Goal: Information Seeking & Learning: Check status

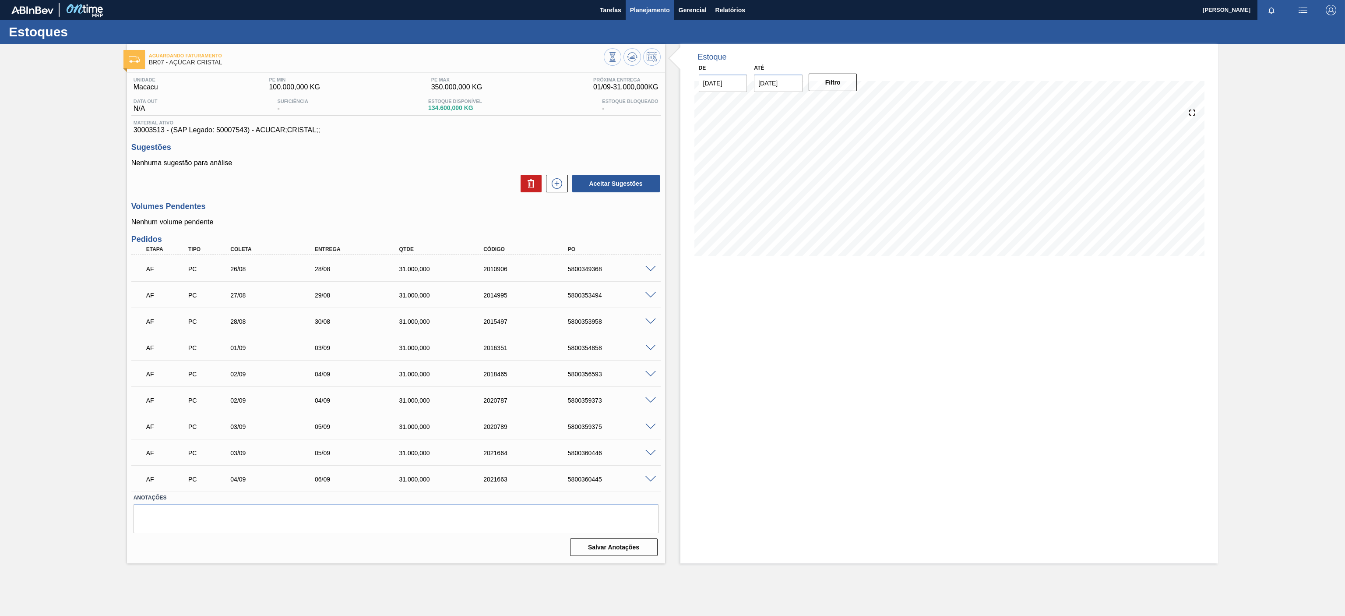
click at [641, 9] on span "Planejamento" at bounding box center [650, 10] width 40 height 11
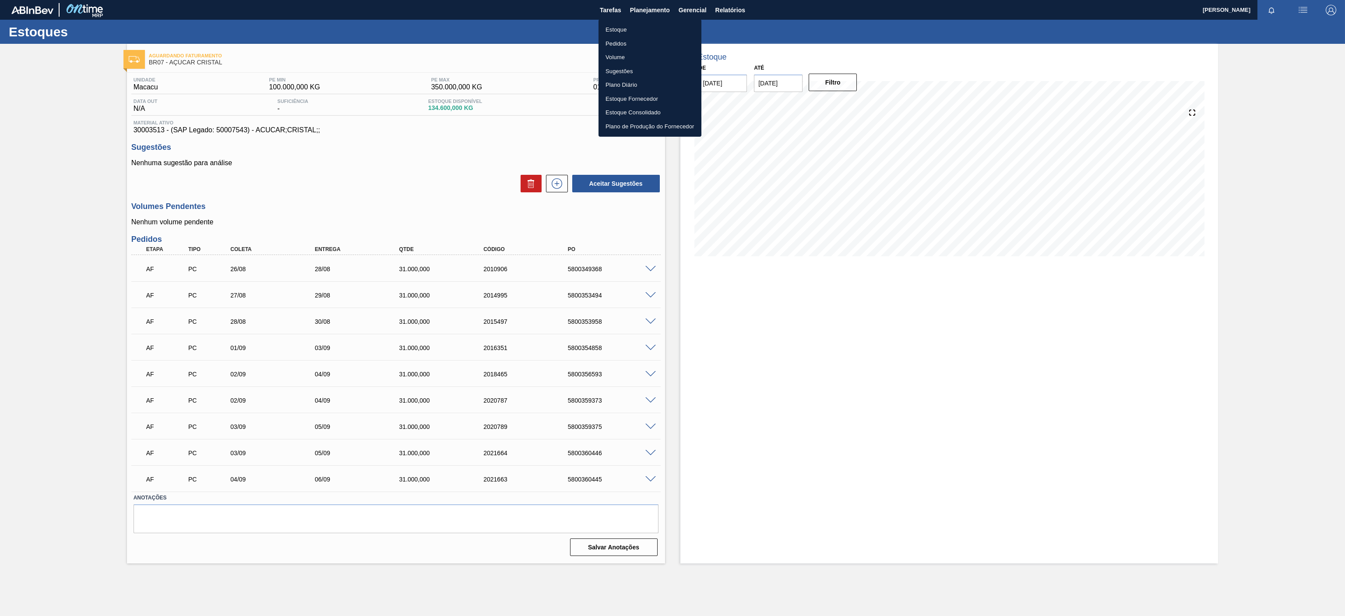
click at [628, 30] on li "Estoque" at bounding box center [650, 30] width 103 height 14
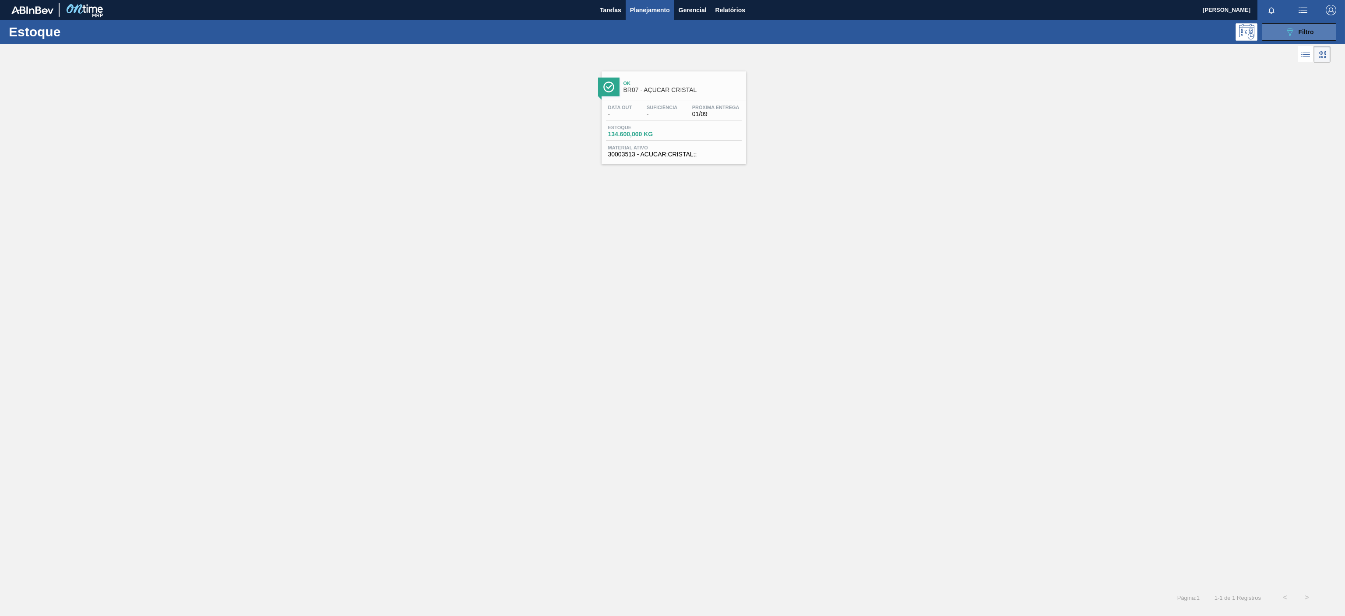
click at [1292, 36] on icon "089F7B8B-B2A5-4AFE-B5C0-19BA573D28AC" at bounding box center [1290, 32] width 11 height 11
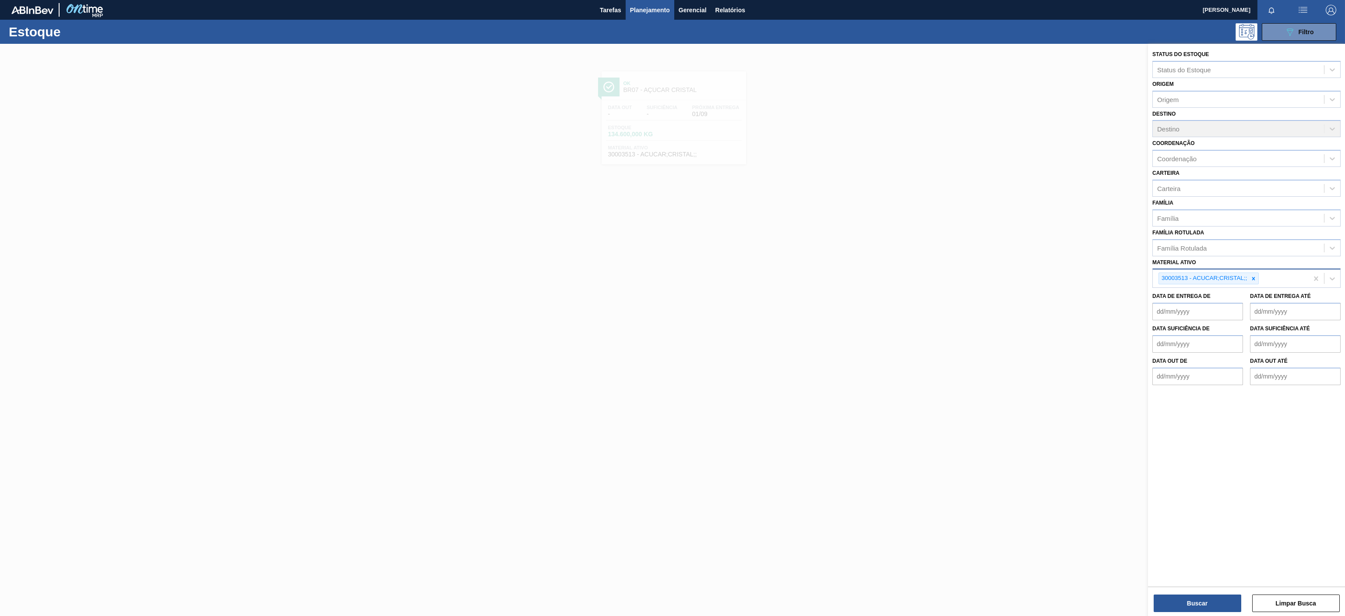
click at [1248, 281] on div "30003513 - ACUCAR;CRISTAL;;" at bounding box center [1204, 278] width 90 height 11
click at [1253, 277] on icon at bounding box center [1254, 278] width 6 height 6
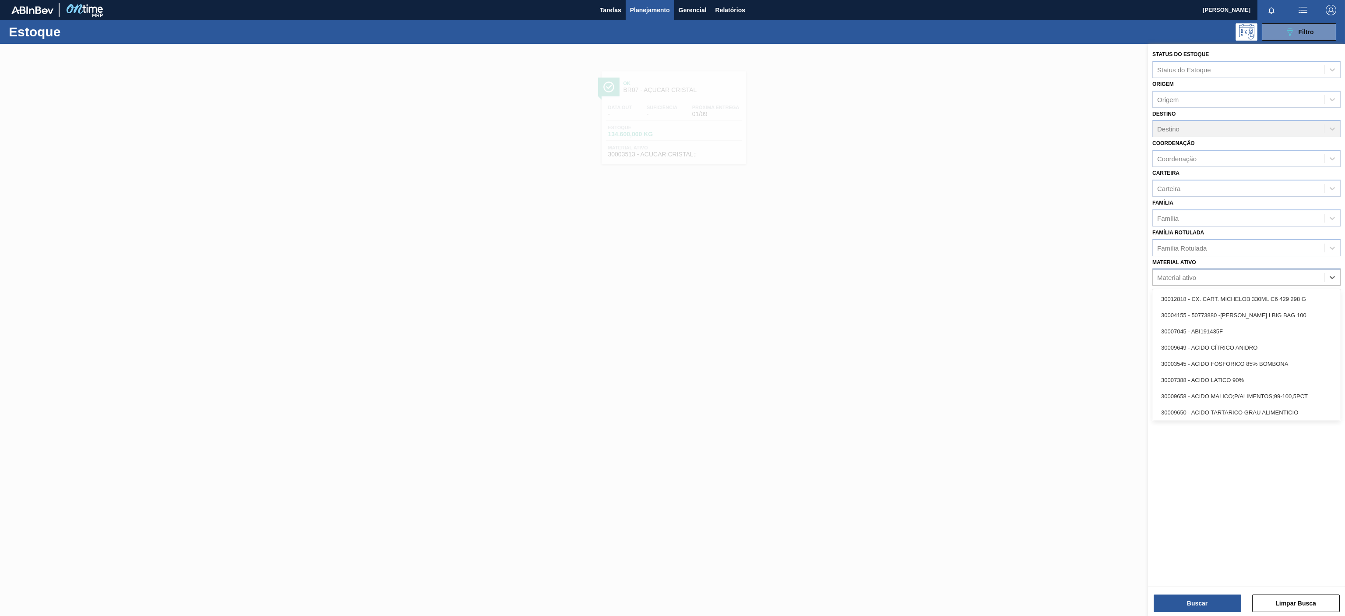
paste ativo "30017799"
type ativo "30017799"
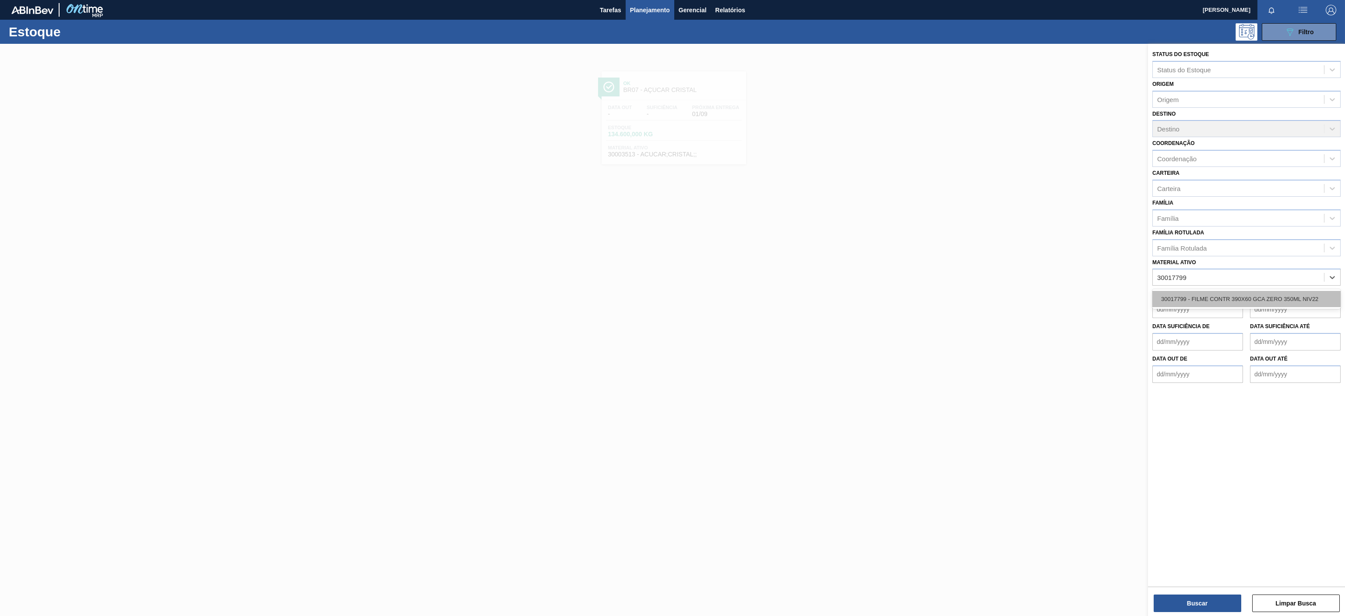
click at [1231, 300] on div "30017799 - FILME CONTR 390X60 GCA ZERO 350ML NIV22" at bounding box center [1247, 299] width 188 height 16
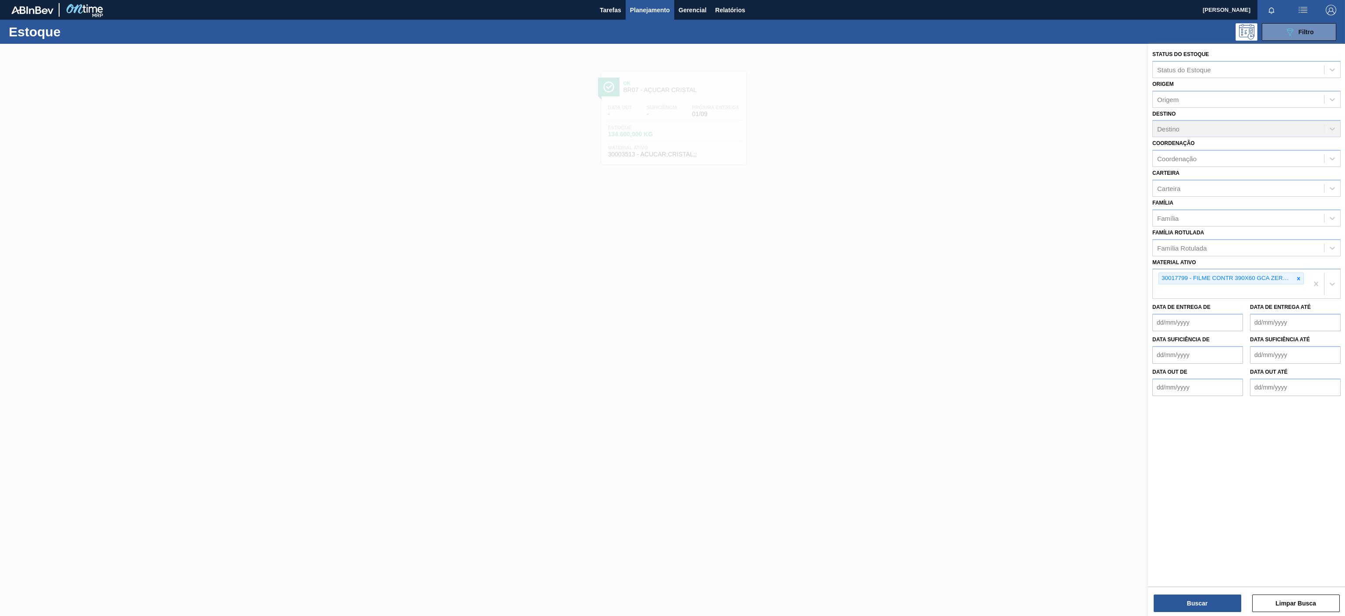
click at [1189, 592] on div "Buscar Limpar Busca" at bounding box center [1246, 598] width 197 height 25
click at [1181, 608] on button "Buscar" at bounding box center [1198, 603] width 88 height 18
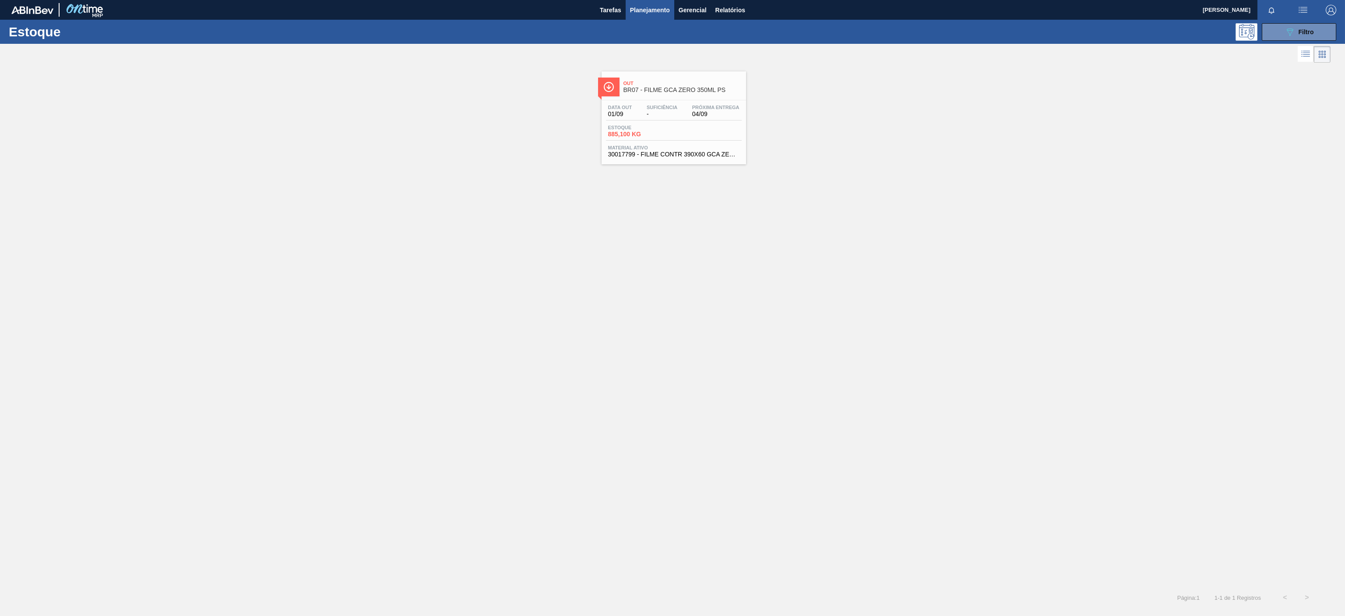
click at [699, 98] on div "Out BR07 - FILME GCA ZERO 350ML PS Data out 01/09 Suficiência - Próxima Entrega…" at bounding box center [674, 117] width 145 height 93
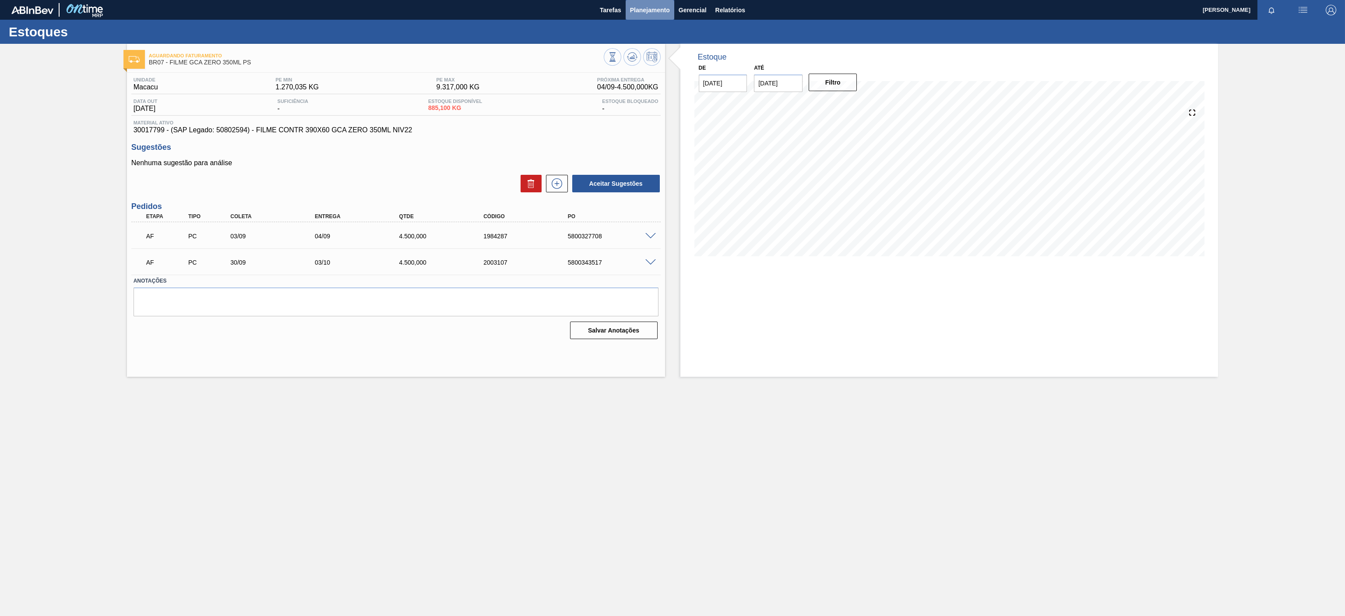
click at [631, 11] on button "Planejamento" at bounding box center [650, 10] width 49 height 20
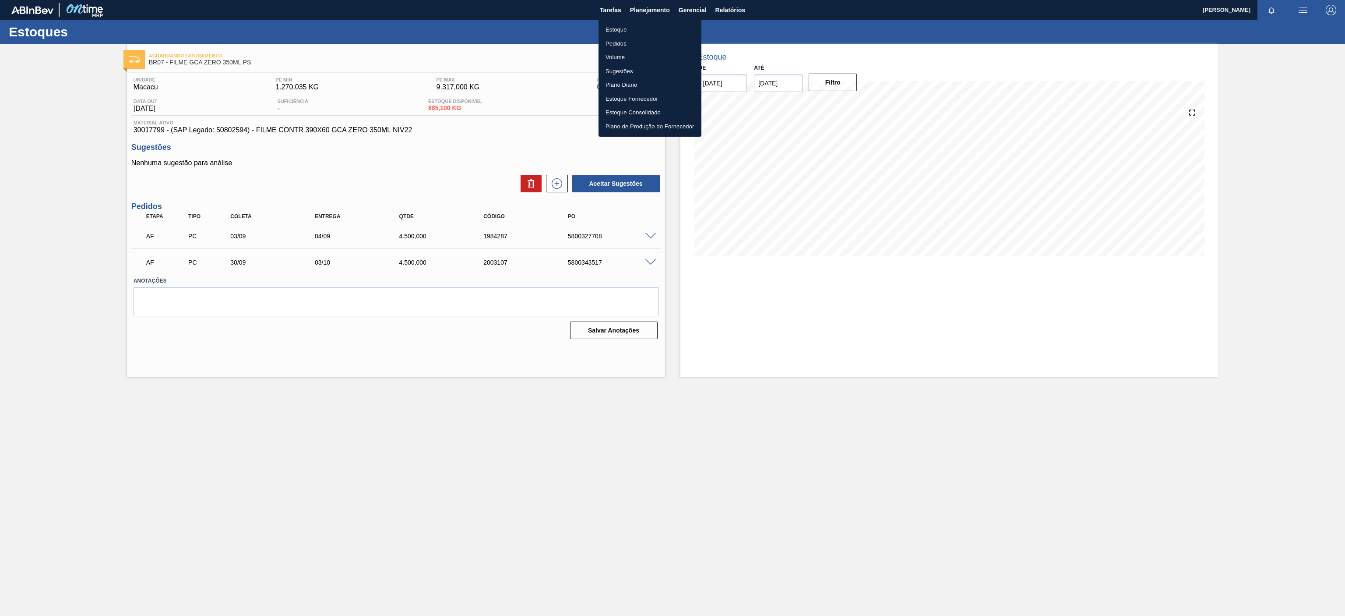
click at [623, 21] on ul "Estoque Pedidos Volume Sugestões Plano Diário Estoque Fornecedor Estoque Consol…" at bounding box center [650, 77] width 103 height 117
click at [621, 27] on li "Estoque" at bounding box center [650, 30] width 103 height 14
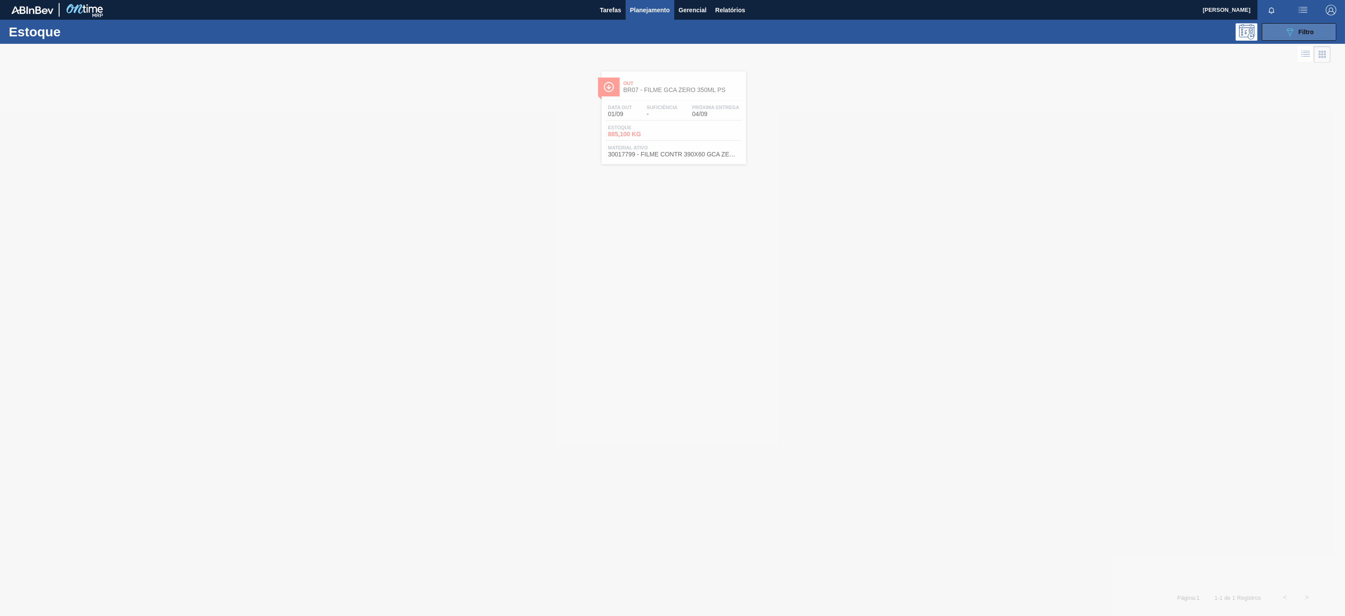
click at [1279, 24] on button "089F7B8B-B2A5-4AFE-B5C0-19BA573D28AC Filtro" at bounding box center [1299, 32] width 74 height 18
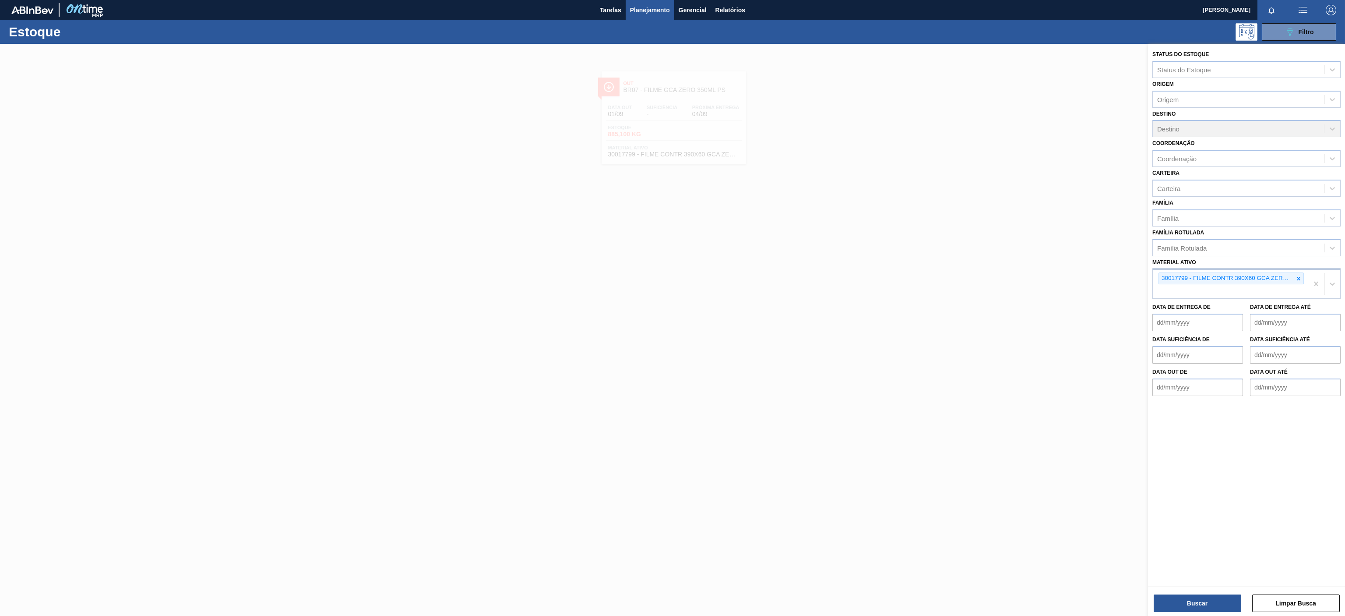
click at [1299, 280] on icon at bounding box center [1299, 278] width 6 height 6
paste ativo "30002702"
type ativo "30002702"
click at [1260, 296] on div "30002702 - TAMPA AL DOURADA C/ TAB DOURADO" at bounding box center [1247, 299] width 188 height 16
click at [1193, 607] on button "Buscar" at bounding box center [1198, 603] width 88 height 18
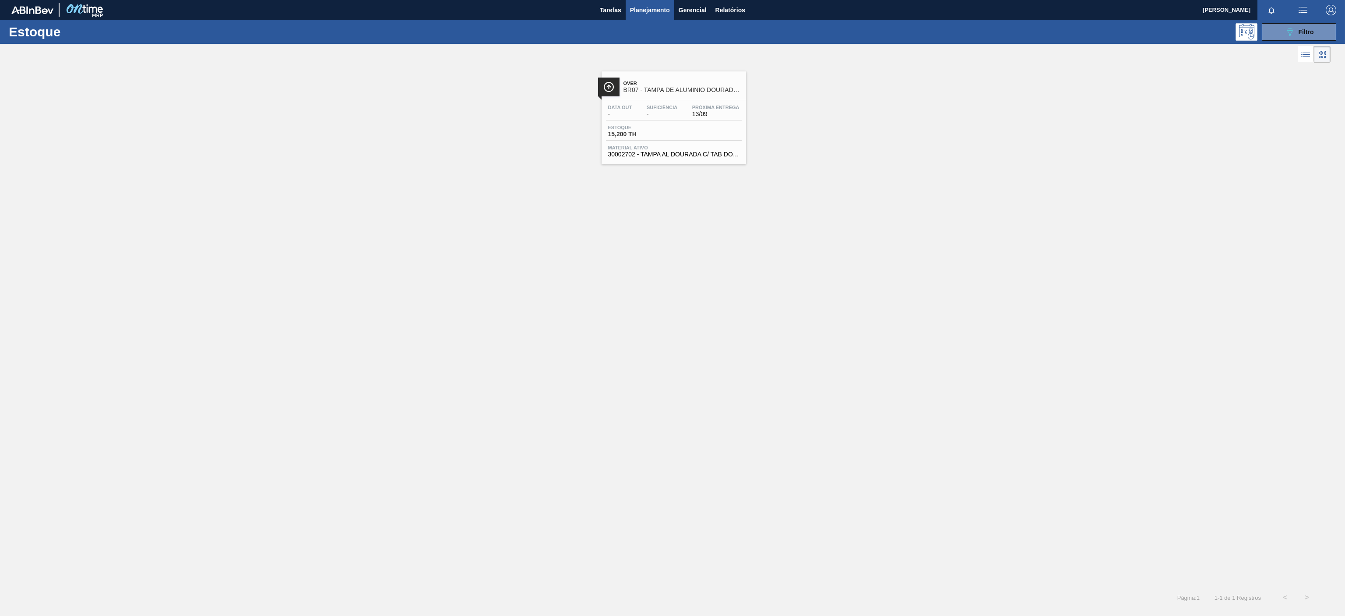
click at [695, 96] on div "Over BR07 - TAMPA DE ALUMÍNIO DOURADA TAB DOURADO" at bounding box center [683, 87] width 118 height 20
click at [1312, 32] on span "Filtro" at bounding box center [1306, 31] width 15 height 7
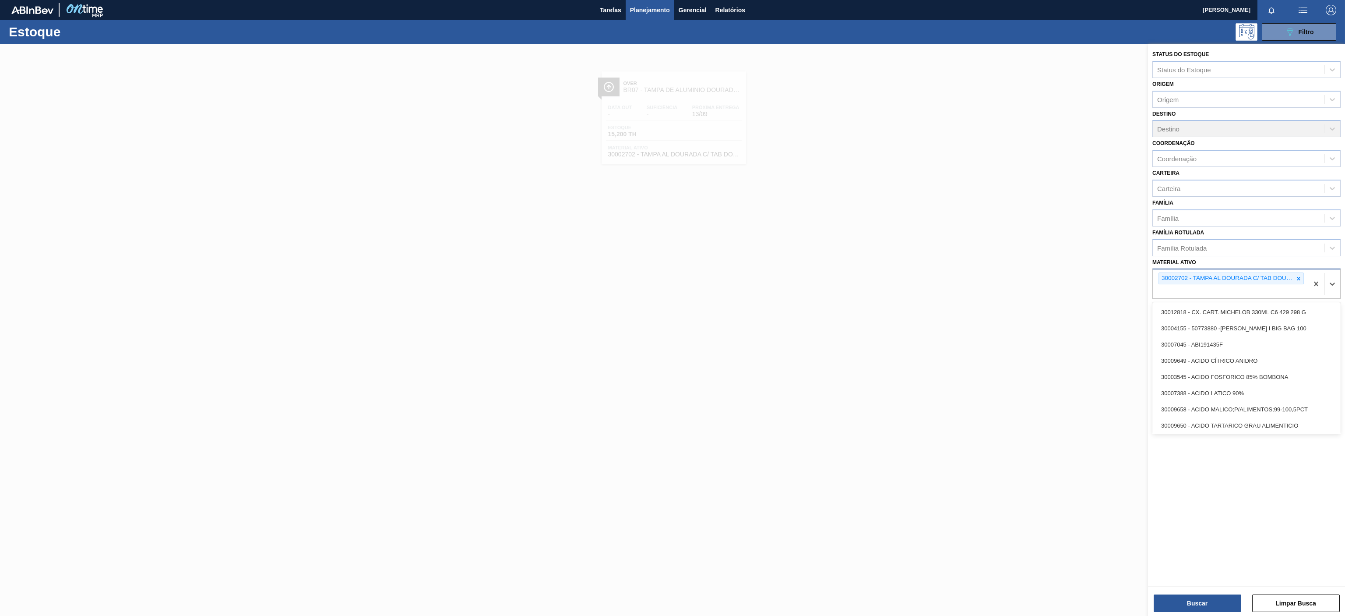
click at [1305, 281] on div "30002702 - TAMPA AL DOURADA C/ TAB DOURADO" at bounding box center [1230, 283] width 155 height 29
click at [1299, 276] on icon at bounding box center [1299, 278] width 6 height 6
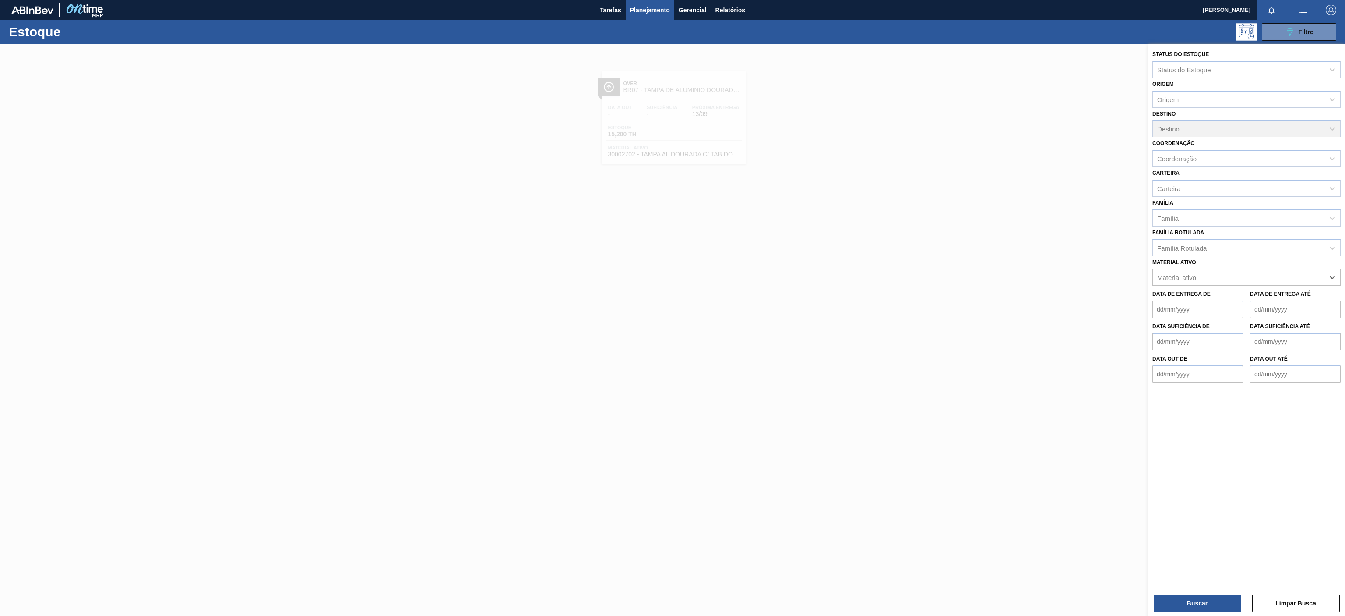
click at [1262, 272] on div "Material ativo" at bounding box center [1238, 277] width 171 height 13
click at [1252, 278] on div "Material ativo" at bounding box center [1238, 277] width 171 height 13
click at [1179, 279] on div "Material ativo" at bounding box center [1176, 277] width 39 height 7
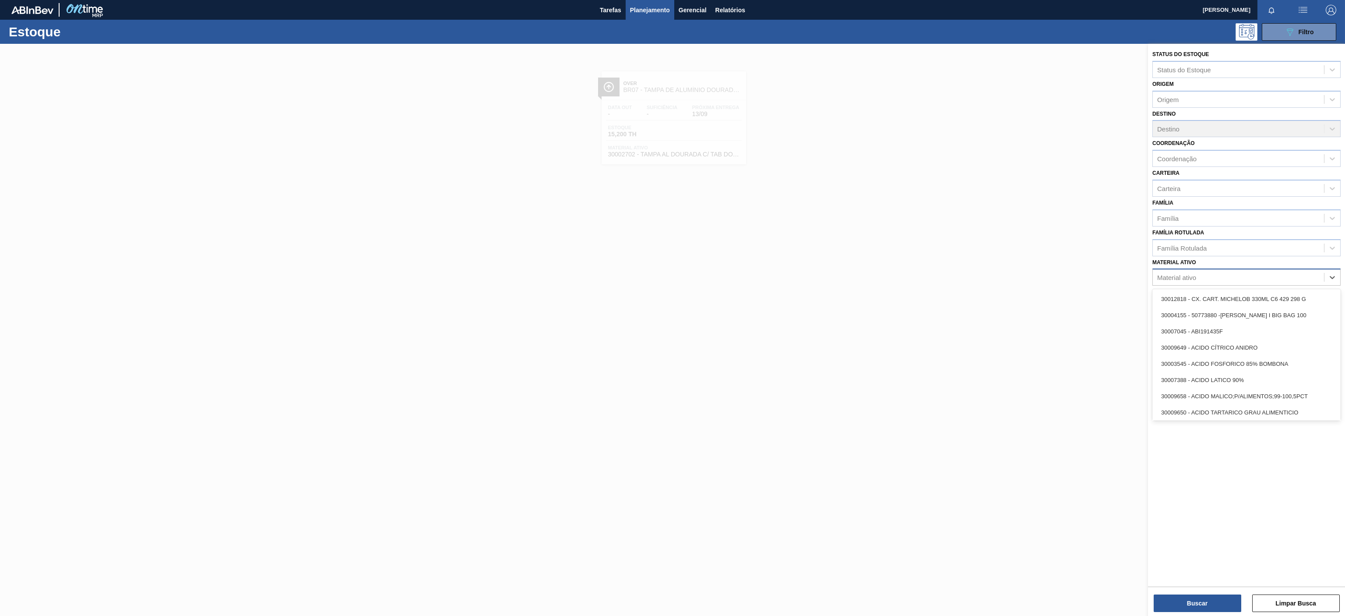
paste ativo "30002876"
type ativo "30002876"
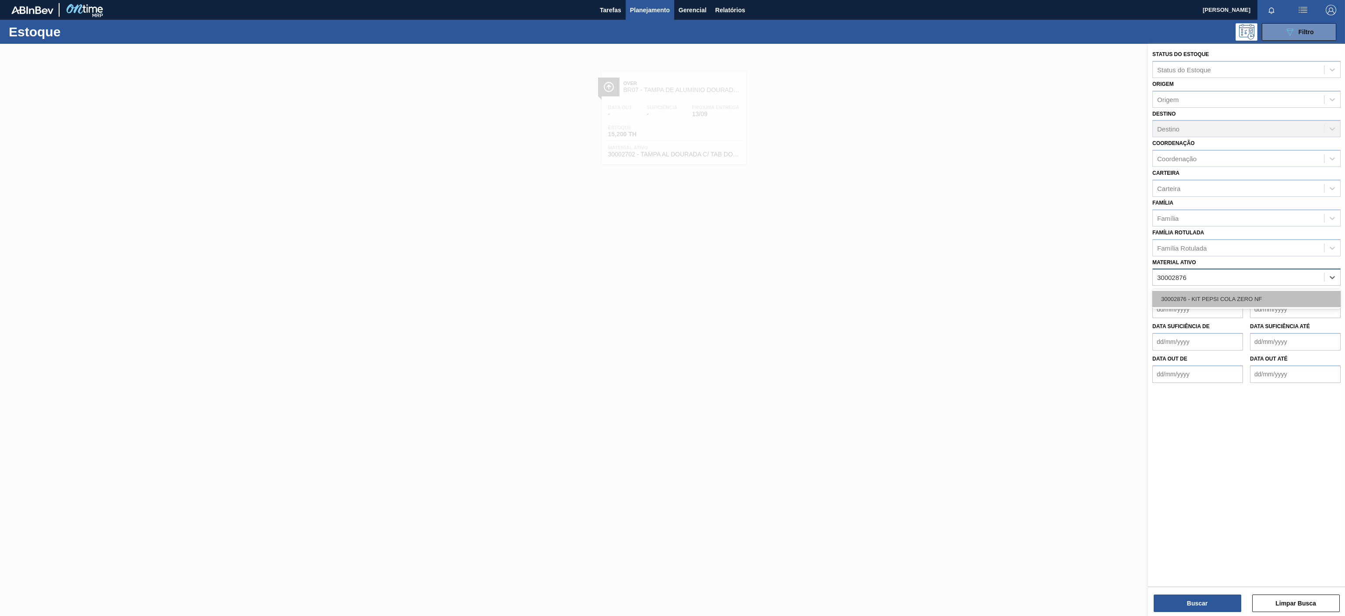
click at [1208, 302] on div "30002876 - KIT PEPSI COLA ZERO NF" at bounding box center [1247, 299] width 188 height 16
click at [1219, 606] on button "Buscar" at bounding box center [1198, 603] width 88 height 18
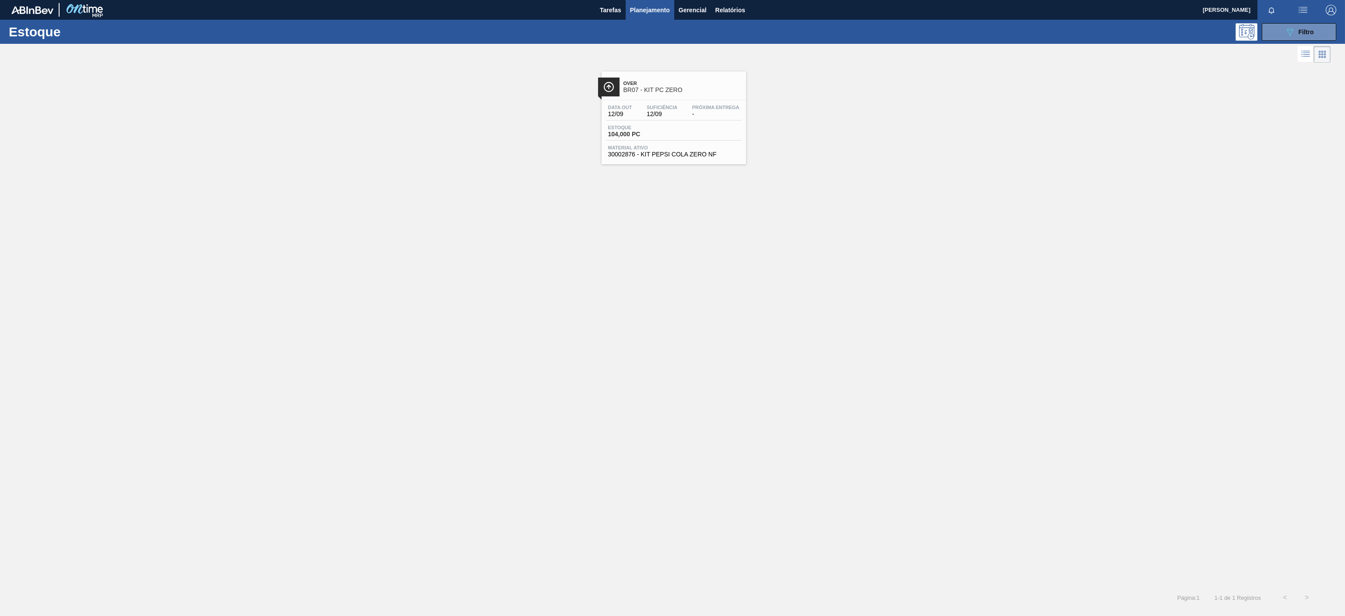
click at [671, 102] on div "Data out 12/09 Suficiência 12/09 Próxima Entrega - Estoque 104,000 PC Material …" at bounding box center [674, 130] width 145 height 60
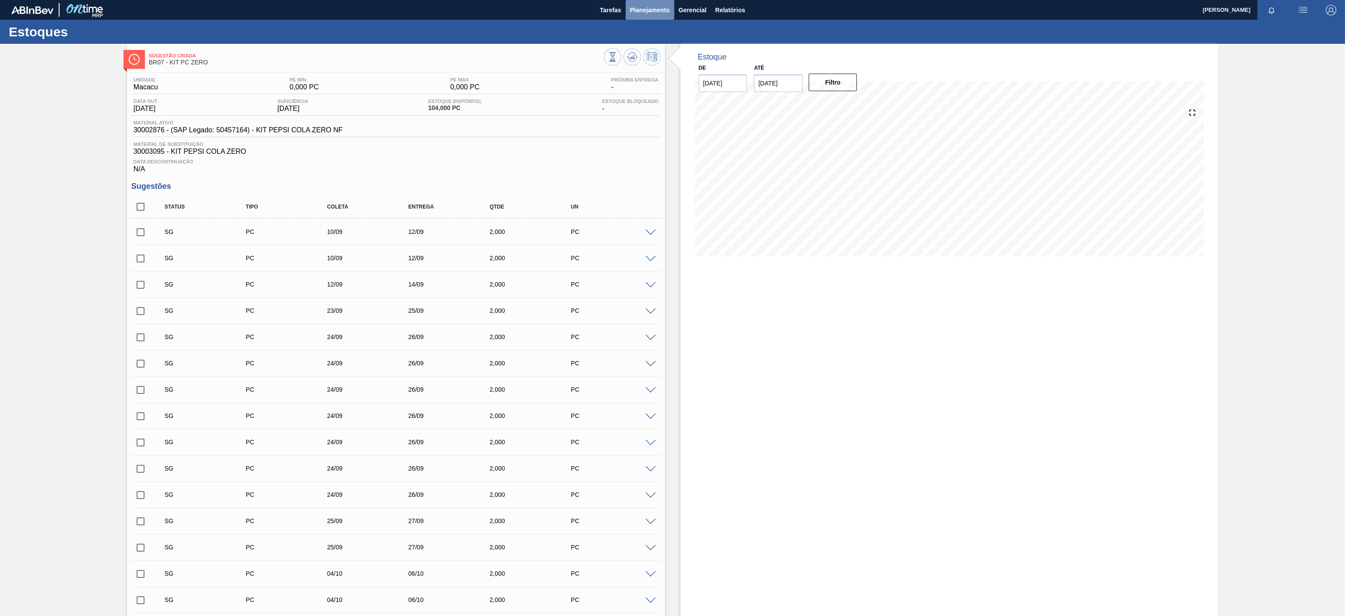
click at [639, 3] on button "Planejamento" at bounding box center [650, 10] width 49 height 20
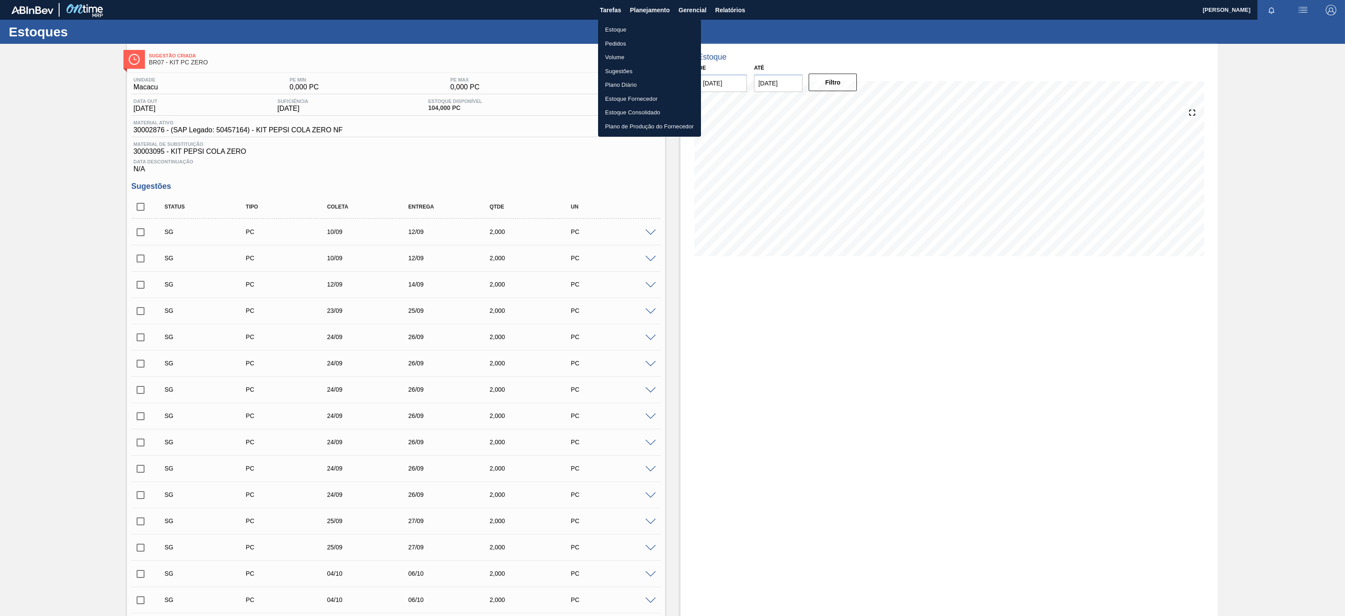
click at [630, 28] on li "Estoque" at bounding box center [649, 30] width 103 height 14
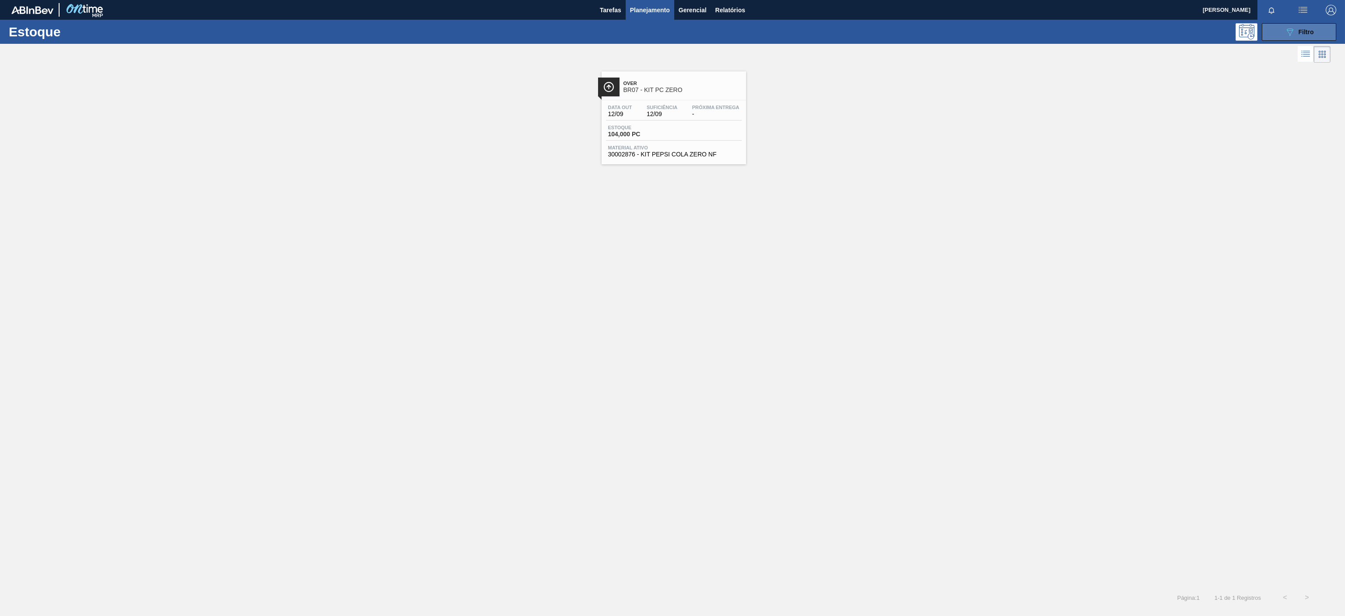
click at [1295, 27] on icon "089F7B8B-B2A5-4AFE-B5C0-19BA573D28AC" at bounding box center [1290, 32] width 11 height 11
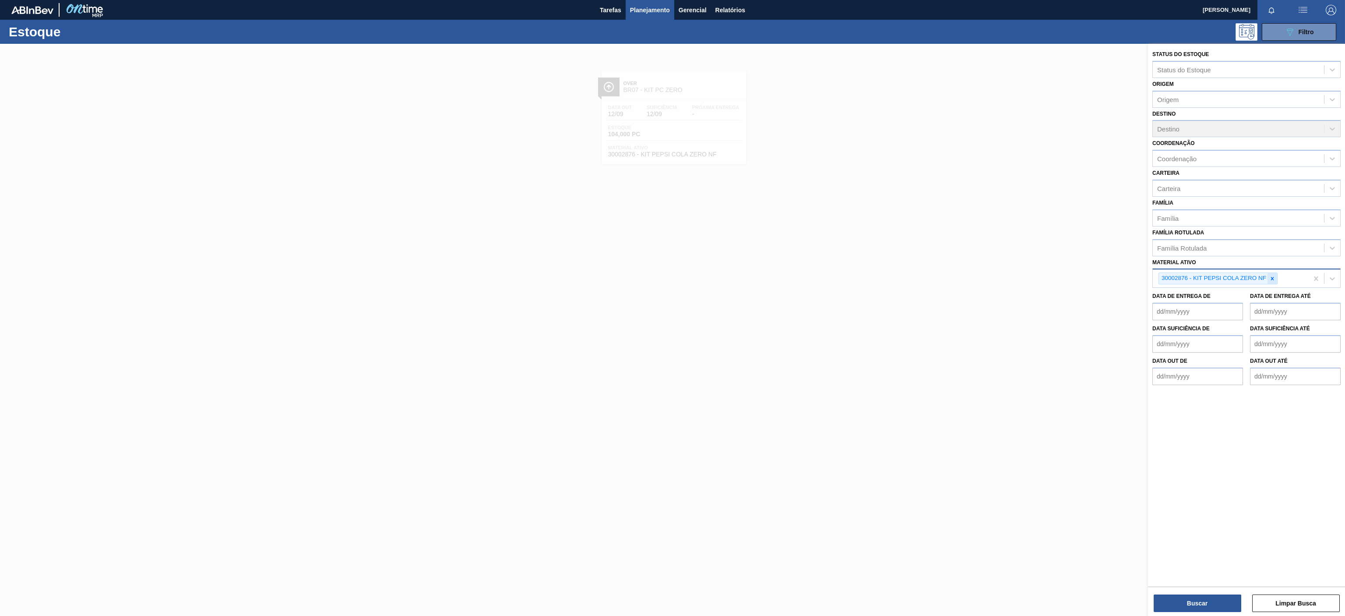
click at [1270, 279] on icon at bounding box center [1273, 278] width 6 height 6
paste ativo "30034325"
type ativo "30034325"
click at [1235, 303] on div "30034325 - ROT PLAST 200ML H GCA ZERO S CL NIV25" at bounding box center [1247, 299] width 188 height 16
click at [1216, 601] on button "Buscar" at bounding box center [1198, 603] width 88 height 18
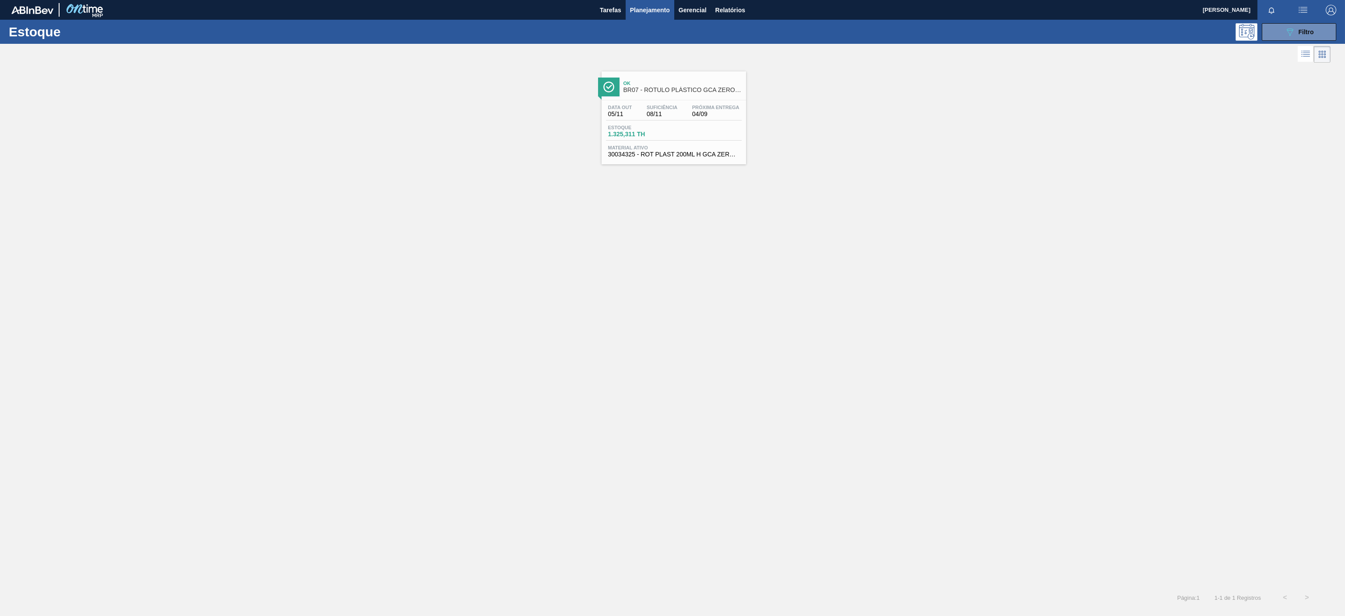
click at [707, 90] on span "BR07 - RÓTULO PLÁSTICO GCA ZERO 200ML H" at bounding box center [683, 90] width 118 height 7
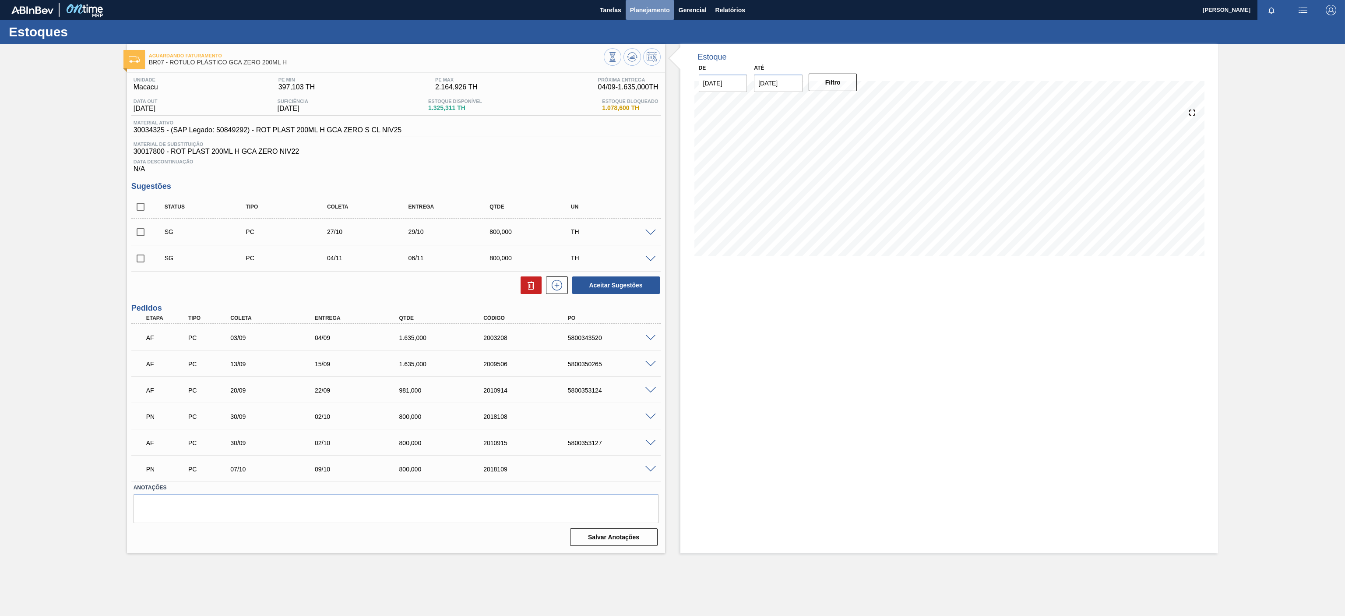
click at [656, 14] on span "Planejamento" at bounding box center [650, 10] width 40 height 11
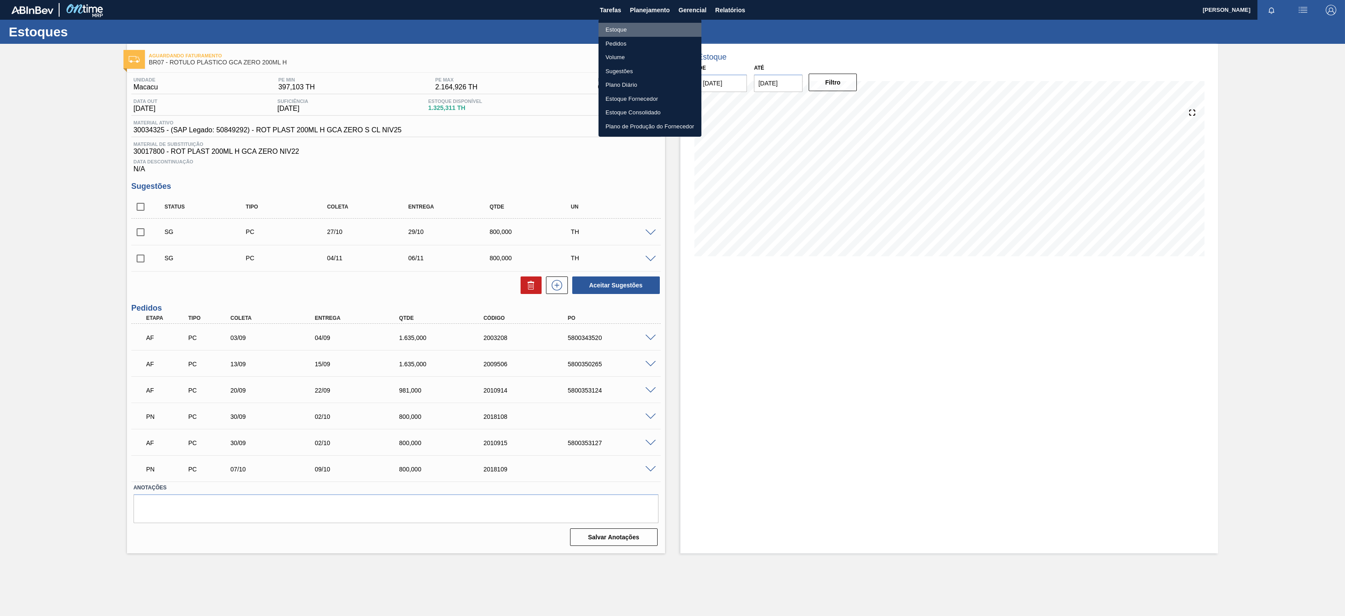
click at [615, 32] on li "Estoque" at bounding box center [650, 30] width 103 height 14
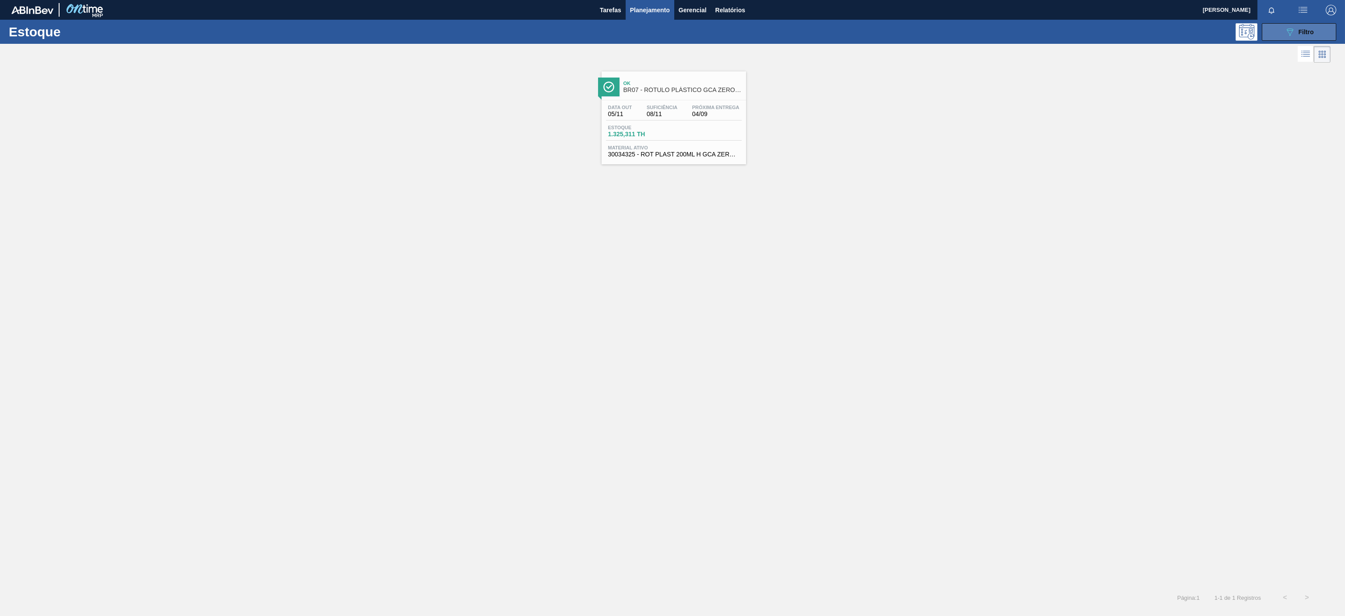
click at [1281, 36] on button "089F7B8B-B2A5-4AFE-B5C0-19BA573D28AC Filtro" at bounding box center [1299, 32] width 74 height 18
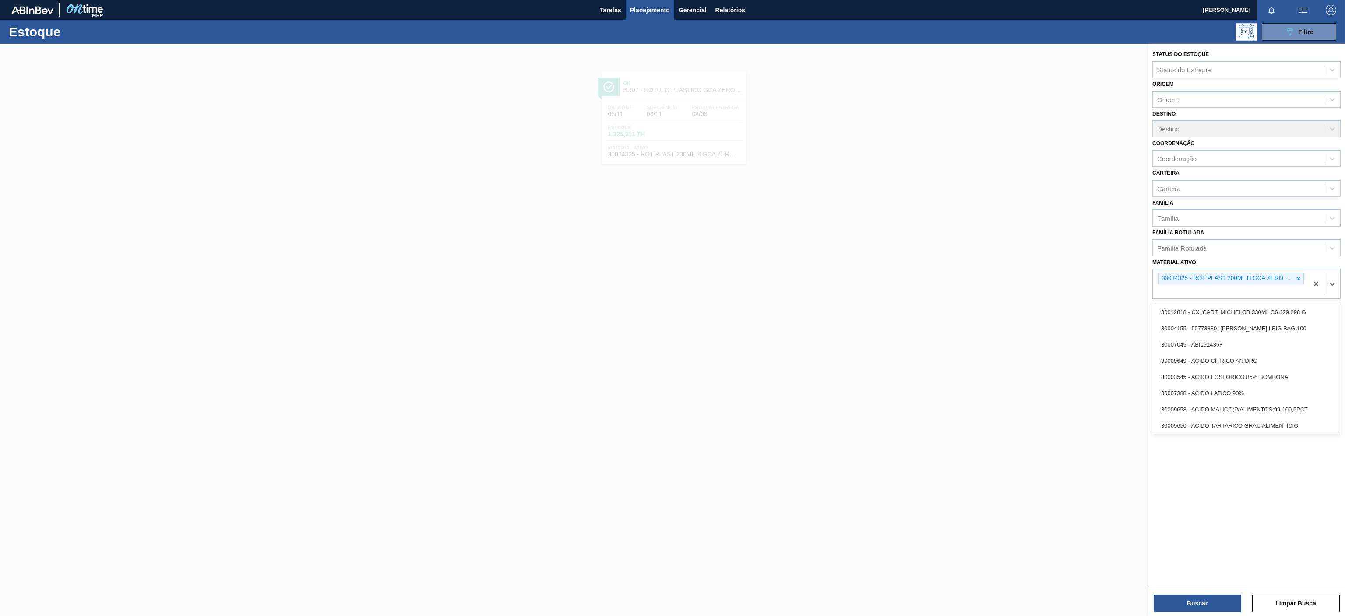
click at [1304, 276] on div "30034325 - ROT PLAST 200ML H GCA ZERO S CL NIV25" at bounding box center [1230, 283] width 155 height 29
paste ativo "30030718"
type ativo "30030718"
click at [1298, 278] on icon at bounding box center [1299, 278] width 6 height 6
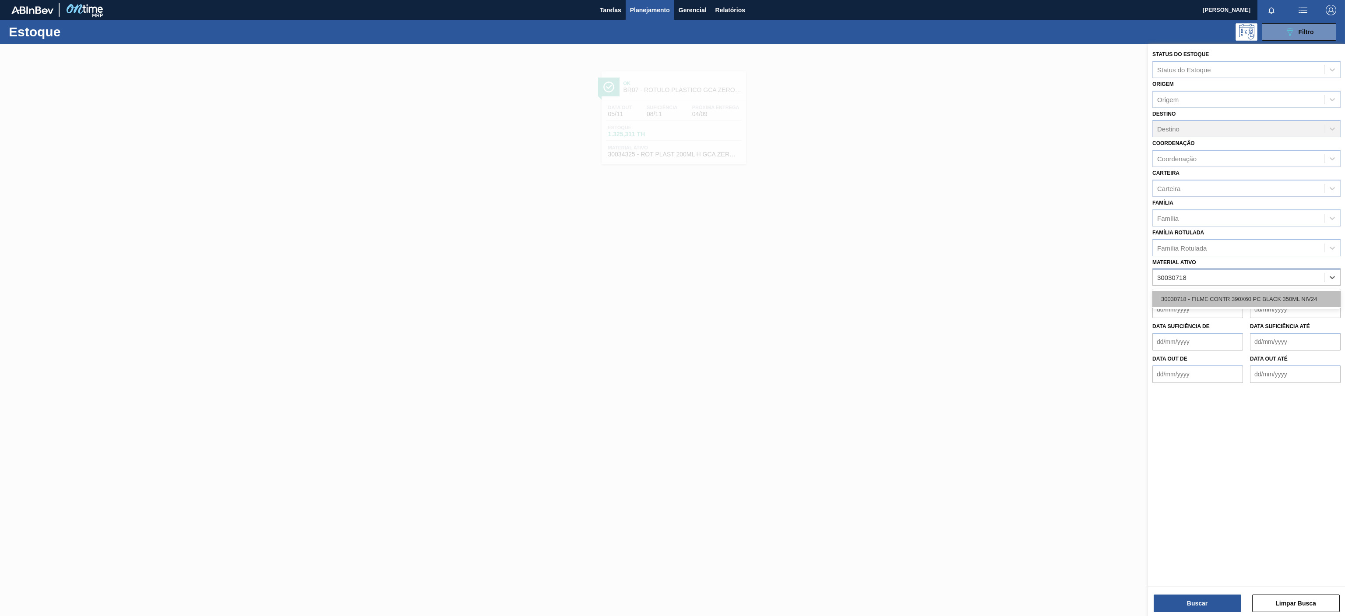
click at [1263, 300] on div "30030718 - FILME CONTR 390X60 PC BLACK 350ML NIV24" at bounding box center [1247, 299] width 188 height 16
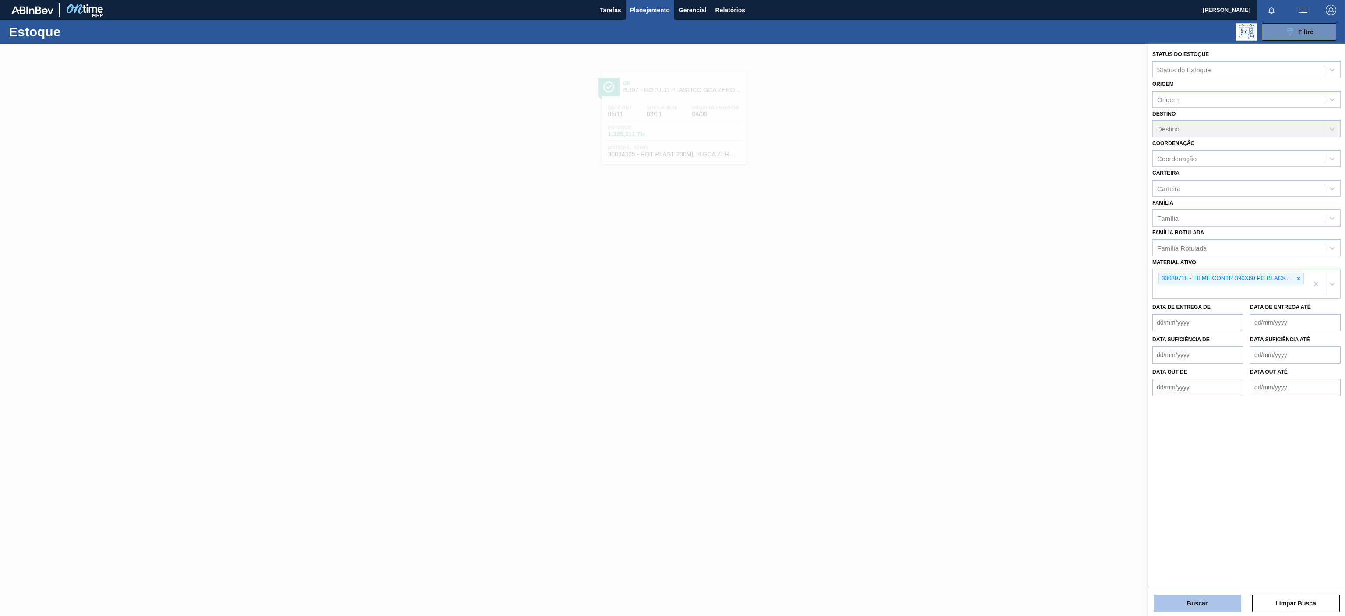
click at [1208, 607] on button "Buscar" at bounding box center [1198, 603] width 88 height 18
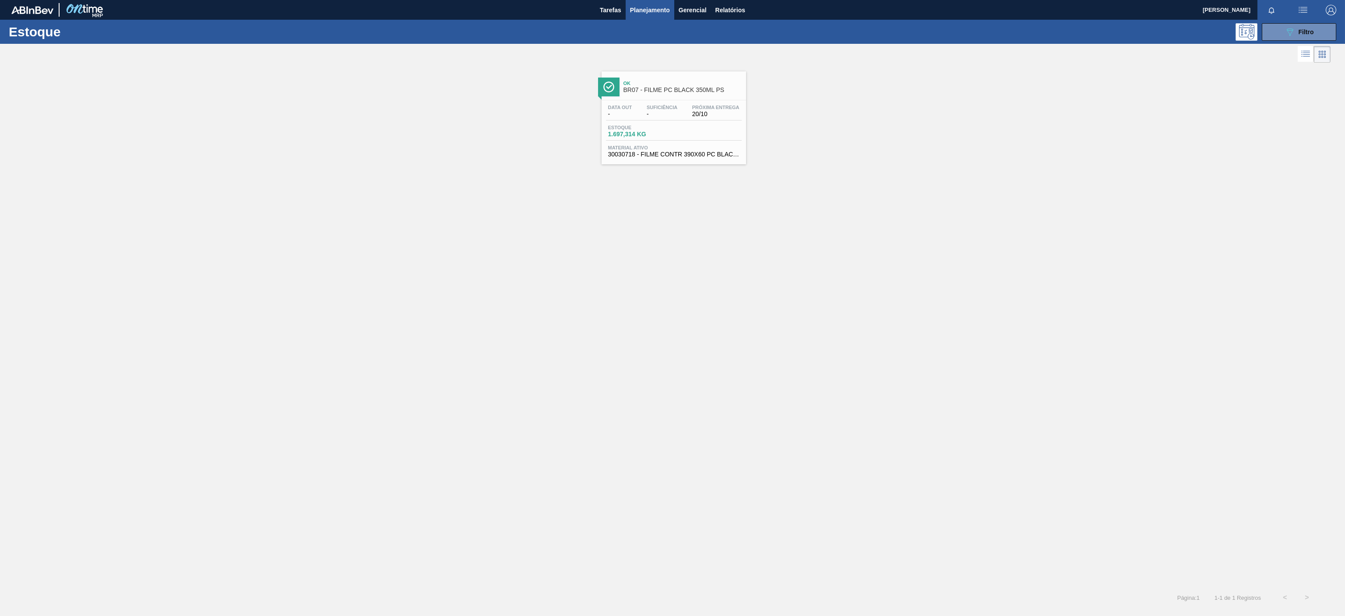
click at [681, 99] on div "Ok BR07 - FILME PC BLACK 350ML PS Data out - Suficiência - Próxima Entrega 20/1…" at bounding box center [674, 117] width 145 height 93
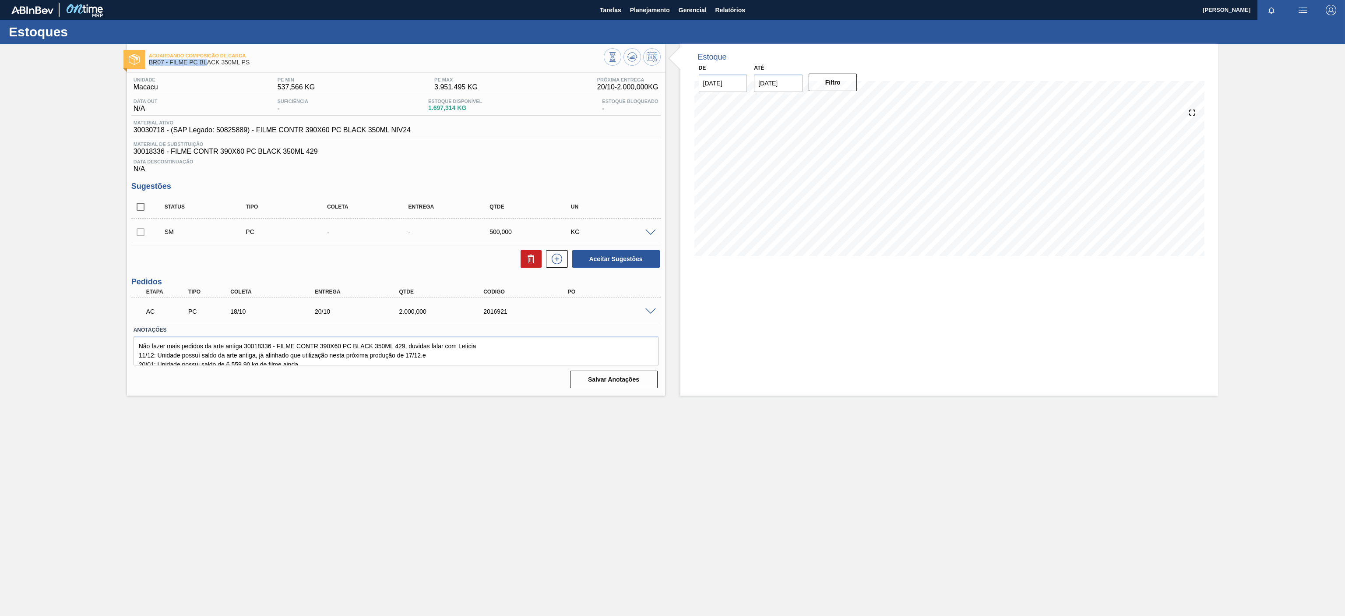
drag, startPoint x: 254, startPoint y: 58, endPoint x: 215, endPoint y: 66, distance: 39.8
click at [212, 60] on div "Aguardando Composição de Carga BR07 - FILME PC BLACK 350ML PS" at bounding box center [376, 59] width 455 height 20
click at [269, 66] on div "Aguardando Composição de Carga BR07 - FILME PC BLACK 350ML PS" at bounding box center [376, 59] width 455 height 20
drag, startPoint x: 422, startPoint y: 127, endPoint x: 256, endPoint y: 132, distance: 165.6
click at [256, 132] on div "Material ativo 30030718 - (SAP Legado: 50825889) - FILME CONTR 390X60 PC BLACK …" at bounding box center [395, 128] width 529 height 17
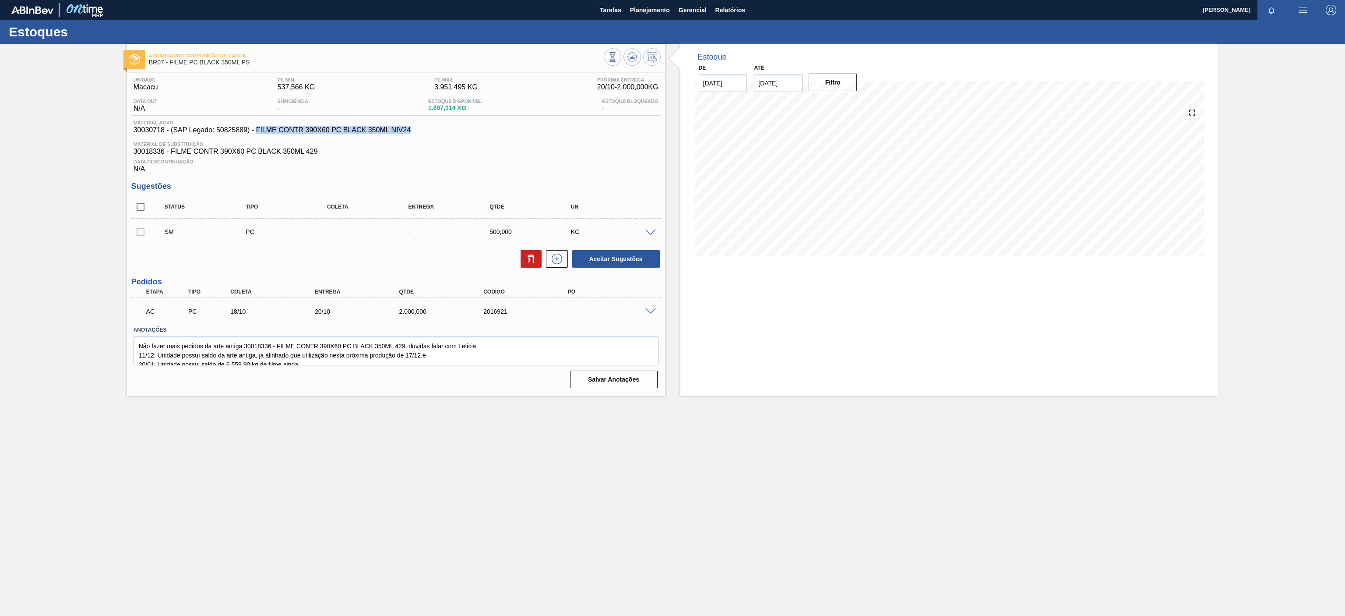
copy span "FILME CONTR 390X60 PC BLACK 350ML NIV24"
click at [645, 8] on span "Planejamento" at bounding box center [650, 10] width 40 height 11
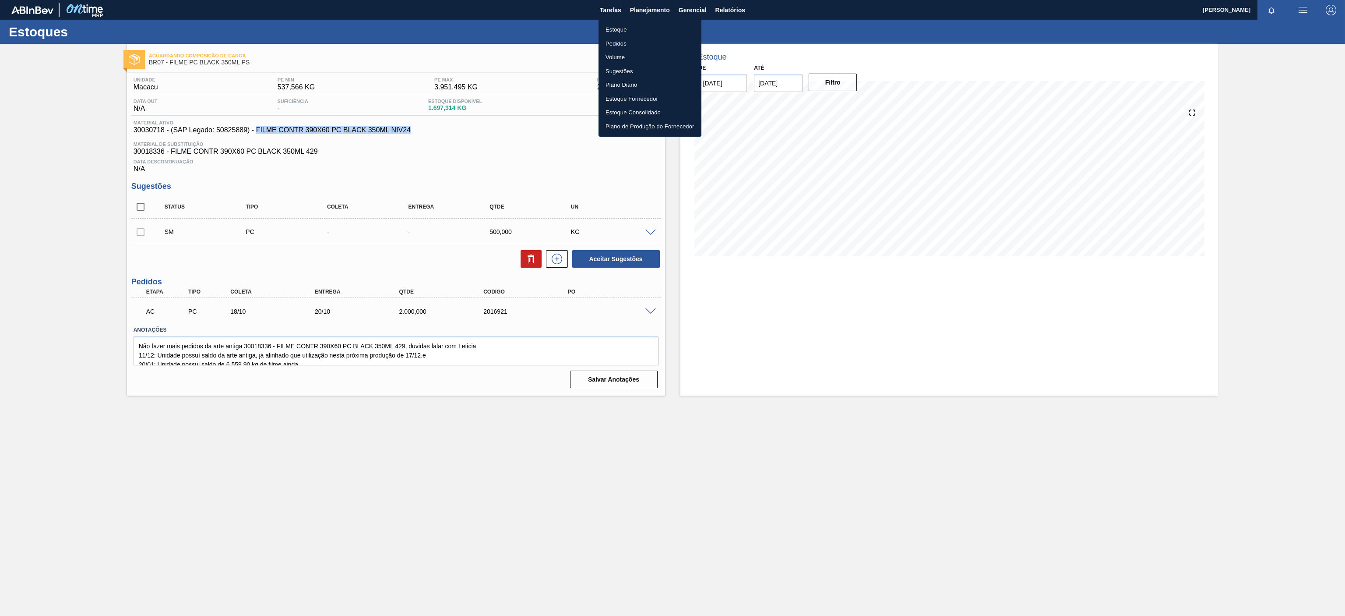
click at [628, 28] on li "Estoque" at bounding box center [650, 30] width 103 height 14
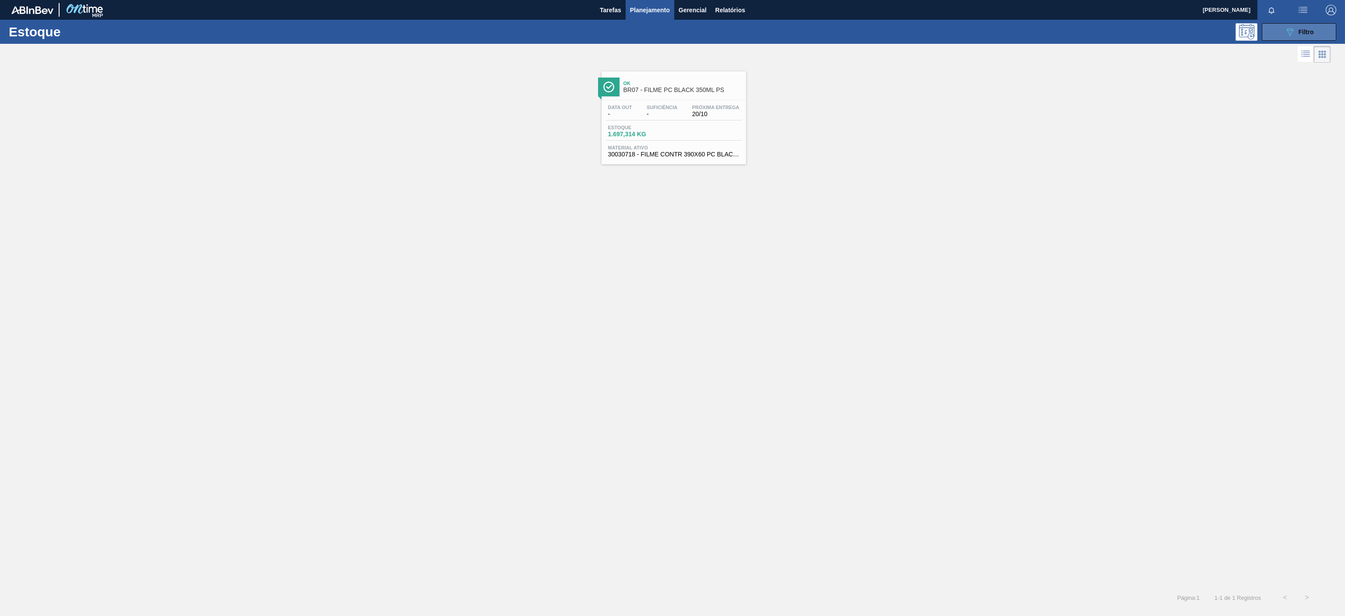
click at [1288, 32] on icon "089F7B8B-B2A5-4AFE-B5C0-19BA573D28AC" at bounding box center [1290, 32] width 11 height 11
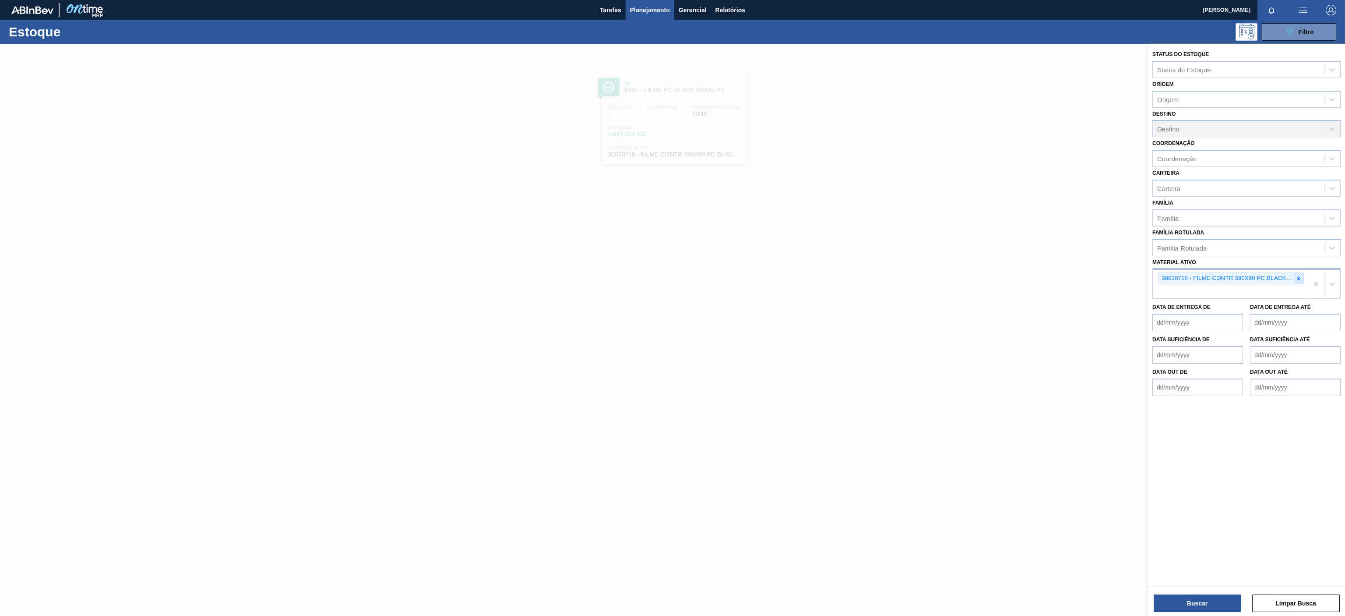
click at [1298, 278] on icon at bounding box center [1299, 278] width 3 height 3
paste ativo "30003806"
type ativo "30003806"
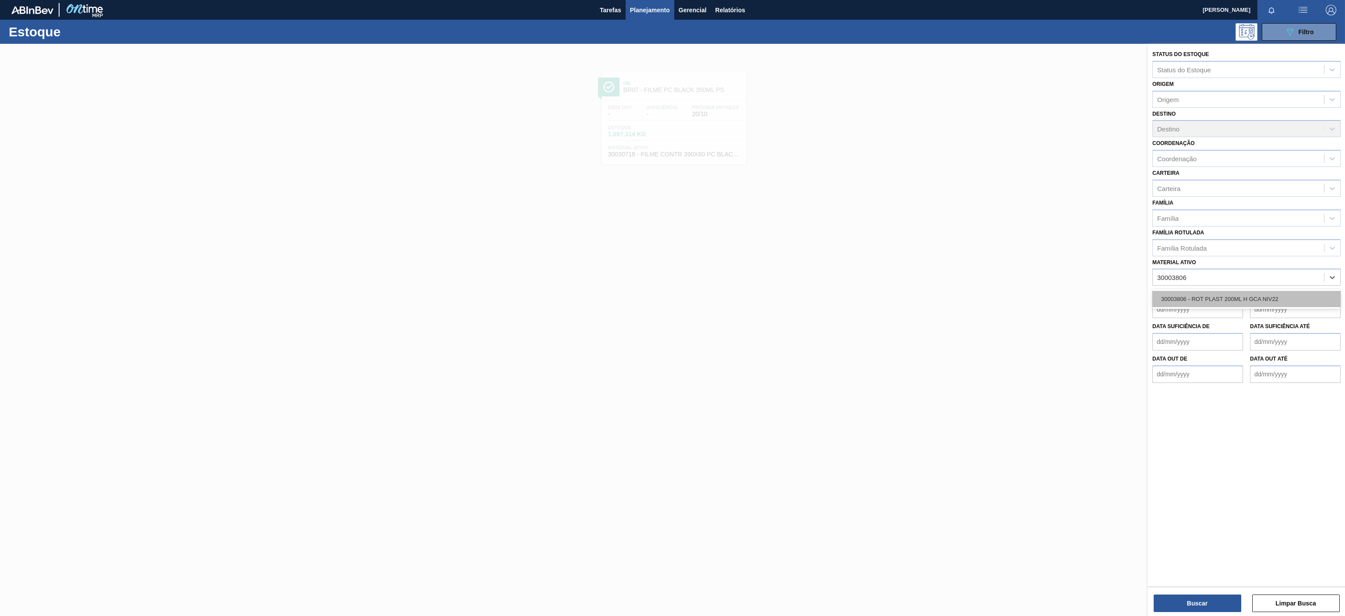
click at [1254, 296] on div "30003806 - ROT PLAST 200ML H GCA NIV22" at bounding box center [1247, 299] width 188 height 16
click at [1217, 608] on button "Buscar" at bounding box center [1198, 603] width 88 height 18
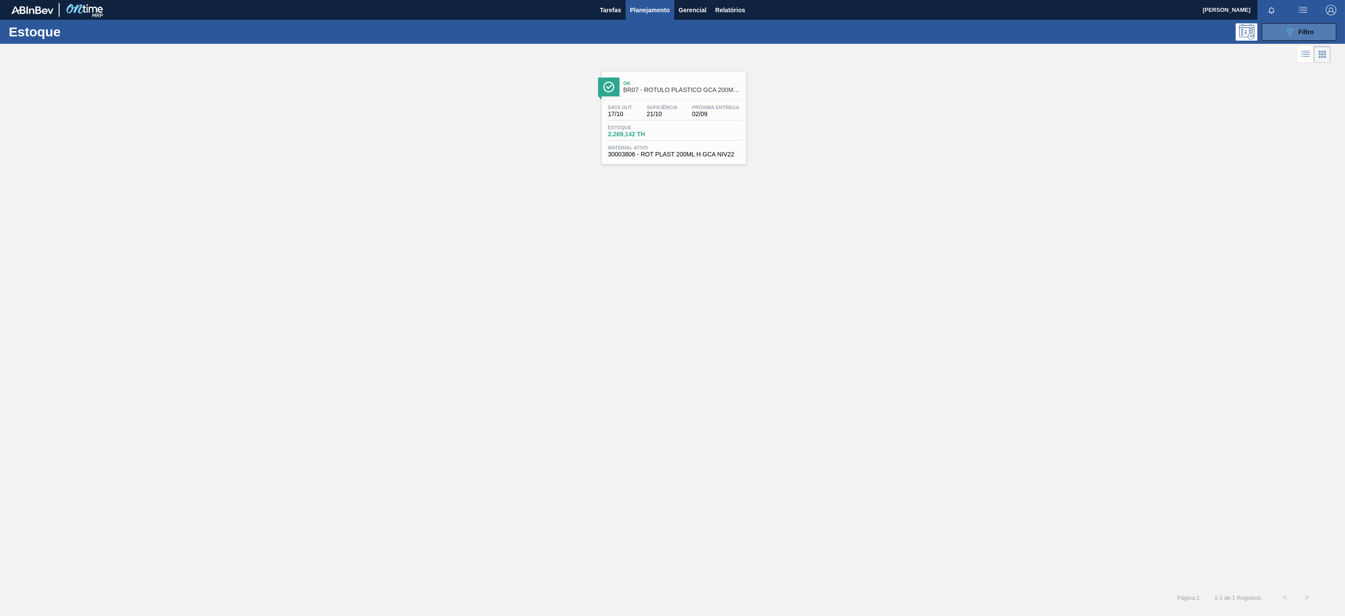
click at [1287, 32] on icon "089F7B8B-B2A5-4AFE-B5C0-19BA573D28AC" at bounding box center [1290, 32] width 11 height 11
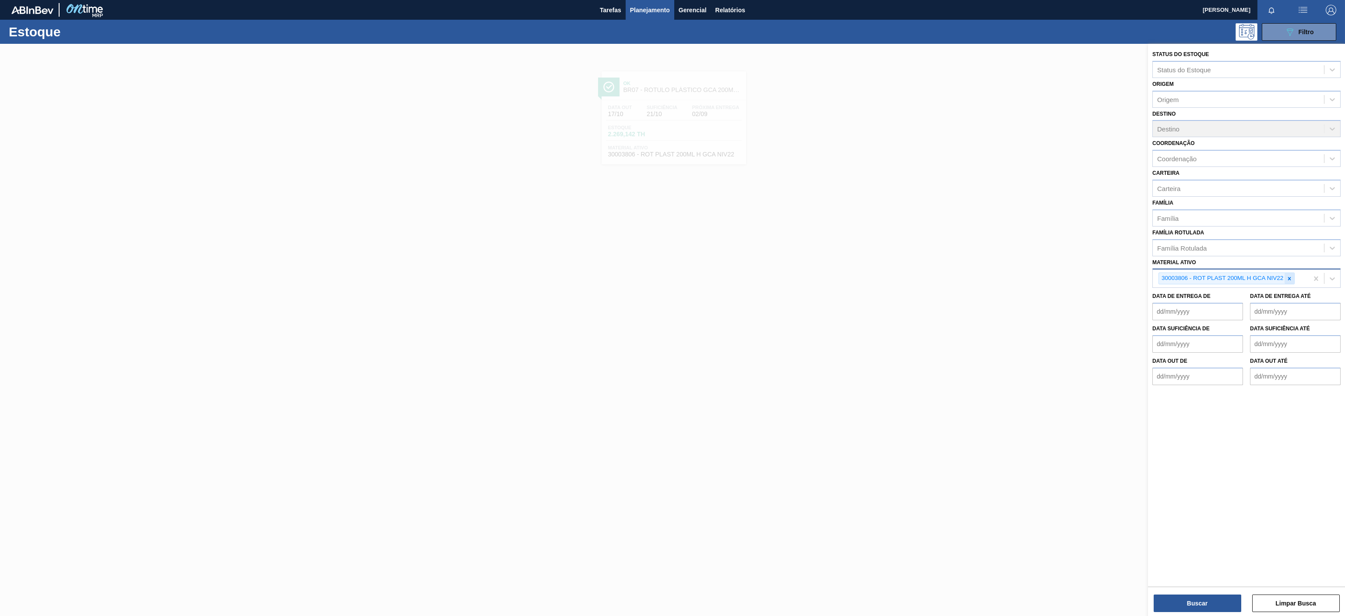
click at [1293, 279] on icon at bounding box center [1290, 278] width 6 height 6
paste ativo "30017799"
type ativo "30017799"
click at [1276, 297] on div "30017799 - FILME CONTR 390X60 GCA ZERO 350ML NIV22" at bounding box center [1247, 299] width 188 height 16
click at [1223, 603] on button "Buscar" at bounding box center [1198, 603] width 88 height 18
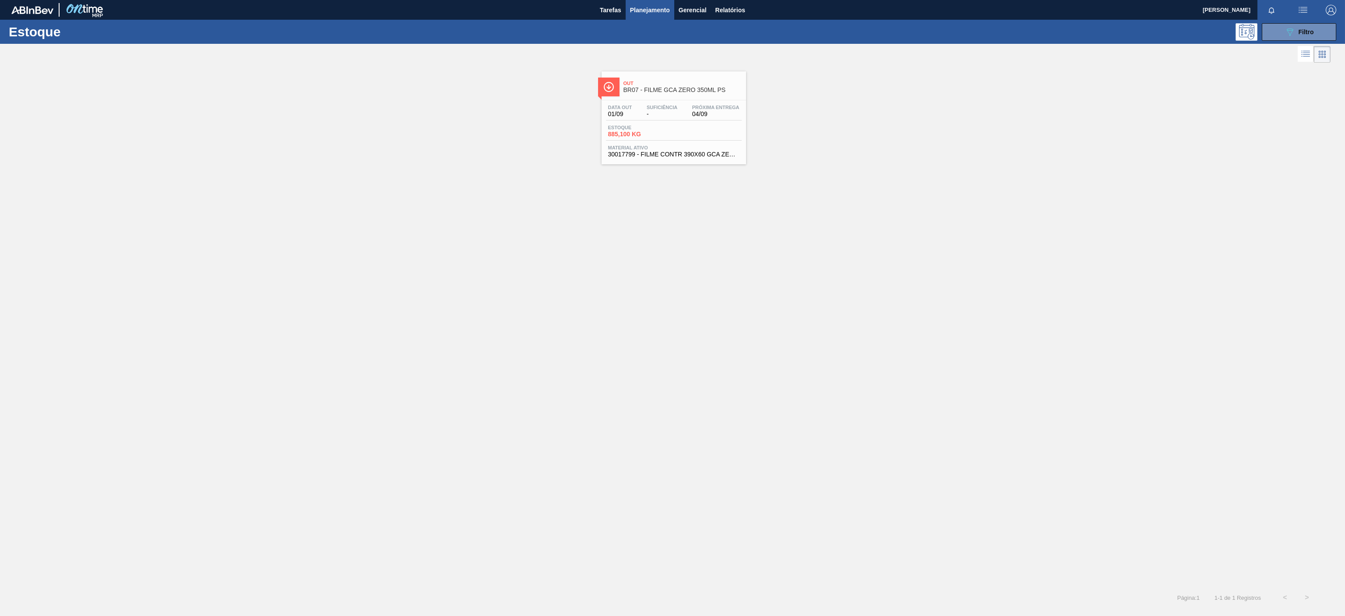
click at [666, 77] on div "Out BR07 - FILME GCA ZERO 350ML PS" at bounding box center [674, 86] width 145 height 20
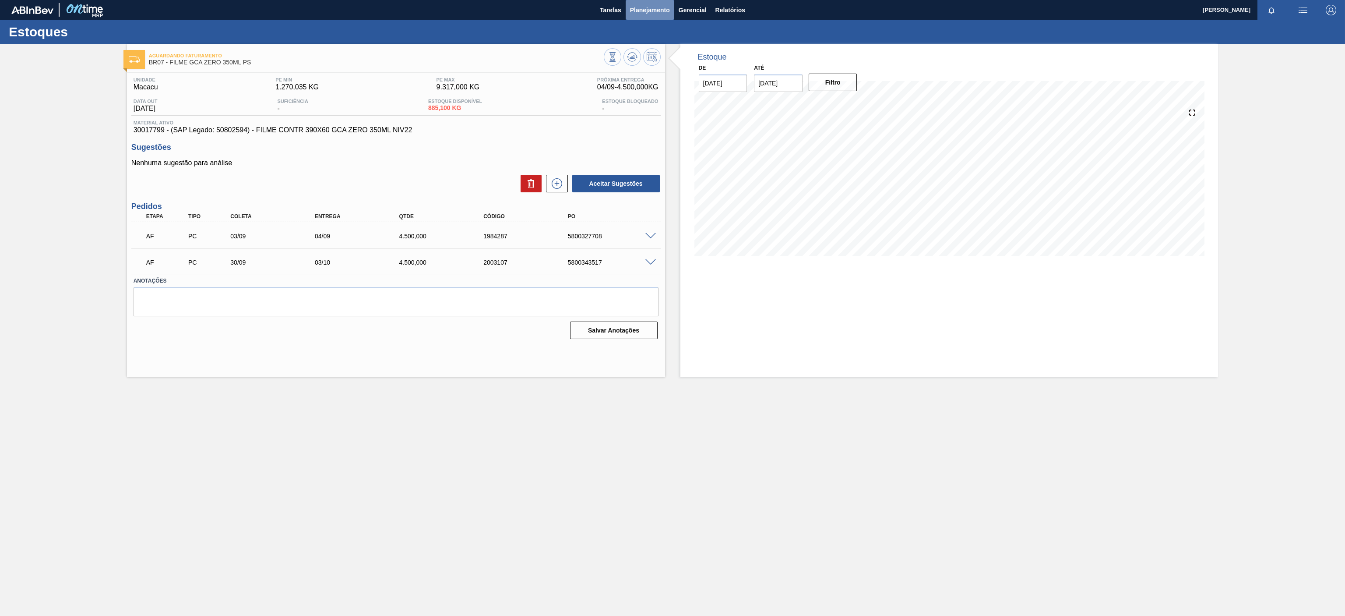
click at [653, 12] on span "Planejamento" at bounding box center [650, 10] width 40 height 11
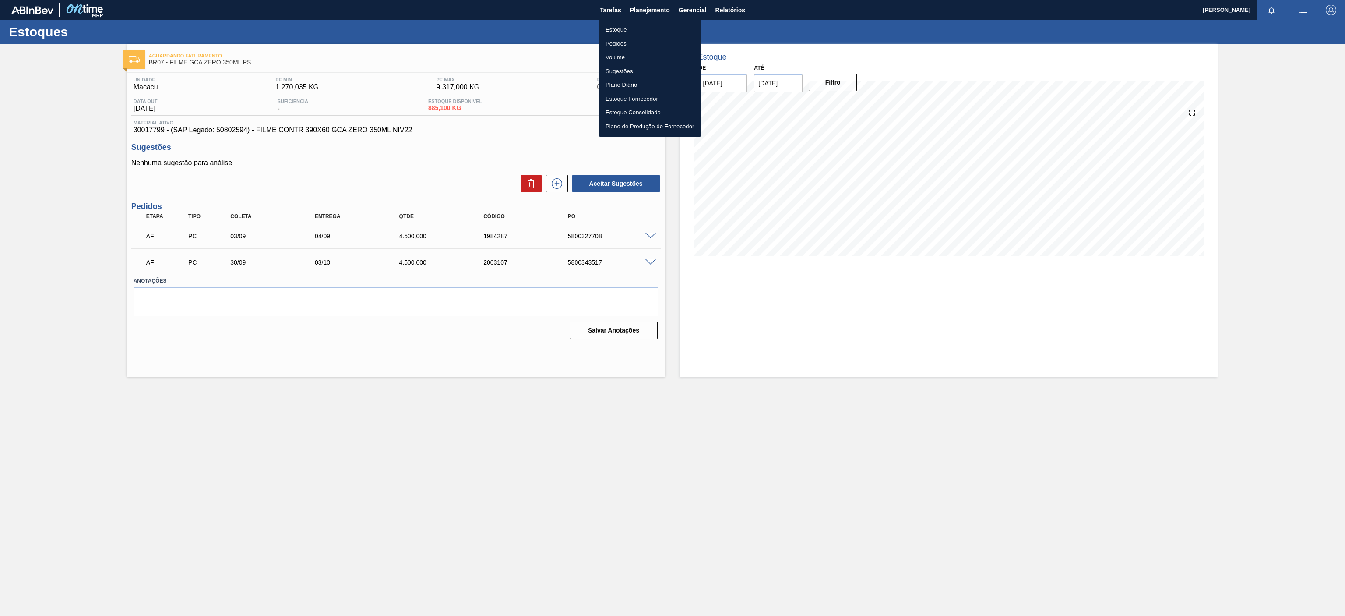
drag, startPoint x: 610, startPoint y: 30, endPoint x: 628, endPoint y: 30, distance: 17.5
click at [610, 30] on li "Estoque" at bounding box center [650, 30] width 103 height 14
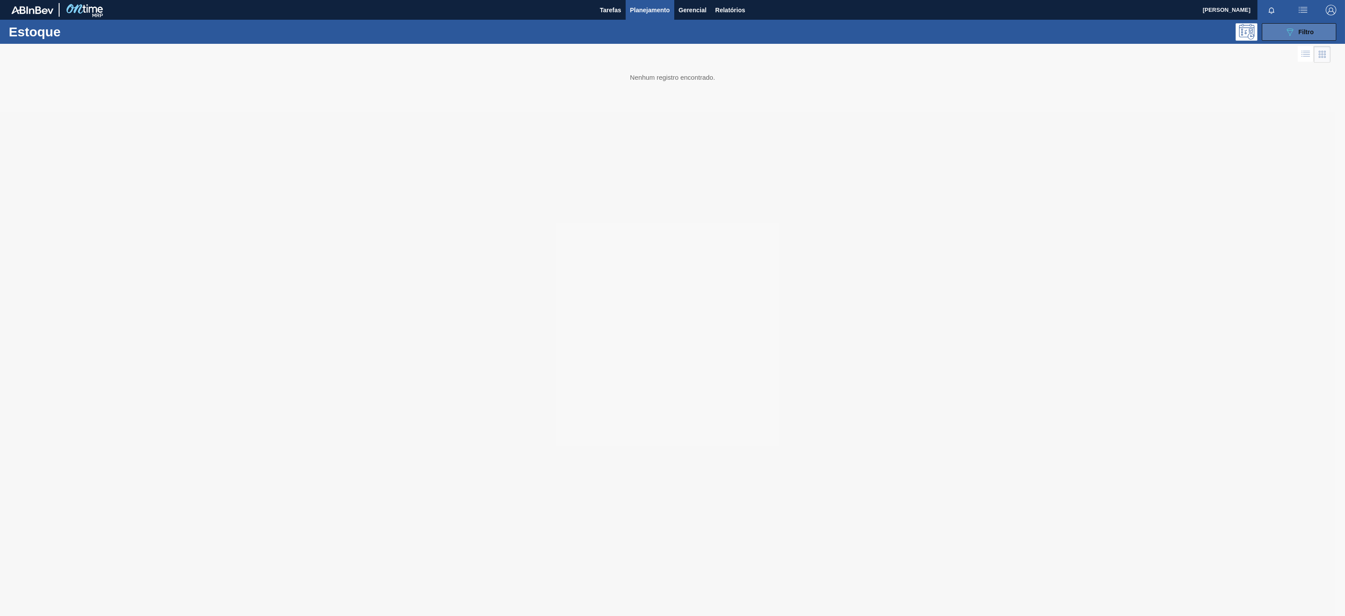
click at [1295, 32] on div "089F7B8B-B2A5-4AFE-B5C0-19BA573D28AC Filtro" at bounding box center [1299, 32] width 29 height 11
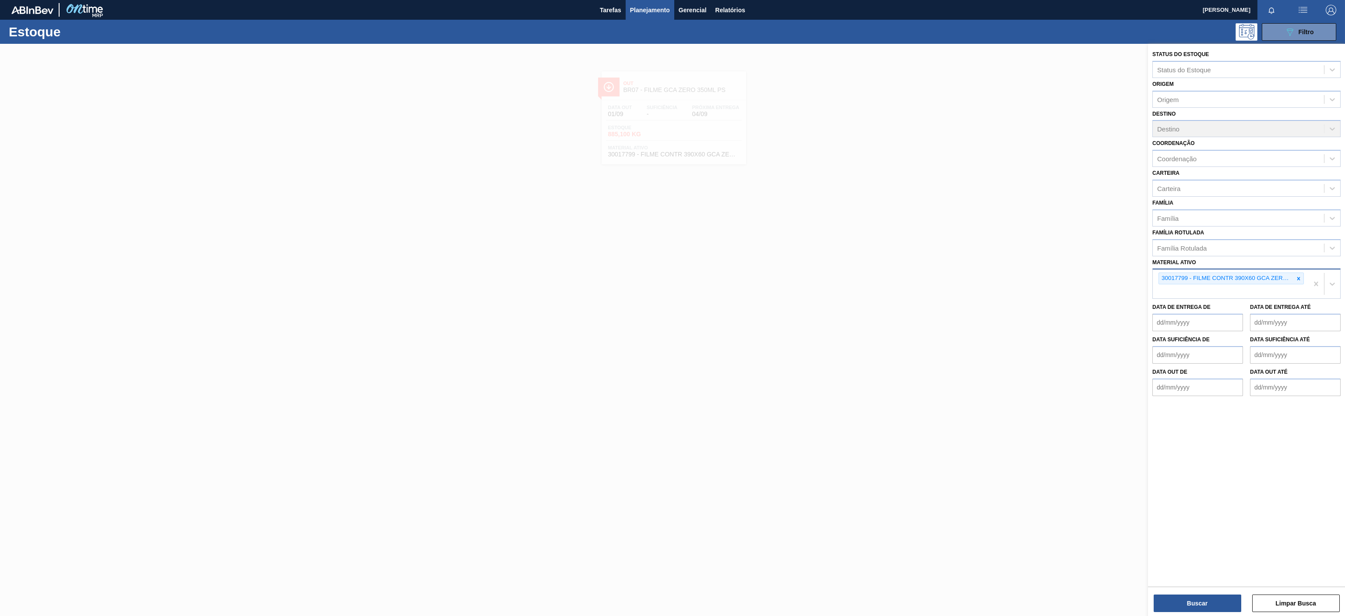
click at [1292, 277] on div "30017799 - FILME CONTR 390X60 GCA ZERO 350ML NIV22" at bounding box center [1226, 278] width 135 height 11
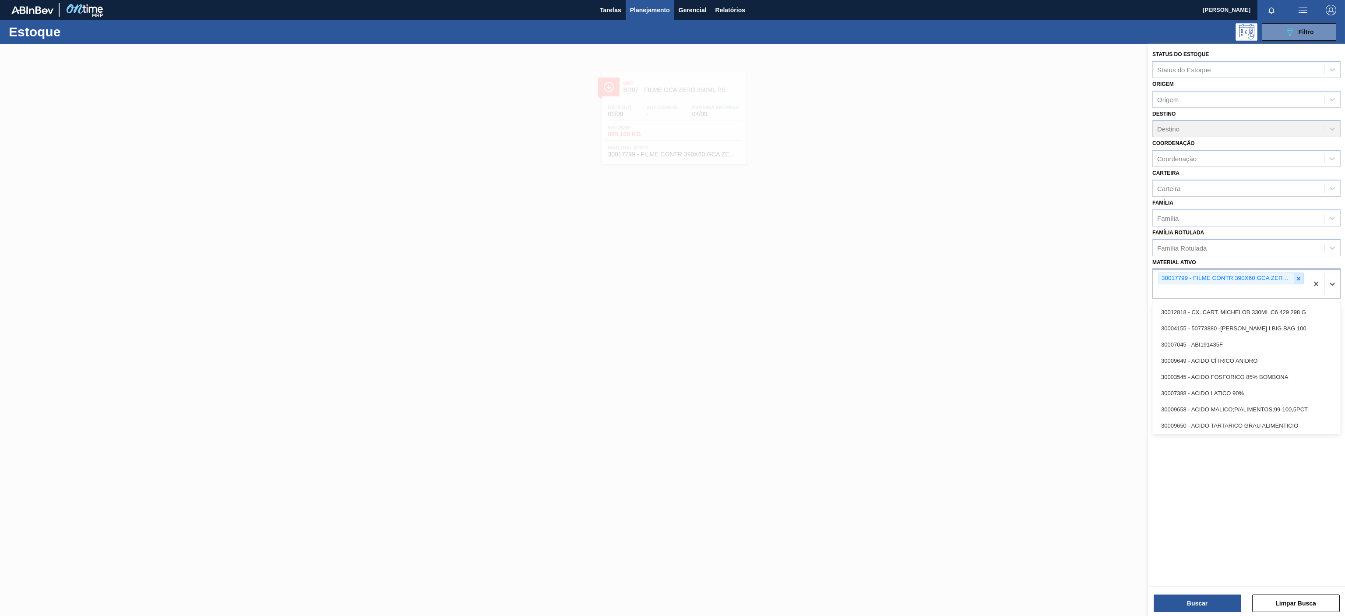
click at [1299, 277] on icon at bounding box center [1299, 278] width 6 height 6
paste ativo "30003581"
type ativo "30003581"
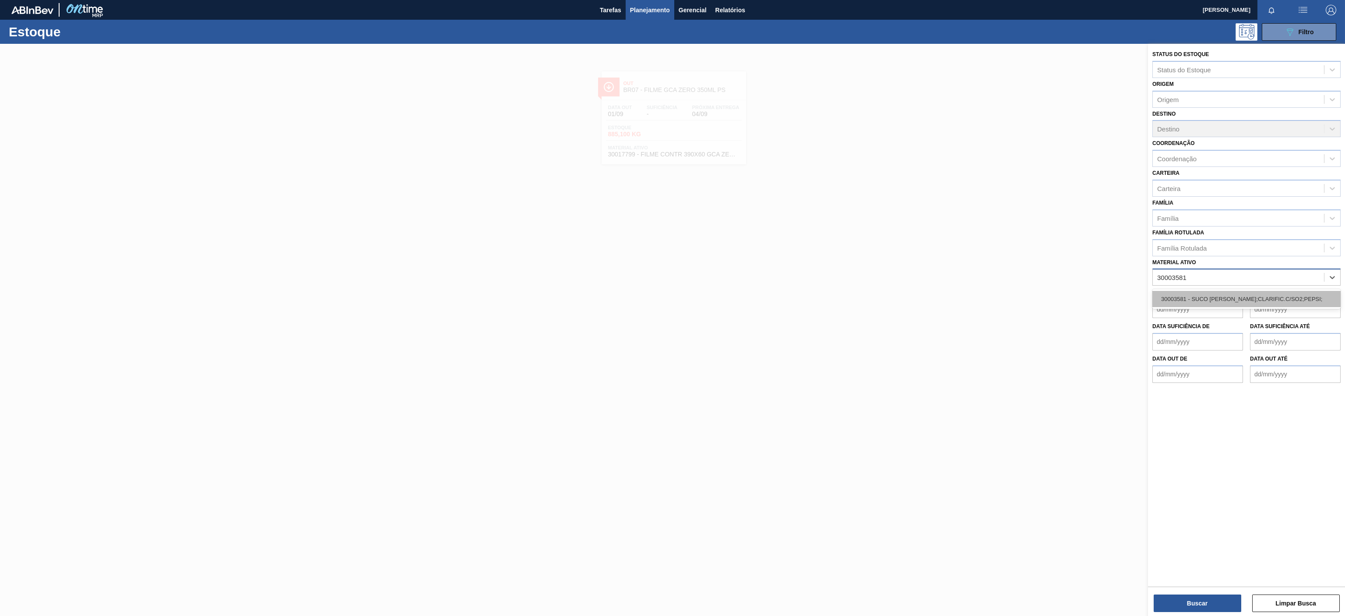
click at [1242, 298] on div "30003581 - SUCO [PERSON_NAME];CLARIFIC.C/SO2;PEPSI;" at bounding box center [1247, 299] width 188 height 16
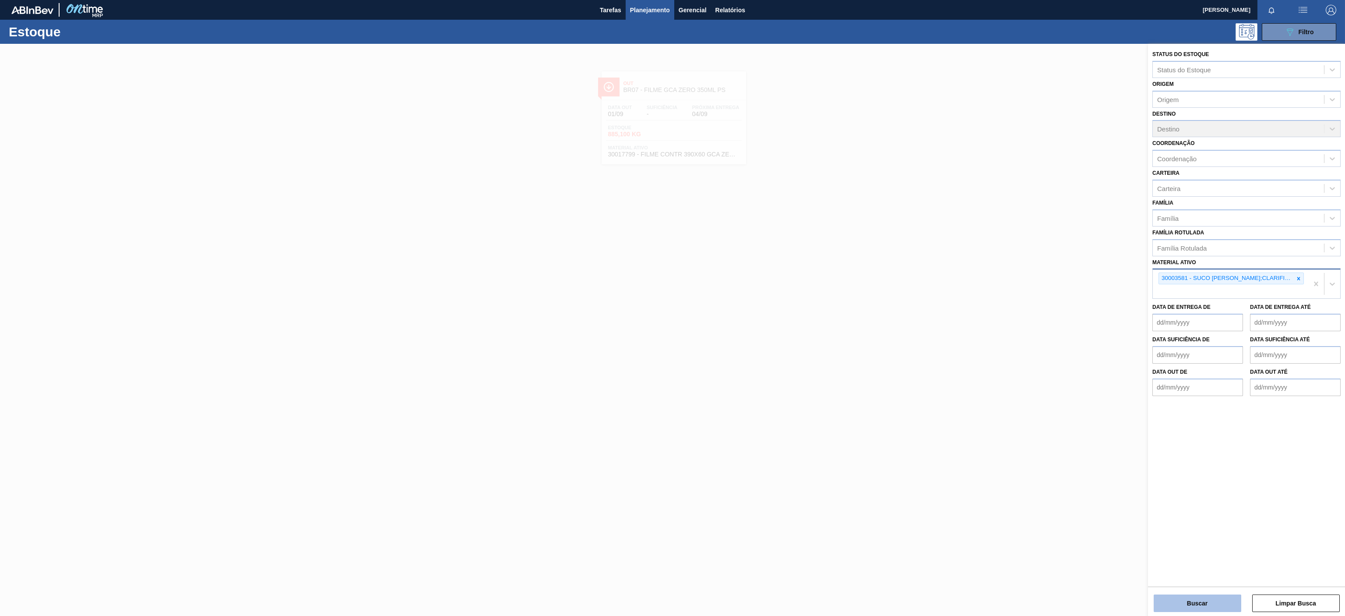
drag, startPoint x: 1193, startPoint y: 607, endPoint x: 1196, endPoint y: 603, distance: 5.0
click at [1196, 603] on button "Buscar" at bounding box center [1198, 603] width 88 height 18
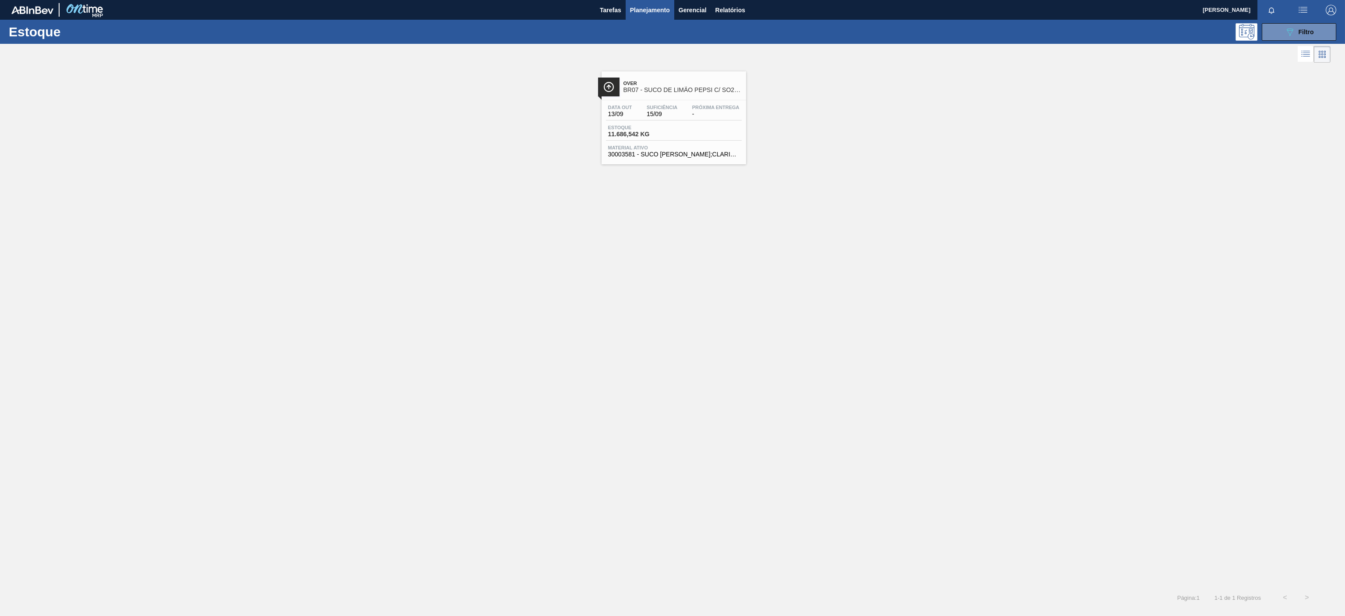
click at [692, 86] on span "Over" at bounding box center [683, 83] width 118 height 5
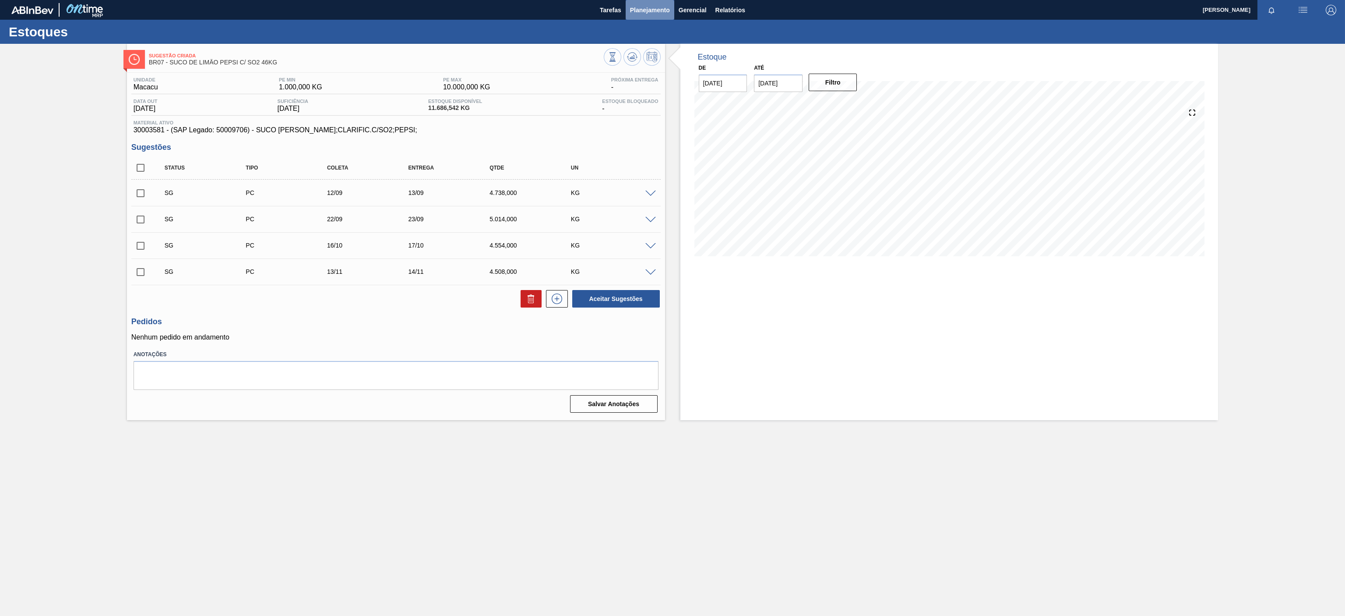
click at [656, 15] on button "Planejamento" at bounding box center [650, 10] width 49 height 20
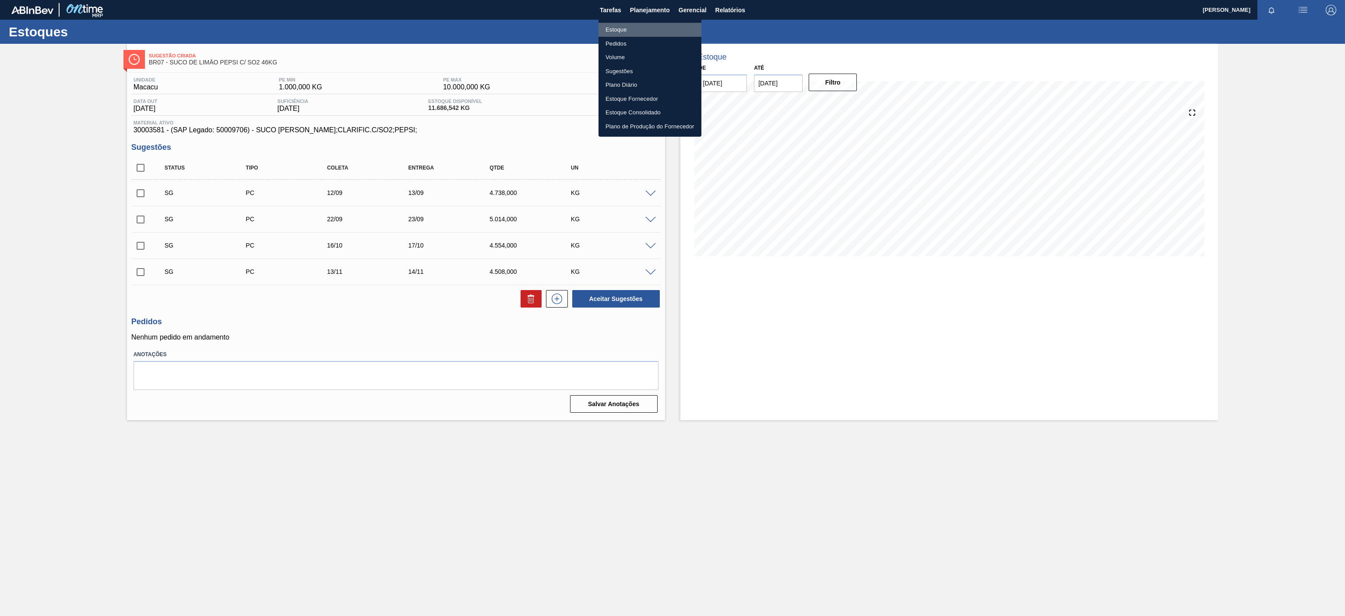
click at [624, 25] on li "Estoque" at bounding box center [650, 30] width 103 height 14
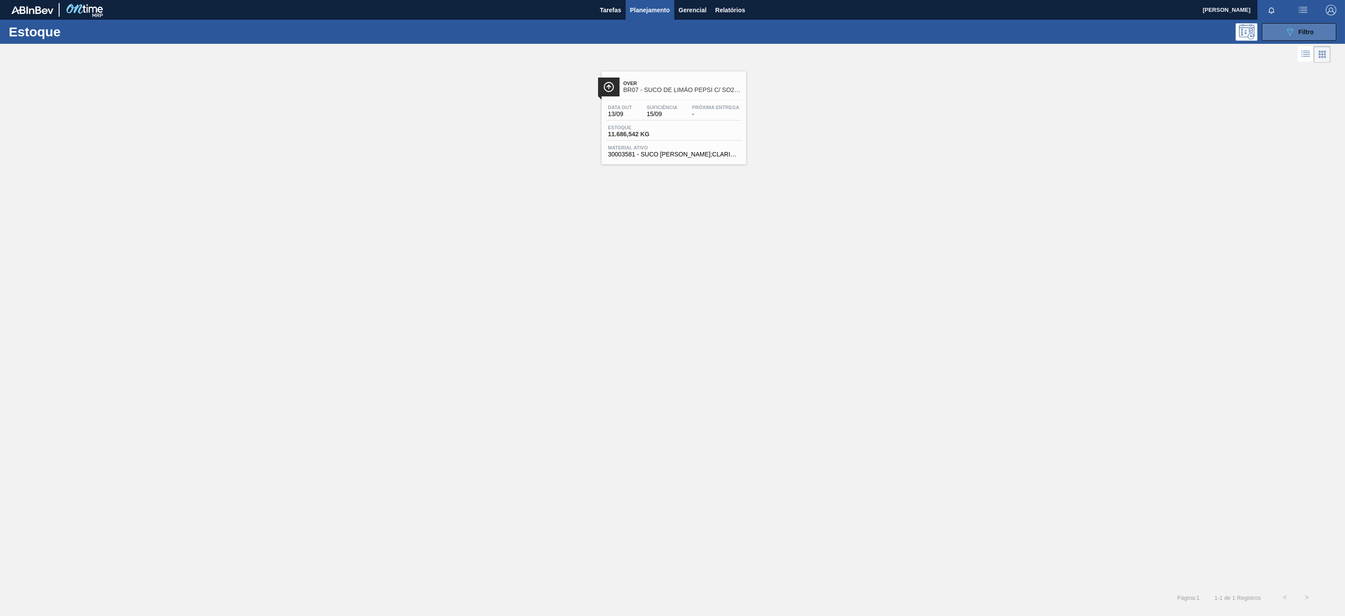
click at [1309, 31] on span "Filtro" at bounding box center [1306, 31] width 15 height 7
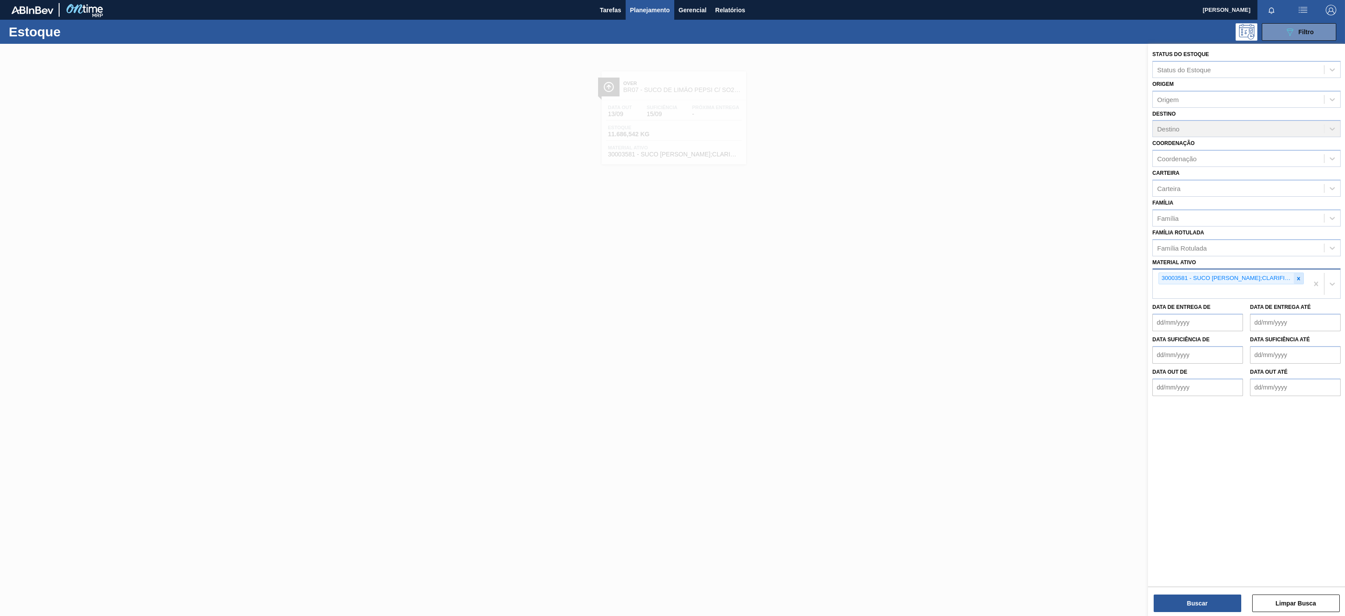
click at [1299, 279] on icon at bounding box center [1299, 278] width 3 height 3
paste ativo "30003696"
type ativo "30003696"
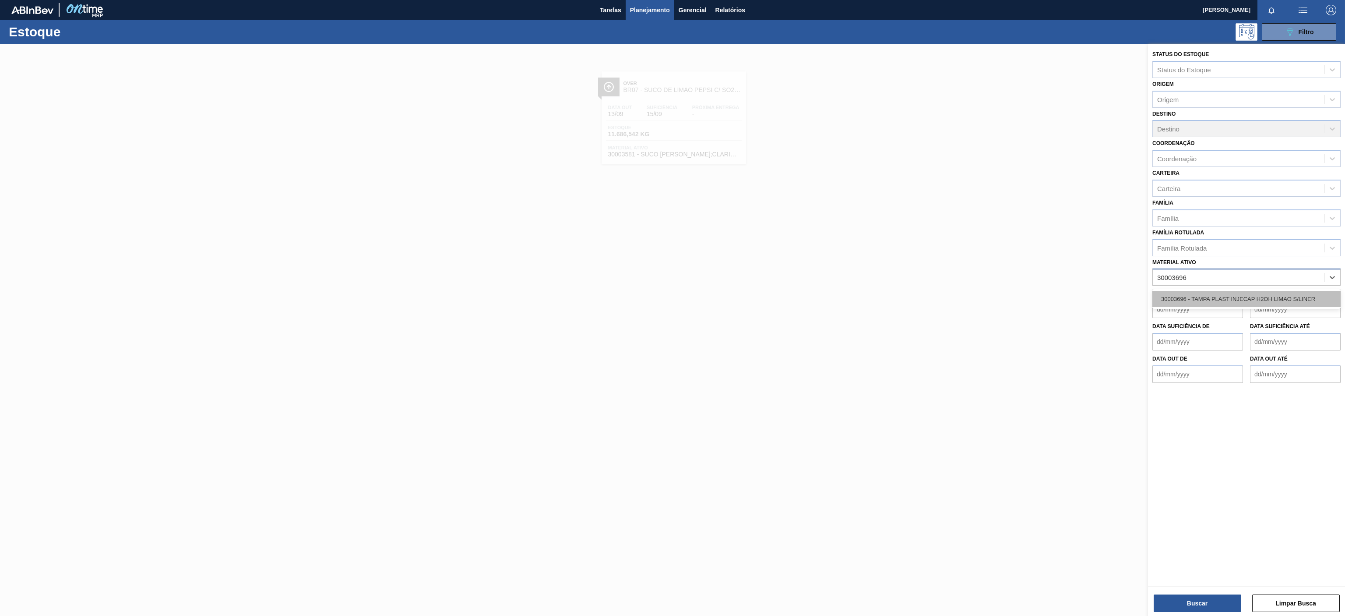
click at [1213, 307] on div "30003696 - TAMPA PLAST INJECAP H2OH LIMAO S/LINER" at bounding box center [1247, 299] width 188 height 16
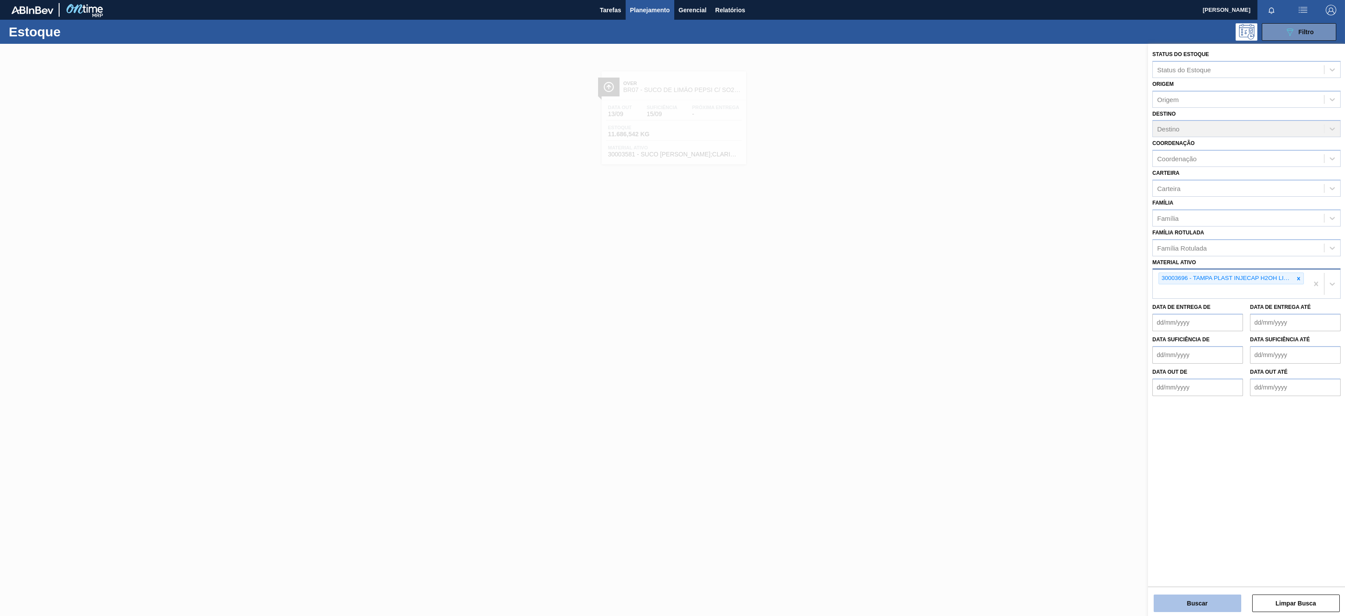
click at [1182, 596] on button "Buscar" at bounding box center [1198, 603] width 88 height 18
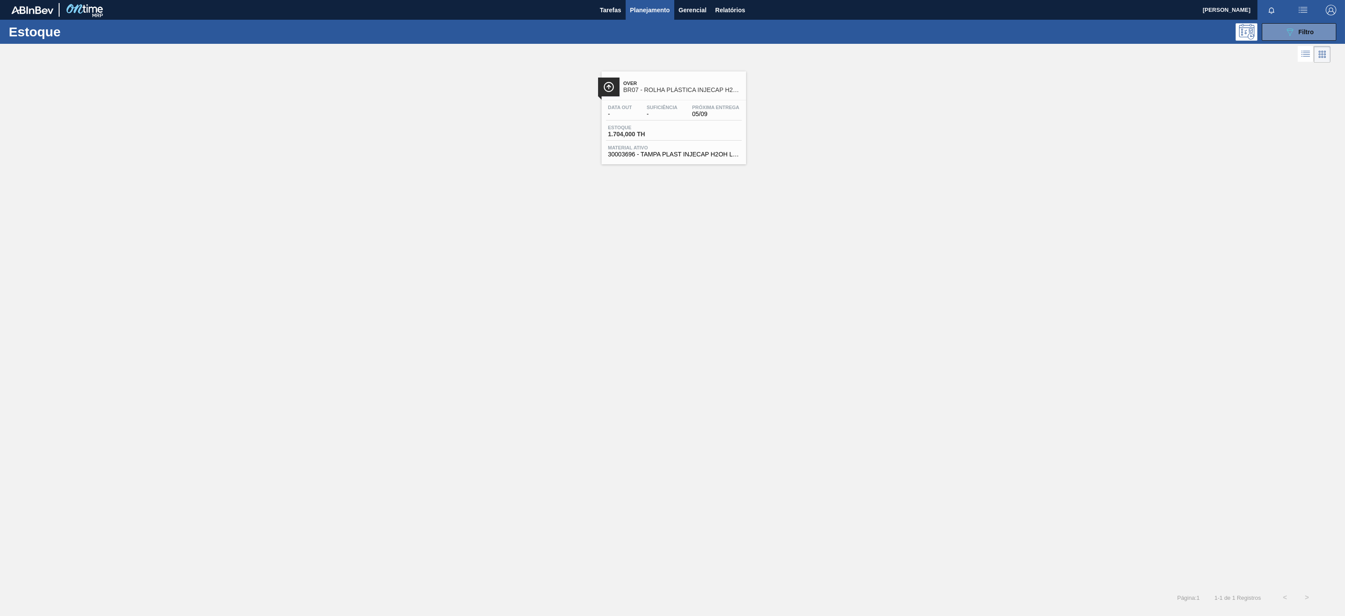
click at [693, 89] on span "BR07 - ROLHA PLÁSTICA INJECAP H2OH SHORT" at bounding box center [683, 90] width 118 height 7
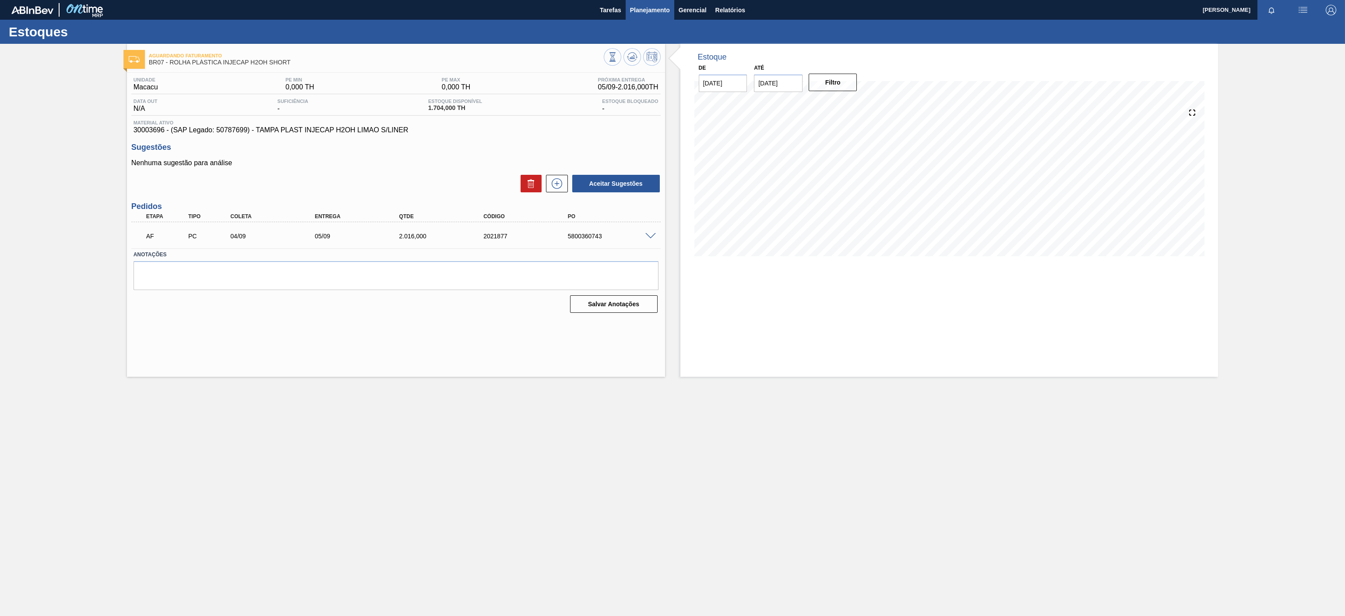
click at [658, 11] on span "Planejamento" at bounding box center [650, 10] width 40 height 11
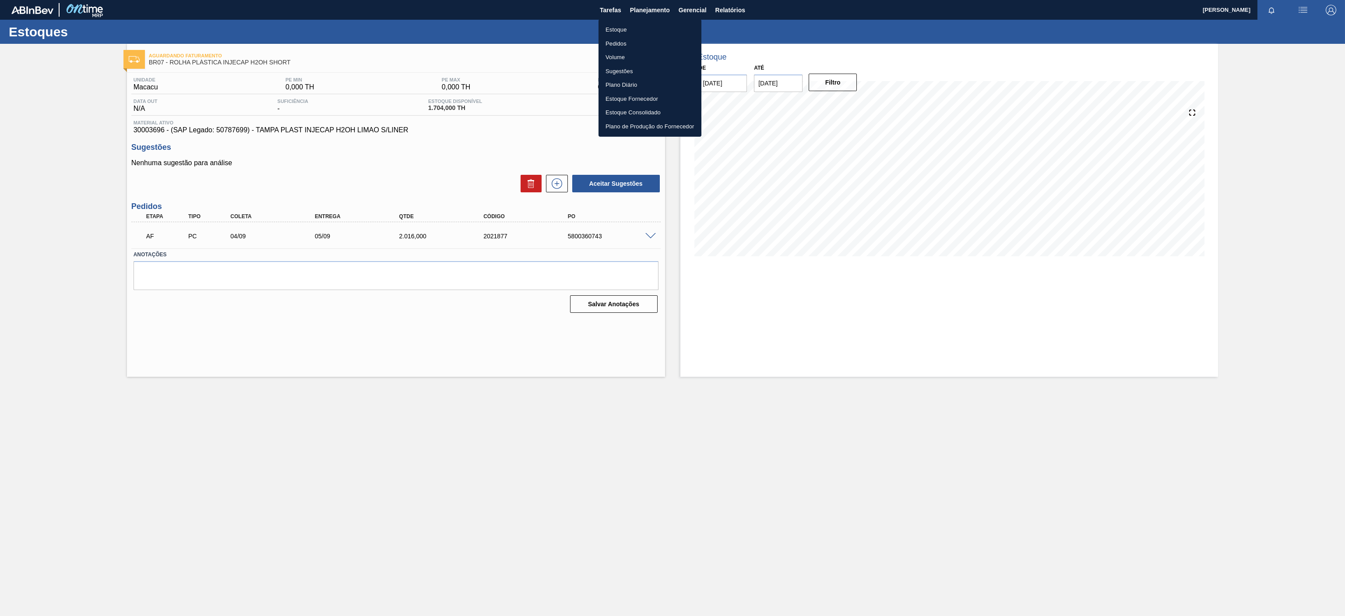
click at [632, 31] on li "Estoque" at bounding box center [650, 30] width 103 height 14
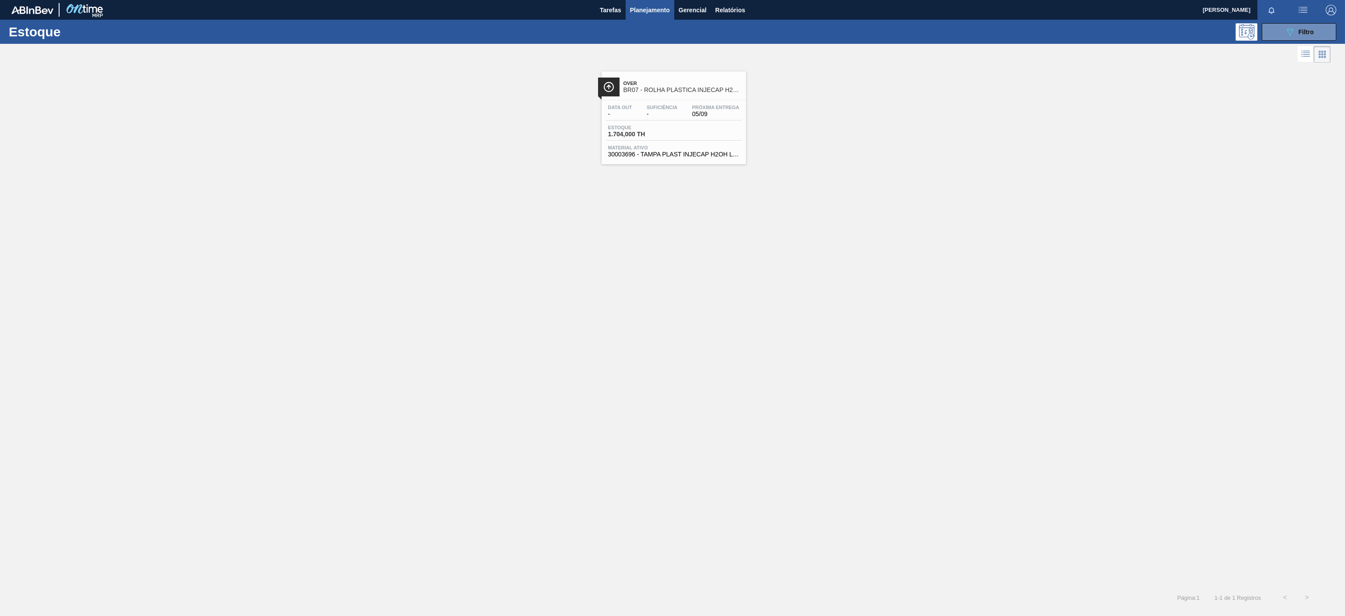
click at [1306, 42] on div "Estoque 089F7B8B-B2A5-4AFE-B5C0-19BA573D28AC Filtro" at bounding box center [672, 32] width 1345 height 24
click at [1306, 40] on button "089F7B8B-B2A5-4AFE-B5C0-19BA573D28AC Filtro" at bounding box center [1299, 32] width 74 height 18
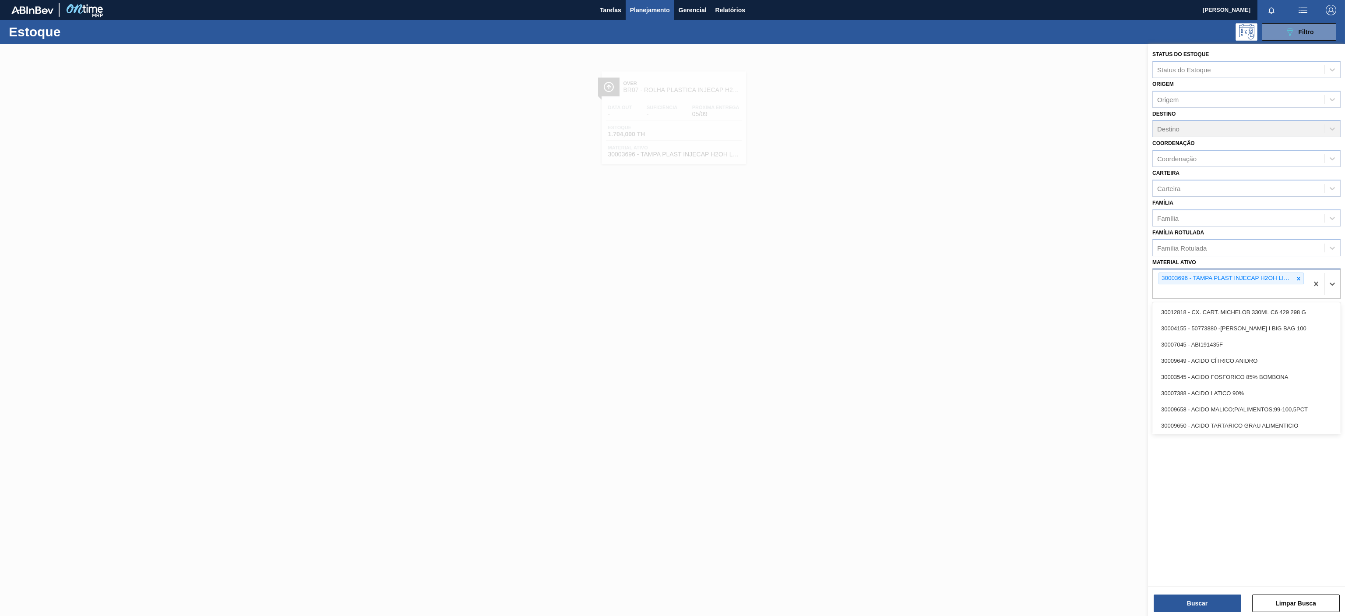
click at [1298, 286] on div "30003696 - TAMPA PLAST INJECAP H2OH LIMAO S/LINER" at bounding box center [1230, 283] width 155 height 29
click at [1296, 283] on div at bounding box center [1299, 278] width 10 height 11
paste ativo "30003598"
type ativo "30003598"
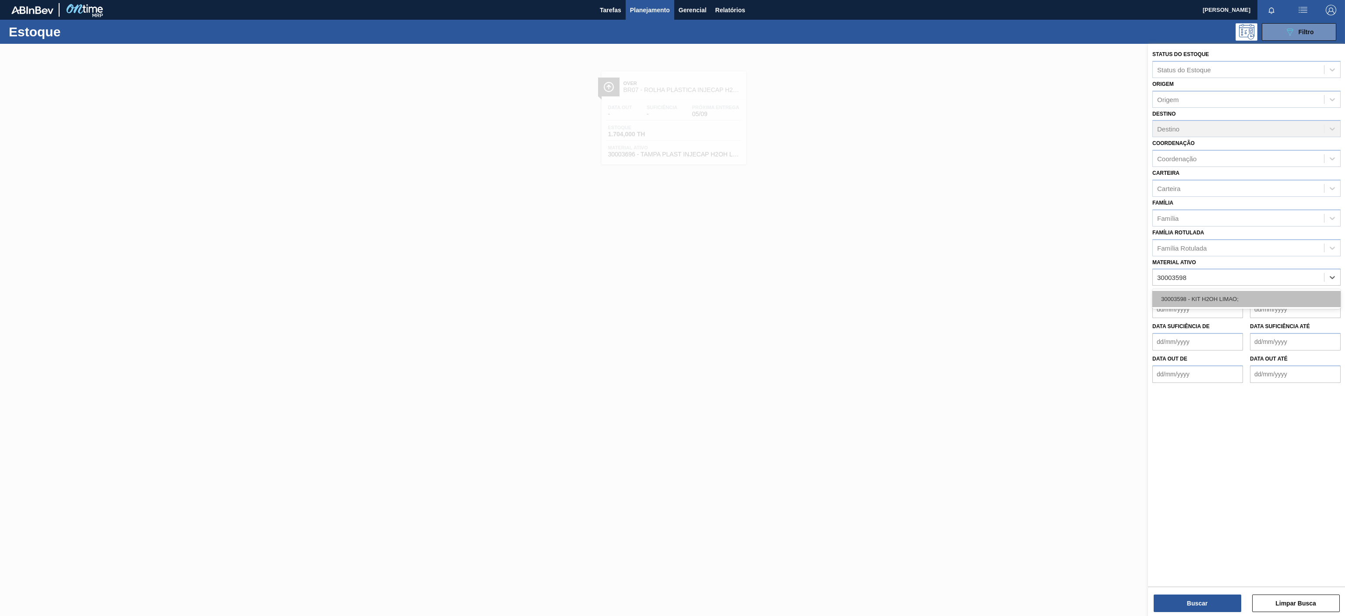
click at [1249, 294] on div "30003598 - KIT H2OH LIMAO;" at bounding box center [1247, 299] width 188 height 16
click at [1194, 601] on button "Buscar" at bounding box center [1198, 603] width 88 height 18
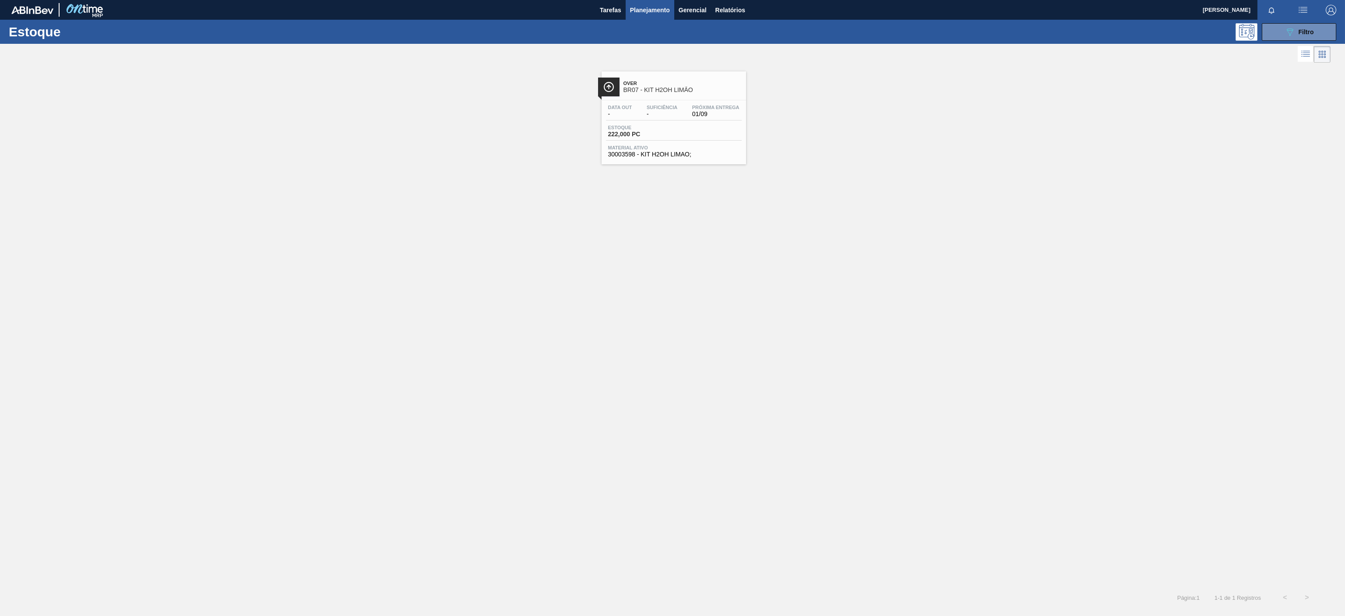
click at [701, 94] on div "Over BR07 - KIT H2OH LIMÃO" at bounding box center [683, 87] width 118 height 20
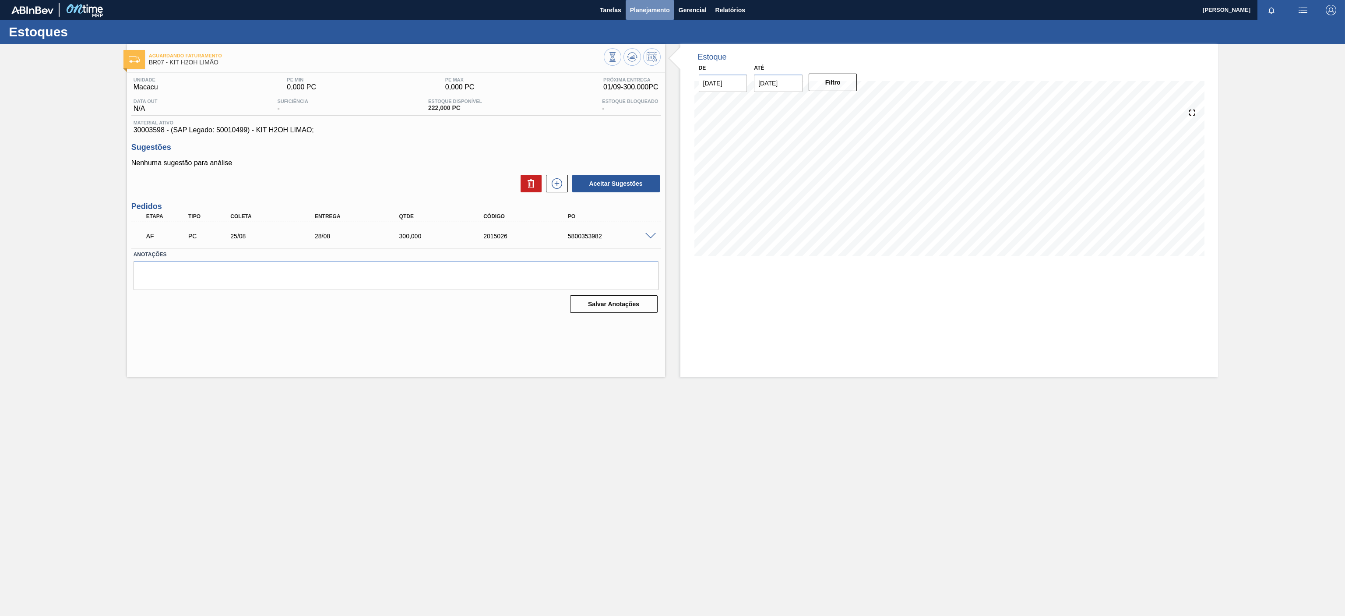
click at [648, 9] on span "Planejamento" at bounding box center [650, 10] width 40 height 11
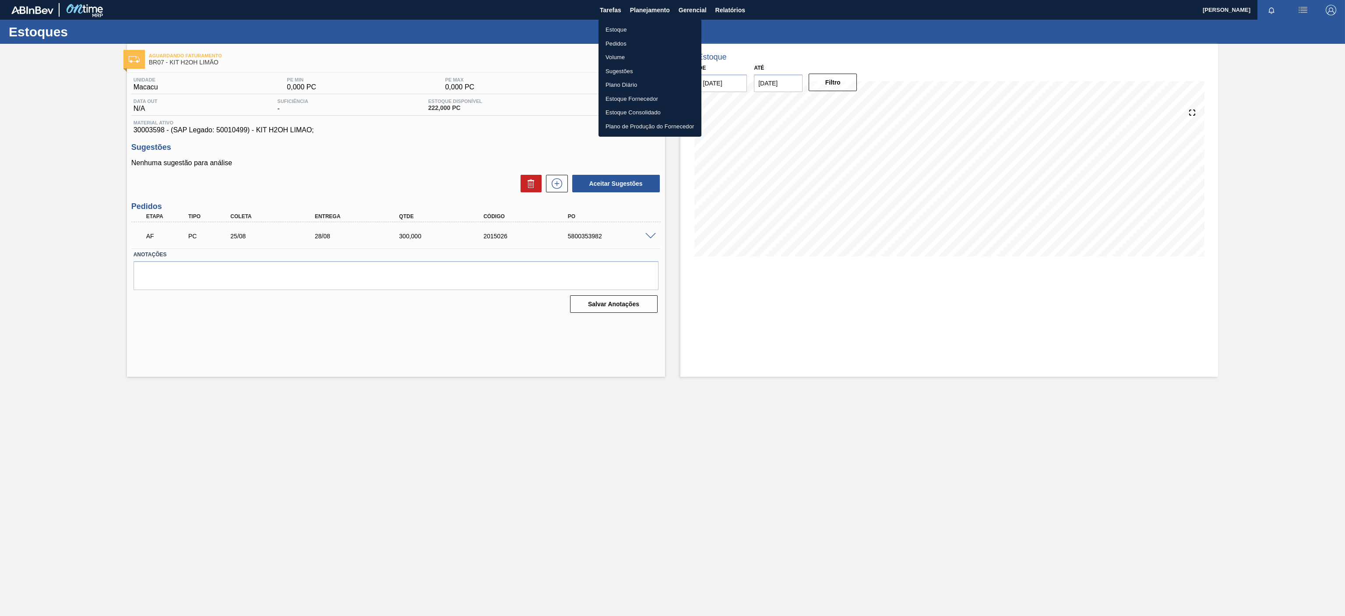
click at [616, 28] on li "Estoque" at bounding box center [650, 30] width 103 height 14
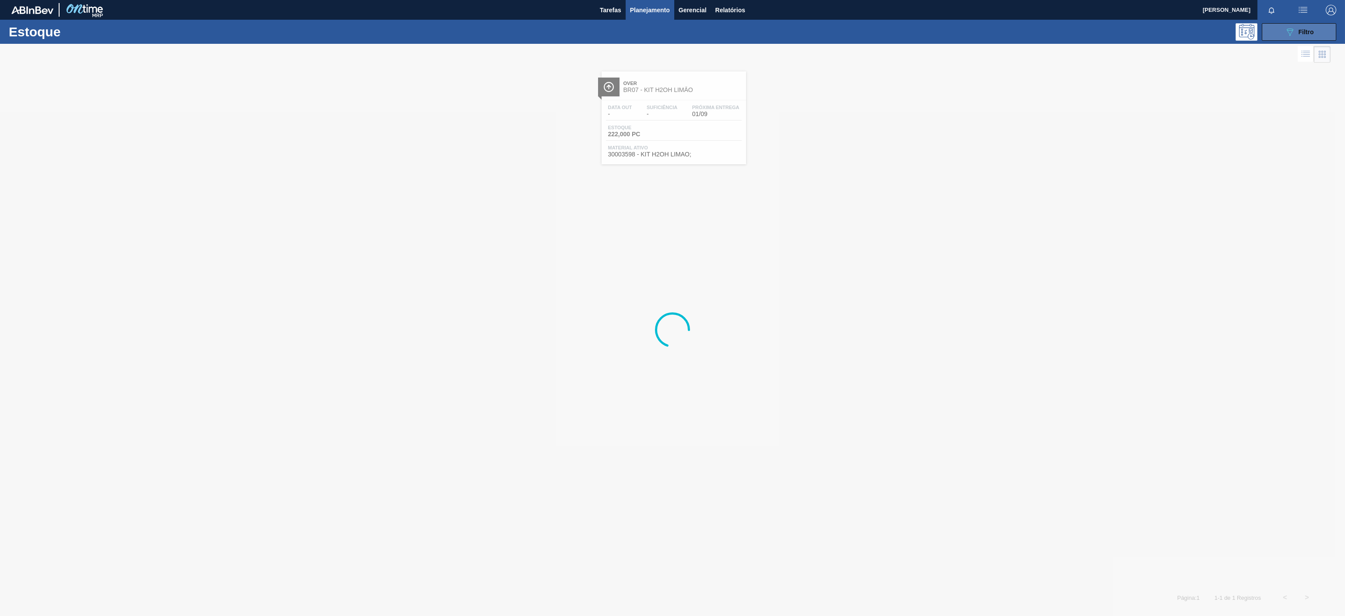
click at [1303, 24] on div "Estoque 089F7B8B-B2A5-4AFE-B5C0-19BA573D28AC Filtro" at bounding box center [672, 32] width 1345 height 24
click at [1300, 25] on button "089F7B8B-B2A5-4AFE-B5C0-19BA573D28AC Filtro" at bounding box center [1299, 32] width 74 height 18
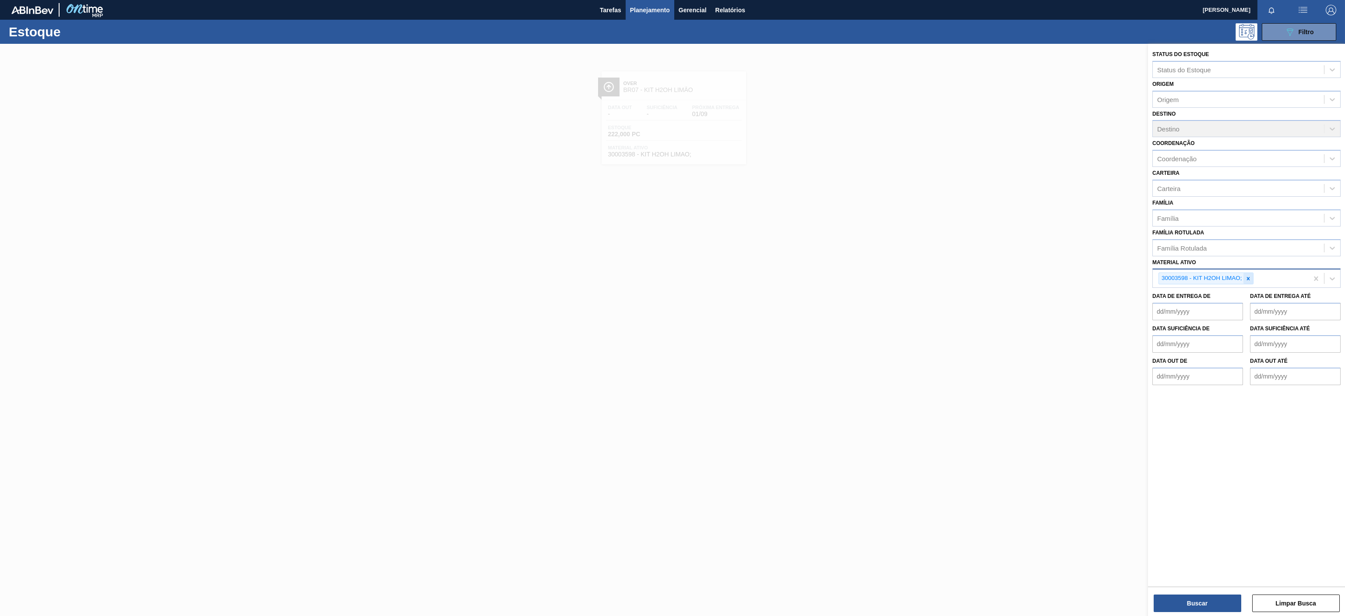
click at [1246, 280] on icon at bounding box center [1249, 278] width 6 height 6
paste ativo "30031679"
type ativo "30031679"
click at [1178, 614] on div "Status do Estoque Status do Estoque Origem Origem Destino Destino Coordenação C…" at bounding box center [1246, 331] width 197 height 574
click at [1181, 606] on button "Buscar" at bounding box center [1198, 603] width 88 height 18
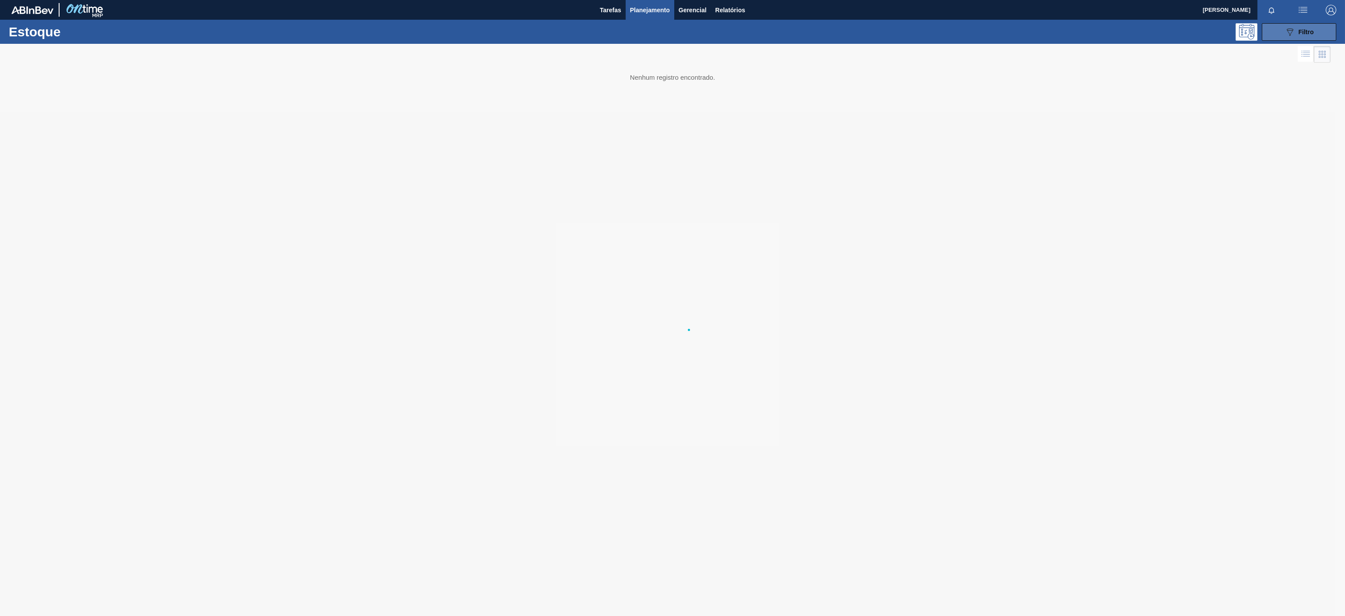
click at [1289, 32] on icon "089F7B8B-B2A5-4AFE-B5C0-19BA573D28AC" at bounding box center [1290, 32] width 11 height 11
click at [1197, 274] on div at bounding box center [672, 330] width 1345 height 572
click at [1184, 281] on div at bounding box center [672, 330] width 1345 height 572
click at [1200, 273] on div at bounding box center [672, 330] width 1345 height 572
click at [1204, 273] on div at bounding box center [672, 330] width 1345 height 572
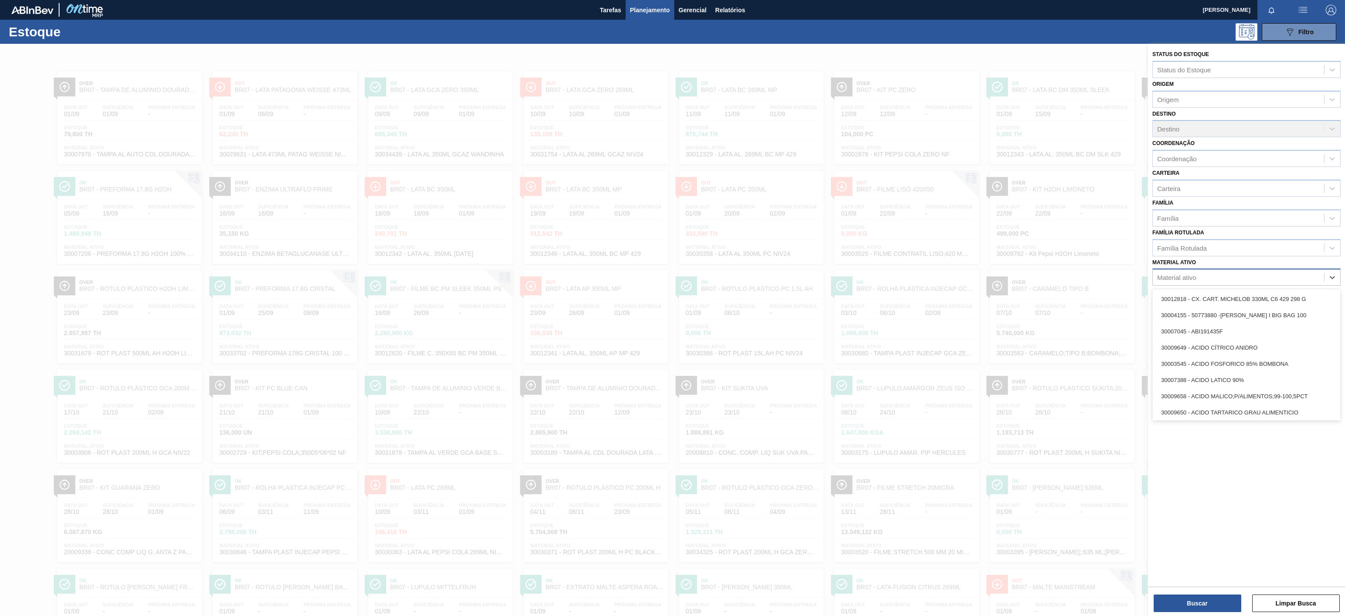
click at [1203, 272] on div "Material ativo" at bounding box center [1238, 277] width 171 height 13
paste ativo "30031679"
type ativo "30031679"
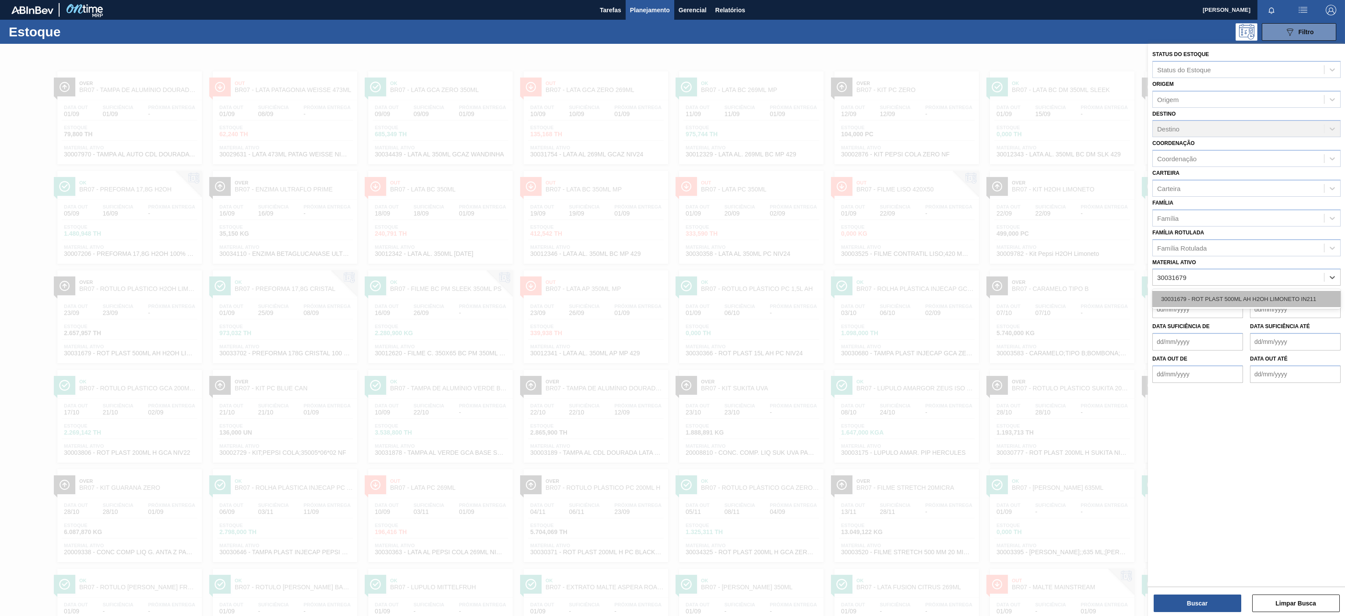
click at [1201, 299] on div "30031679 - ROT PLAST 500ML AH H2OH LIMONETO IN211" at bounding box center [1247, 299] width 188 height 16
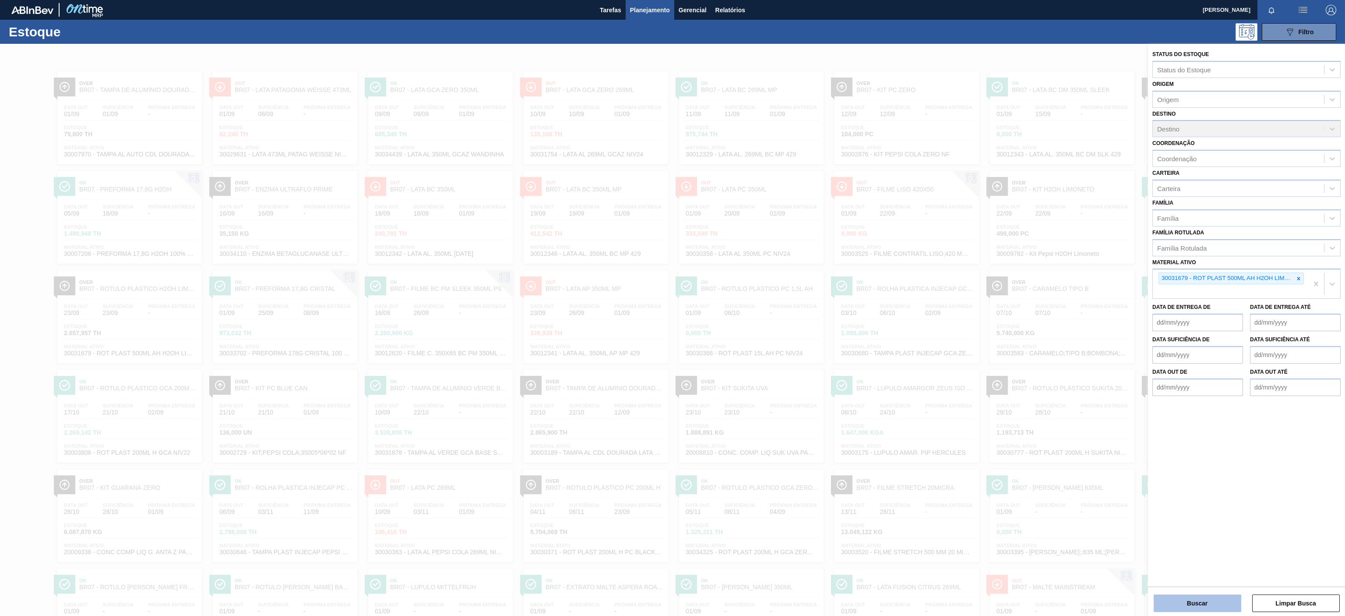
click at [1216, 607] on button "Buscar" at bounding box center [1198, 603] width 88 height 18
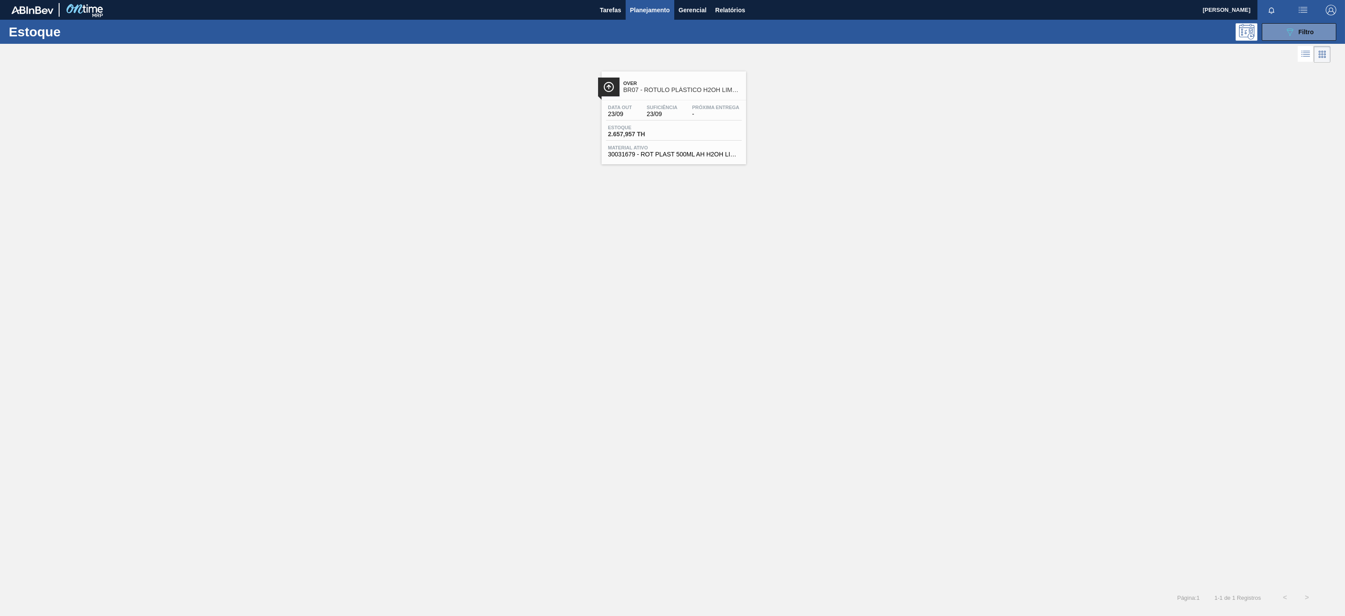
click at [688, 122] on div "Data out 23/09 Suficiência 23/09 Próxima Entrega - Estoque 2.657,957 TH Materia…" at bounding box center [674, 130] width 145 height 60
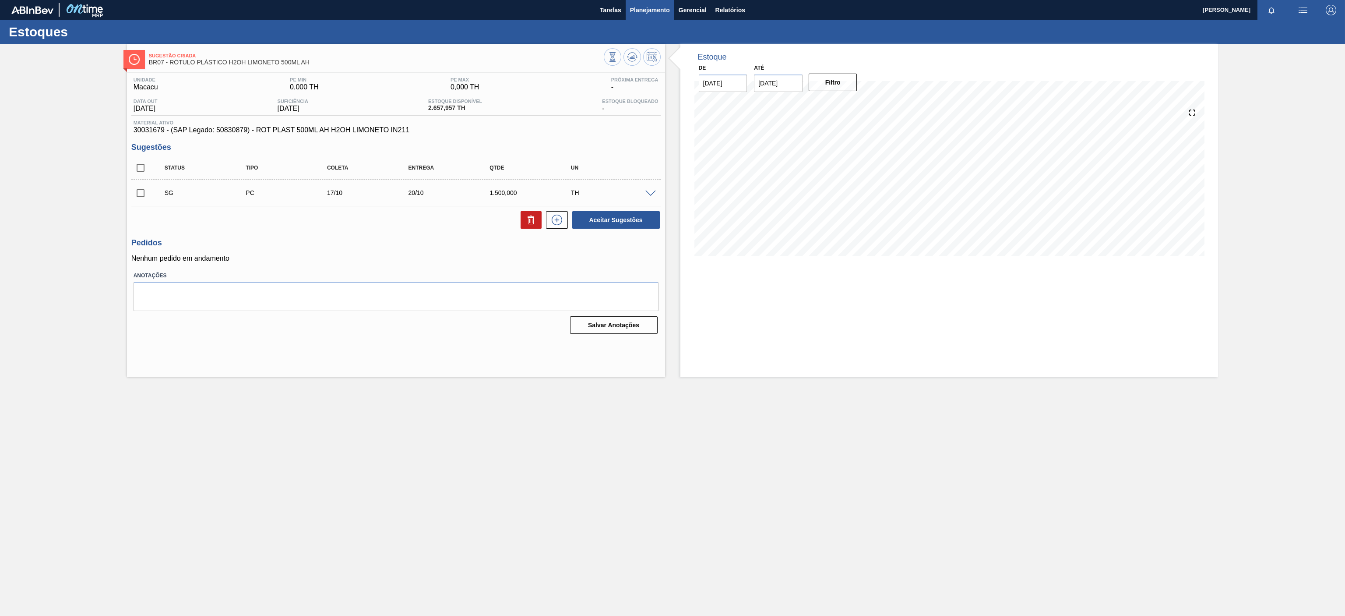
click at [641, 10] on span "Planejamento" at bounding box center [650, 10] width 40 height 11
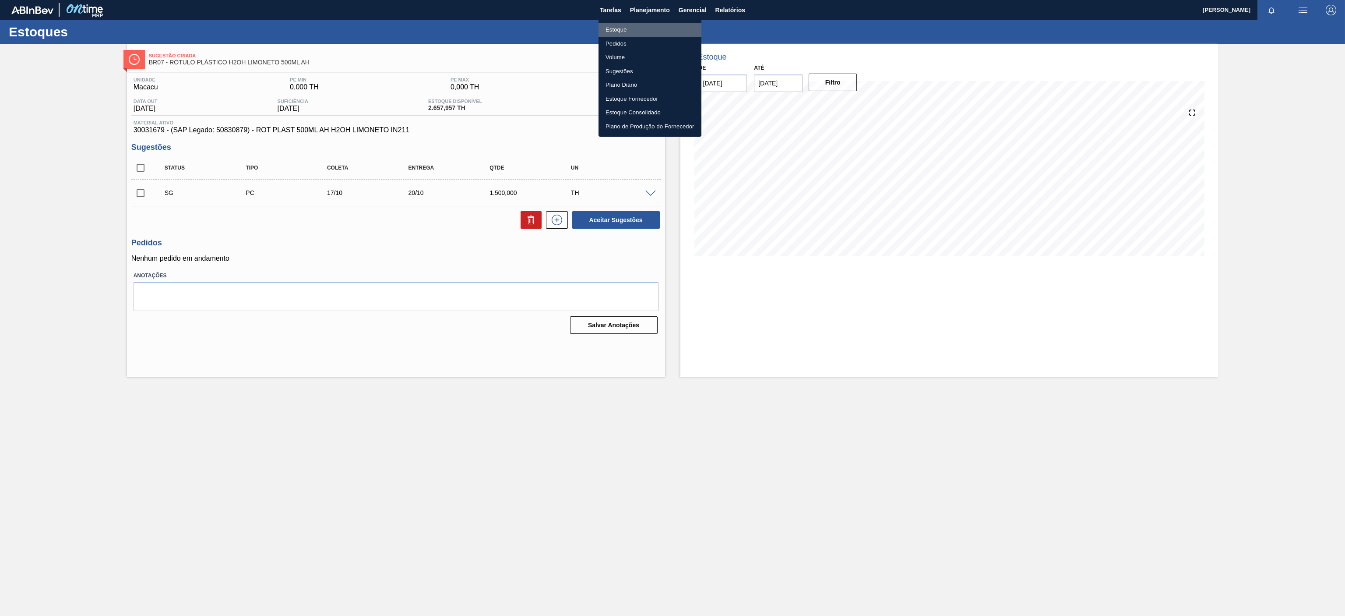
click at [618, 29] on li "Estoque" at bounding box center [650, 30] width 103 height 14
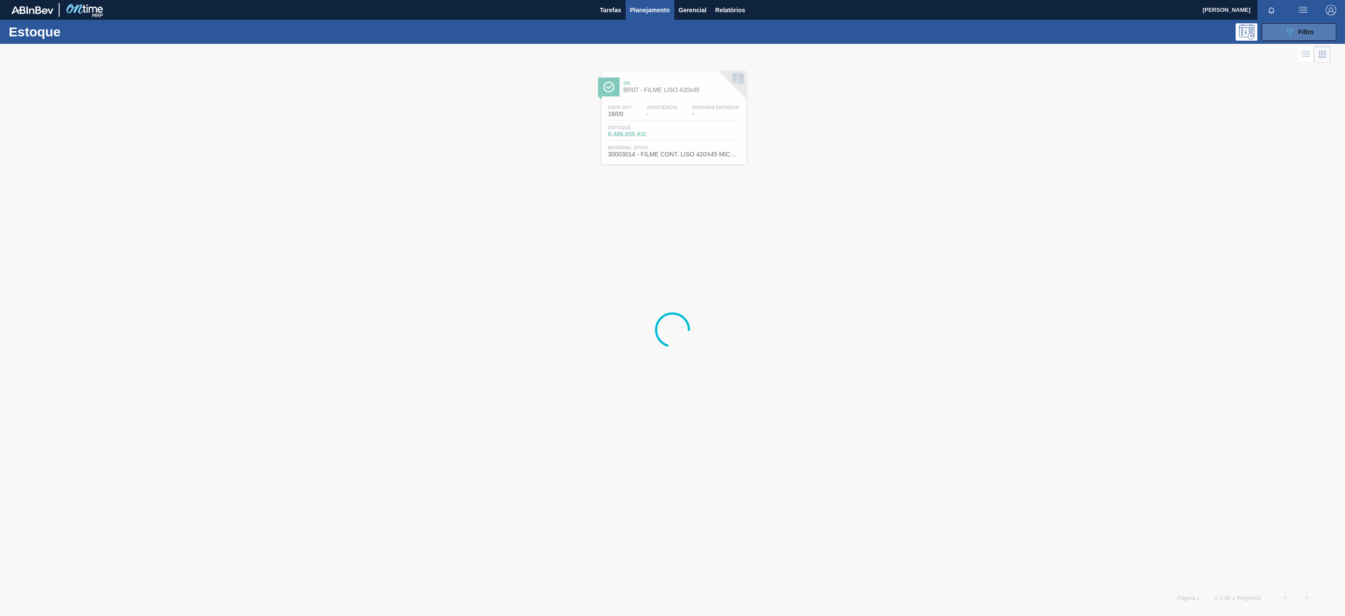
click at [1312, 31] on span "Filtro" at bounding box center [1306, 31] width 15 height 7
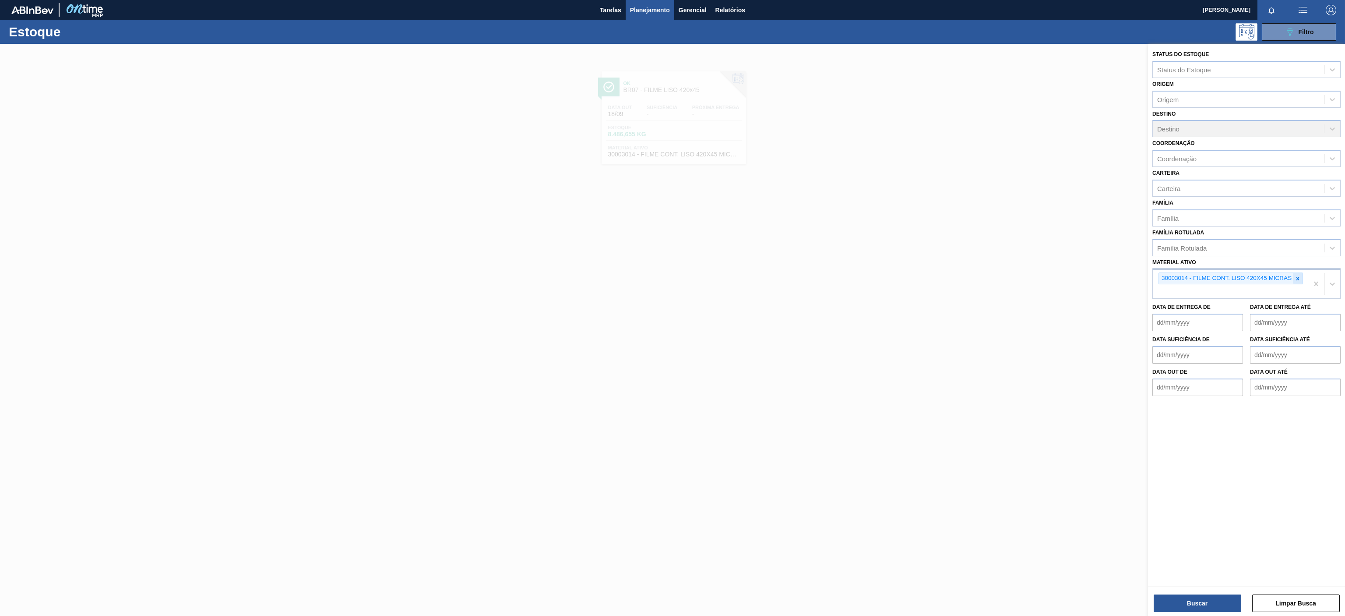
click at [1297, 283] on div at bounding box center [1298, 278] width 10 height 11
paste ativo "30009782"
type ativo "30009782"
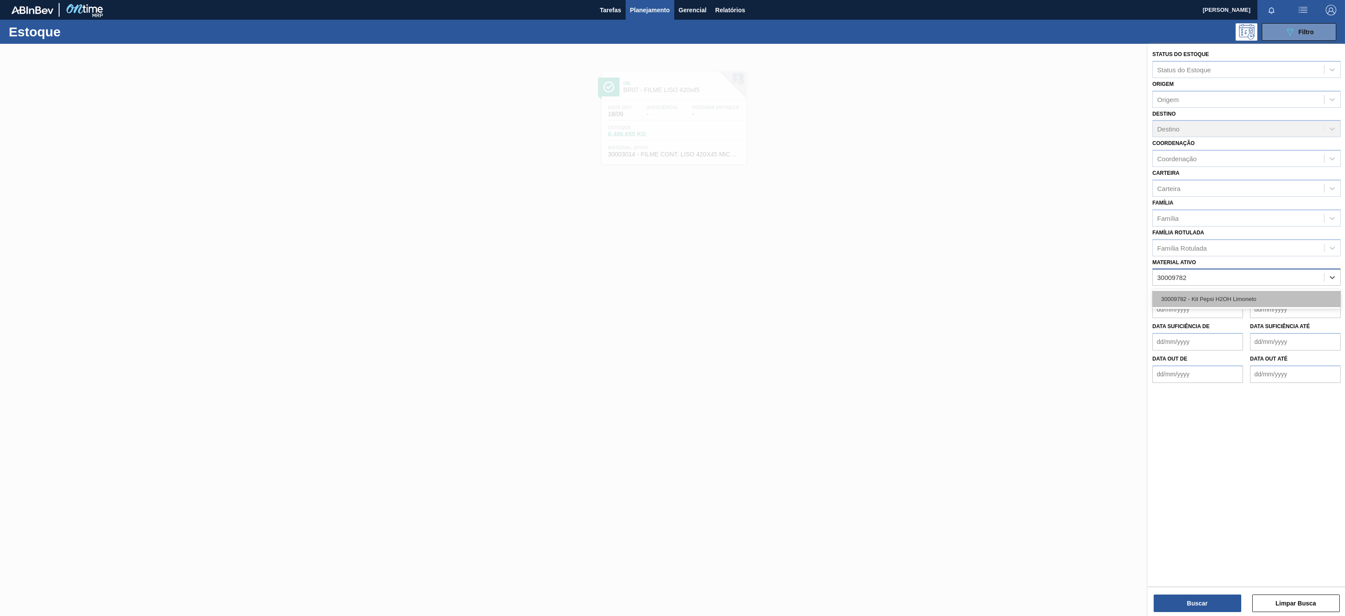
click at [1217, 307] on div "30009782 - Kit Pepsi H2OH Limoneto" at bounding box center [1247, 299] width 188 height 16
click at [1186, 602] on button "Buscar" at bounding box center [1198, 603] width 88 height 18
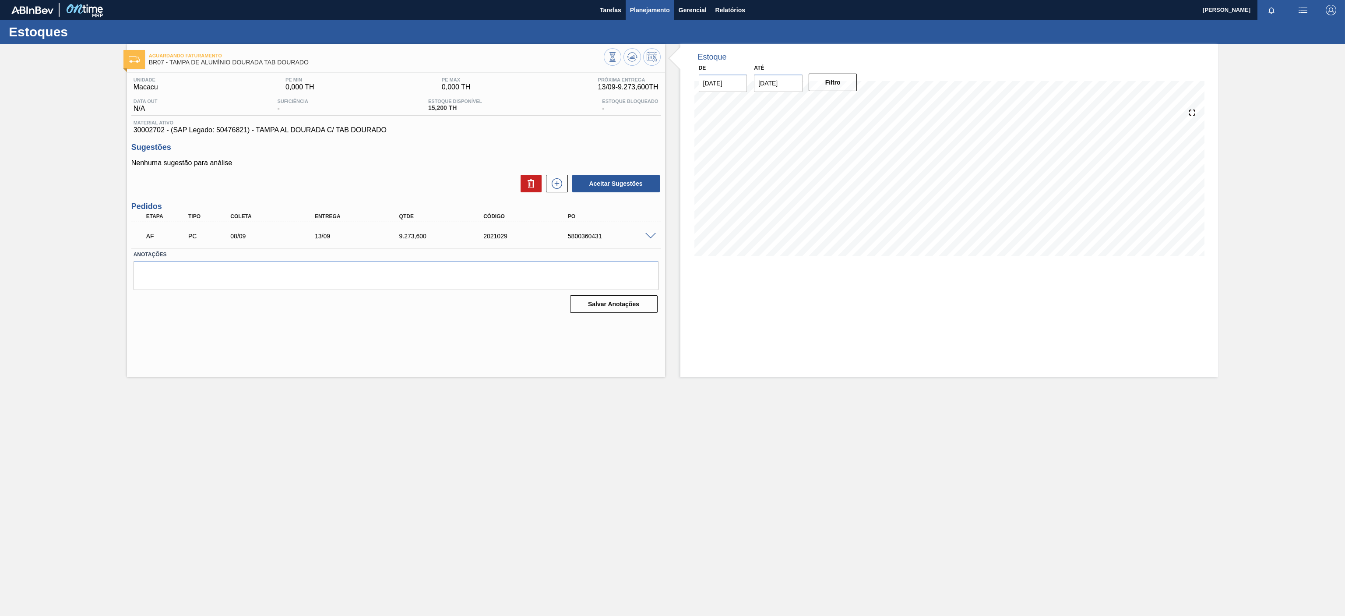
click at [651, 10] on span "Planejamento" at bounding box center [650, 10] width 40 height 11
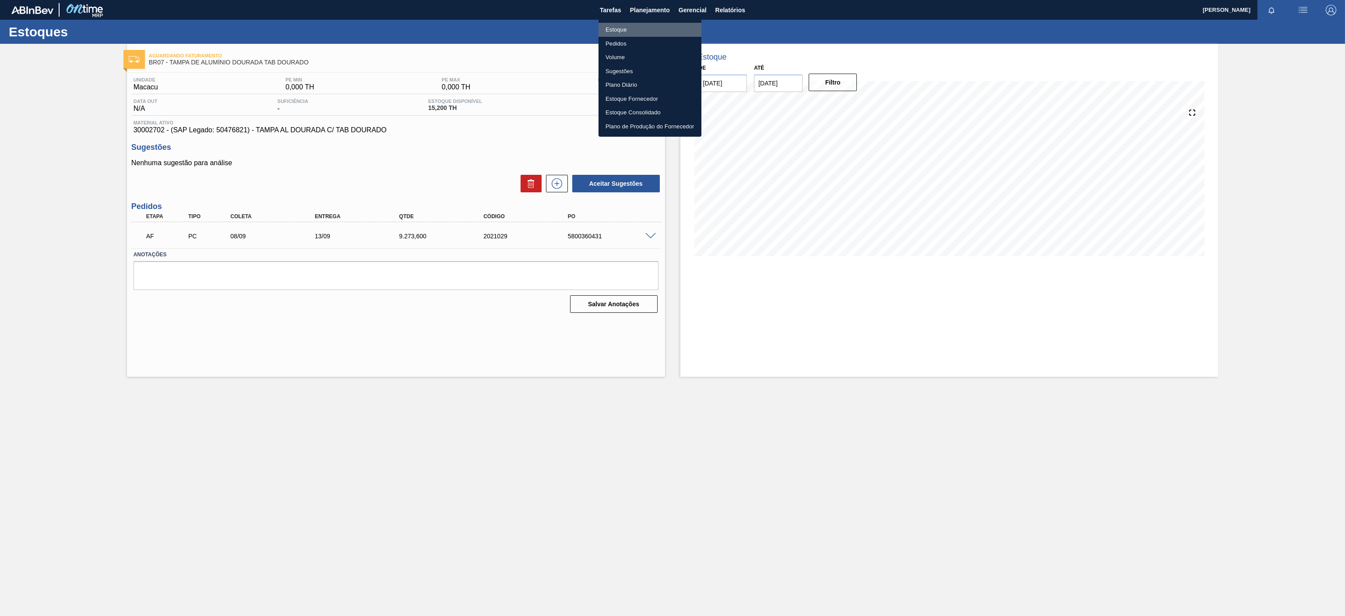
click at [615, 28] on li "Estoque" at bounding box center [650, 30] width 103 height 14
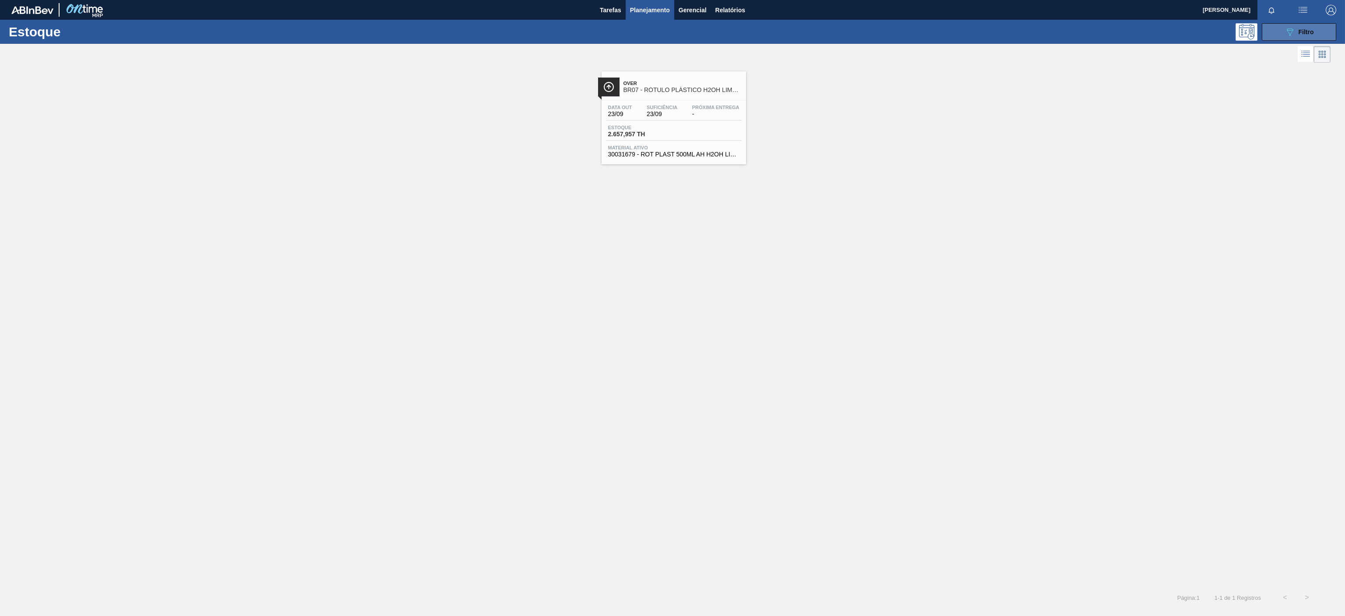
click at [1302, 38] on button "089F7B8B-B2A5-4AFE-B5C0-19BA573D28AC Filtro" at bounding box center [1299, 32] width 74 height 18
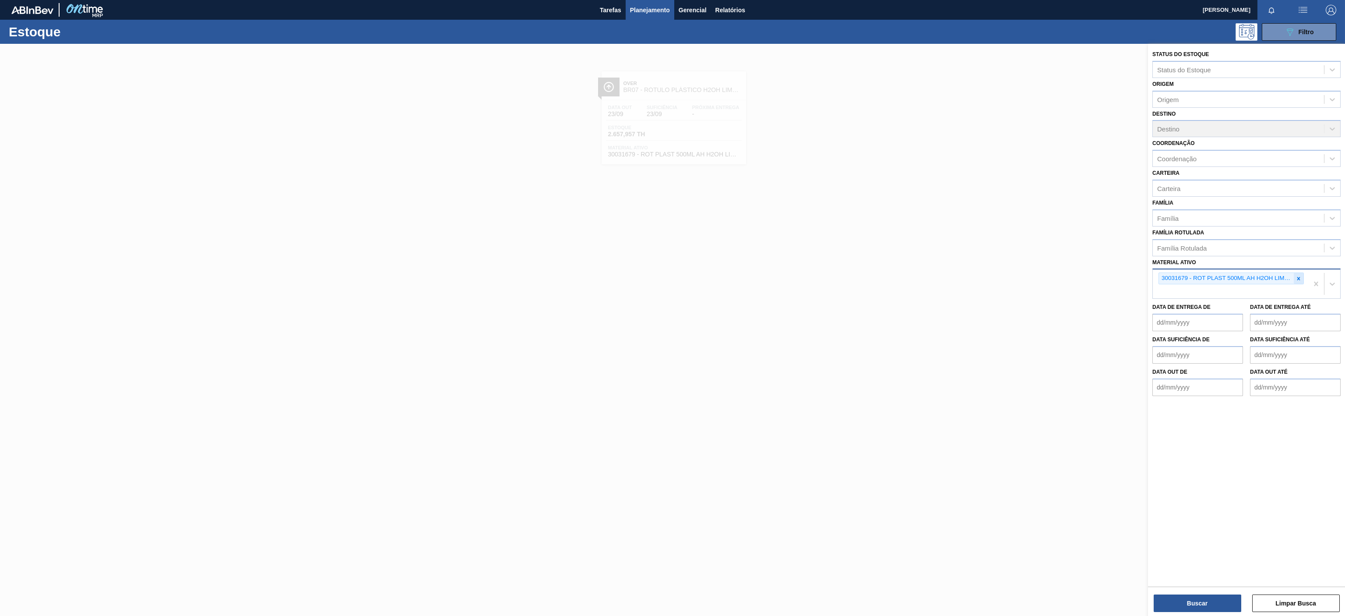
click at [1296, 278] on icon at bounding box center [1299, 278] width 6 height 6
paste ativo "30003014"
type ativo "30003014"
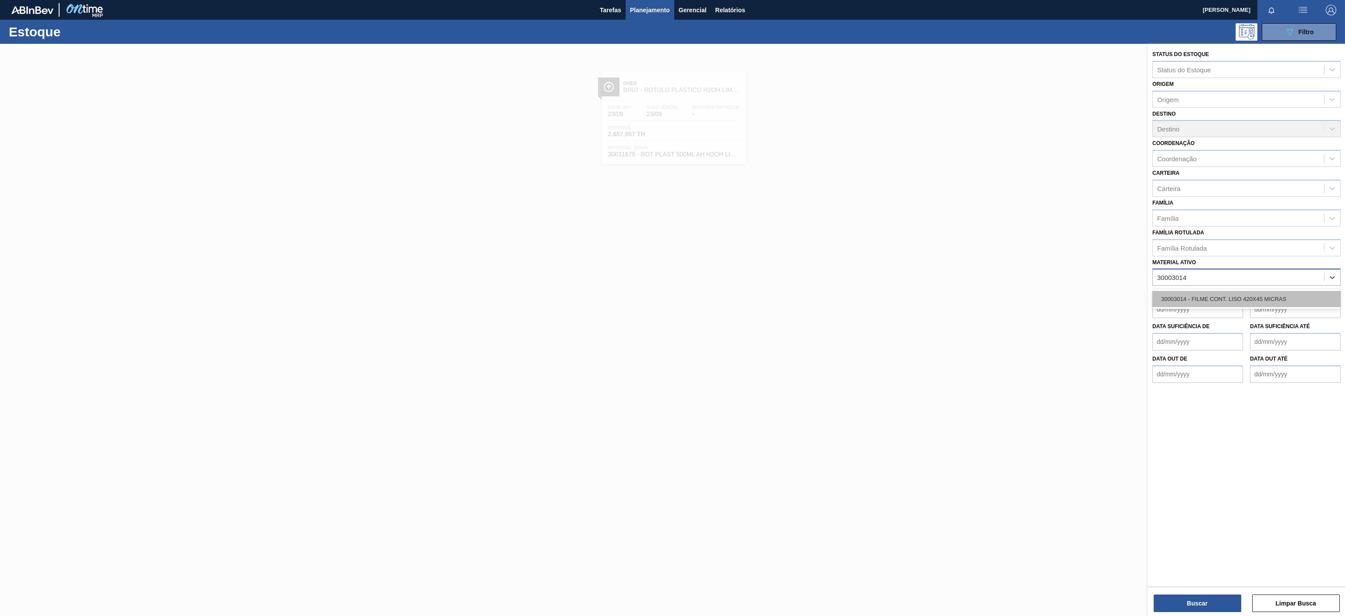
click at [1214, 302] on div "30003014 - FILME CONT. LISO 420X45 MICRAS" at bounding box center [1247, 299] width 188 height 16
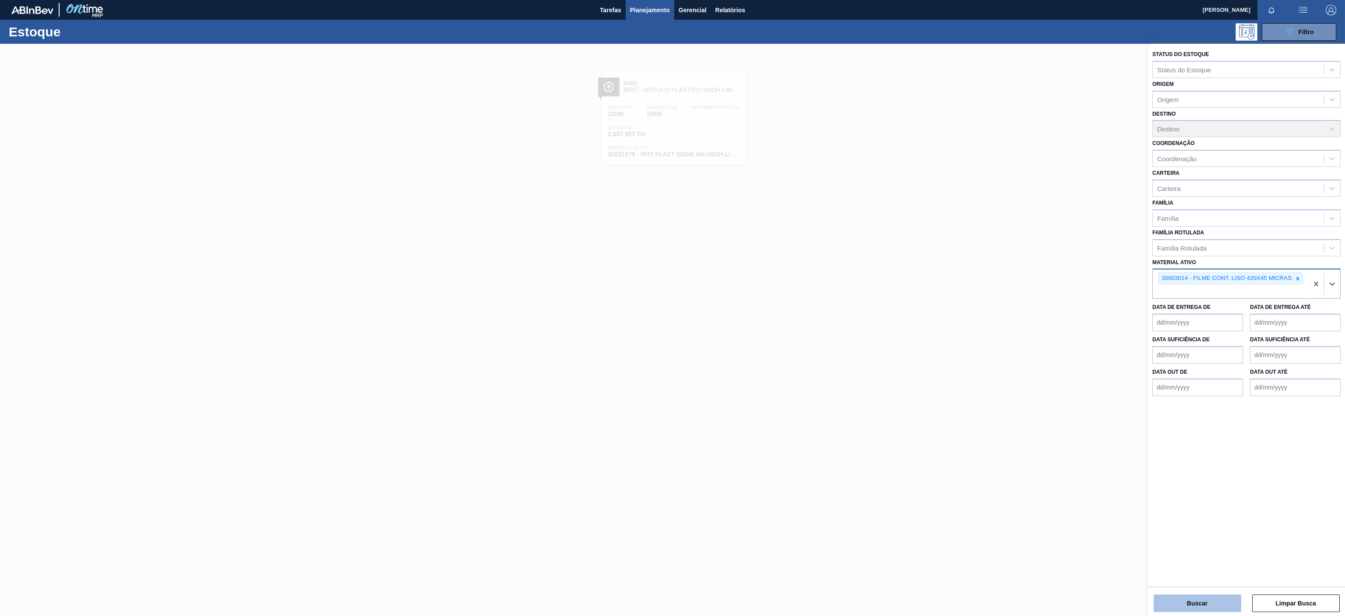
click at [1210, 596] on button "Buscar" at bounding box center [1198, 603] width 88 height 18
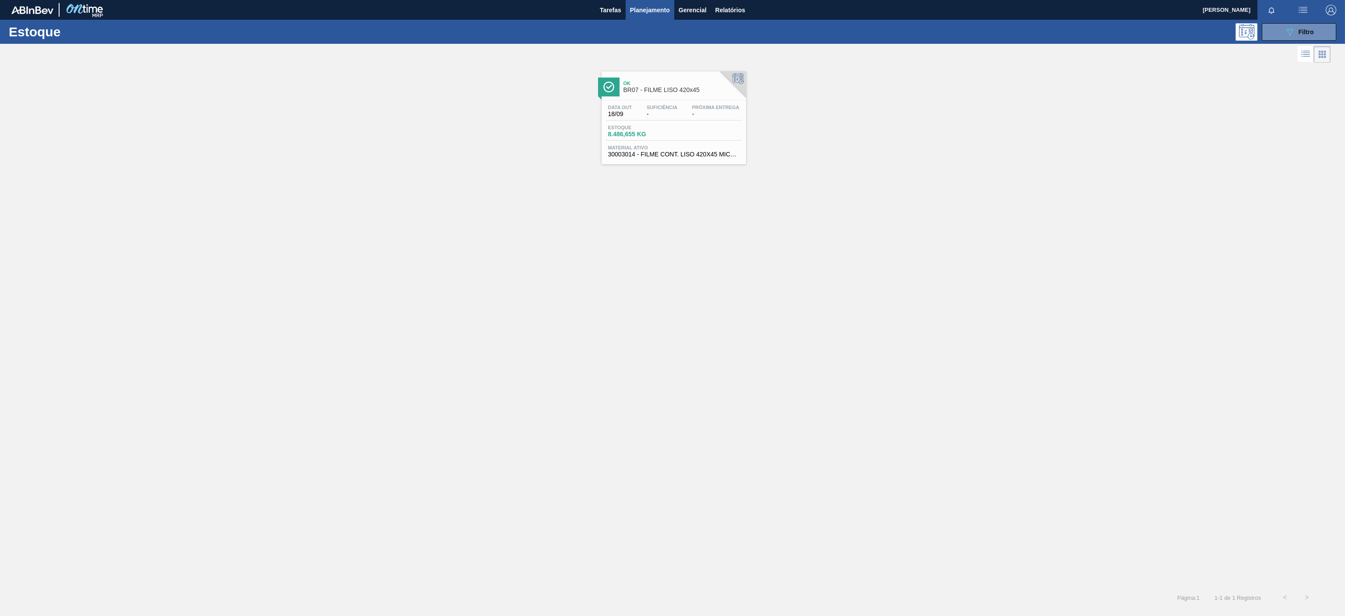
click at [656, 77] on div "Ok BR07 - FILME LISO 420x45" at bounding box center [674, 86] width 145 height 20
